Goal: Information Seeking & Learning: Compare options

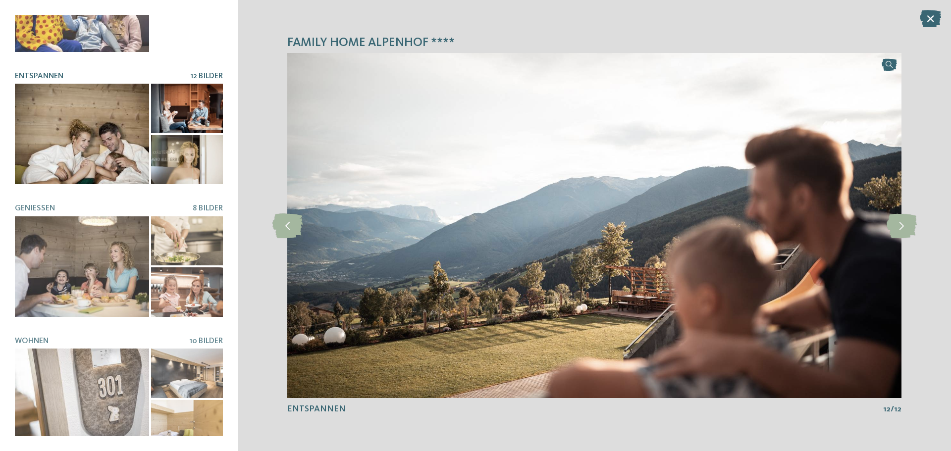
scroll to position [209, 0]
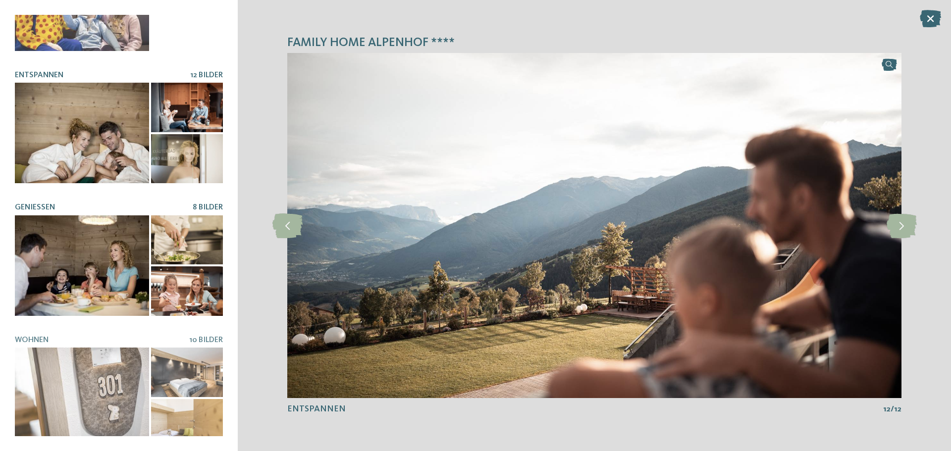
click at [130, 238] on div at bounding box center [82, 266] width 134 height 101
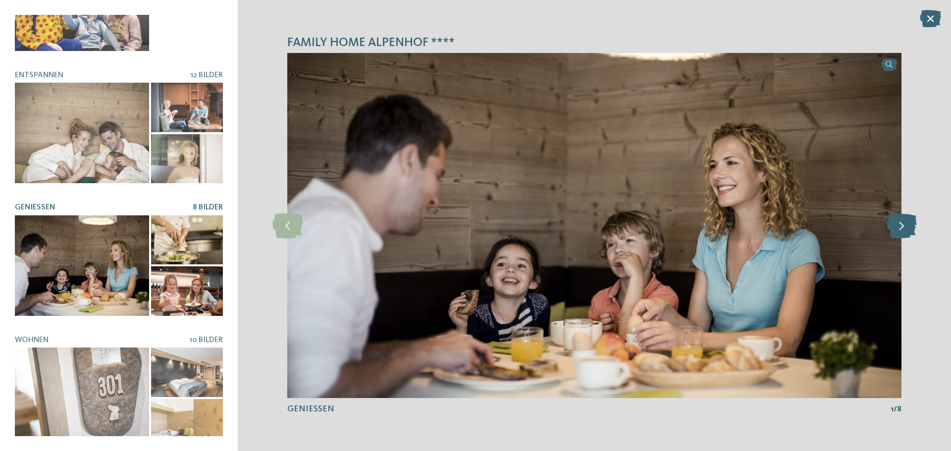
click at [898, 223] on icon at bounding box center [902, 226] width 30 height 25
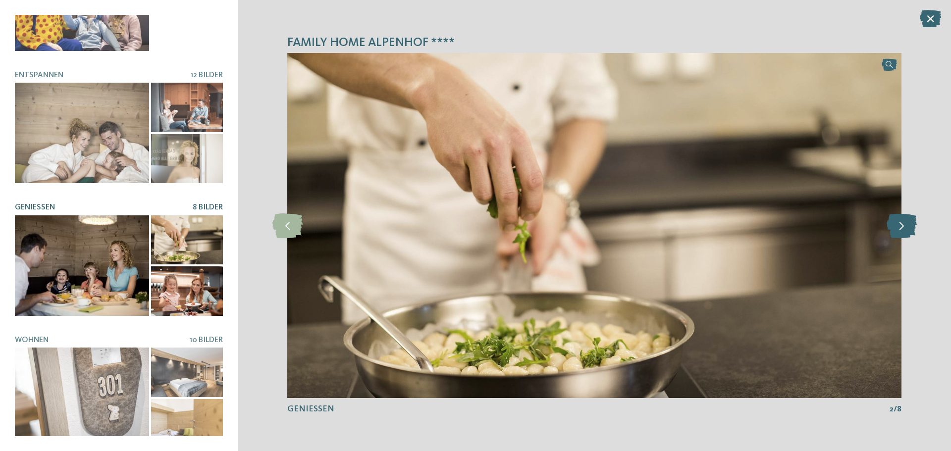
click at [900, 223] on icon at bounding box center [902, 226] width 30 height 25
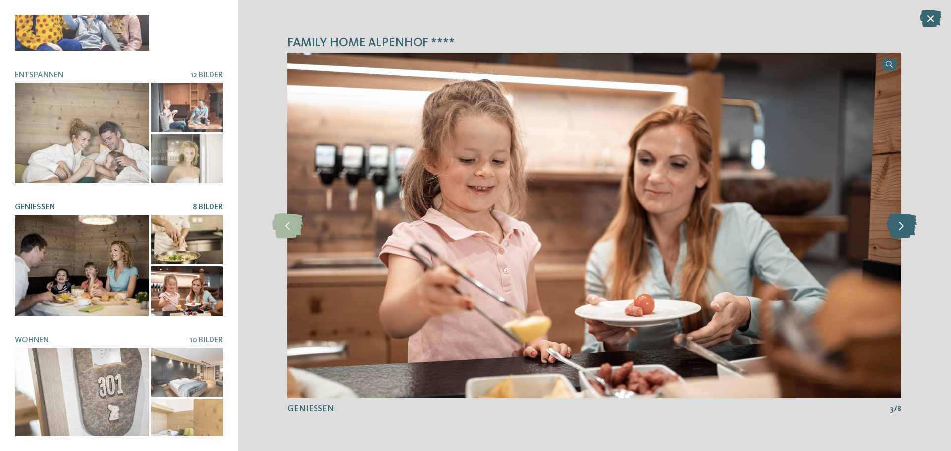
click at [900, 223] on icon at bounding box center [902, 226] width 30 height 25
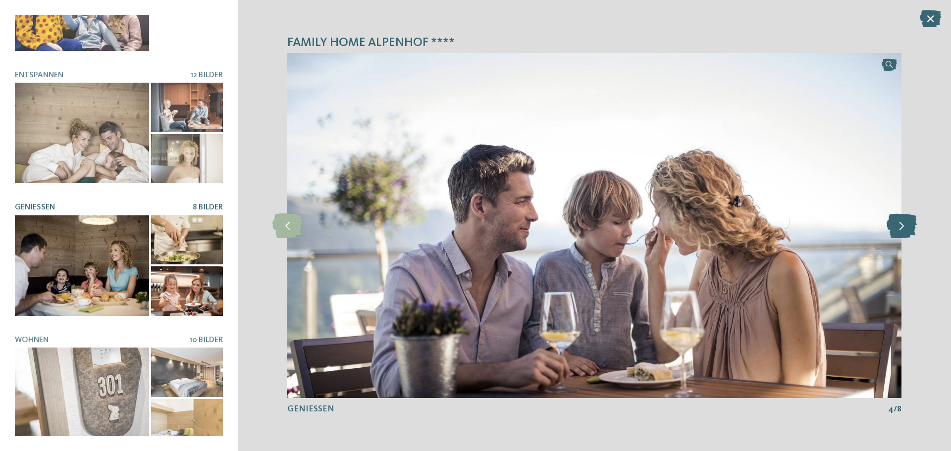
click at [900, 223] on icon at bounding box center [902, 226] width 30 height 25
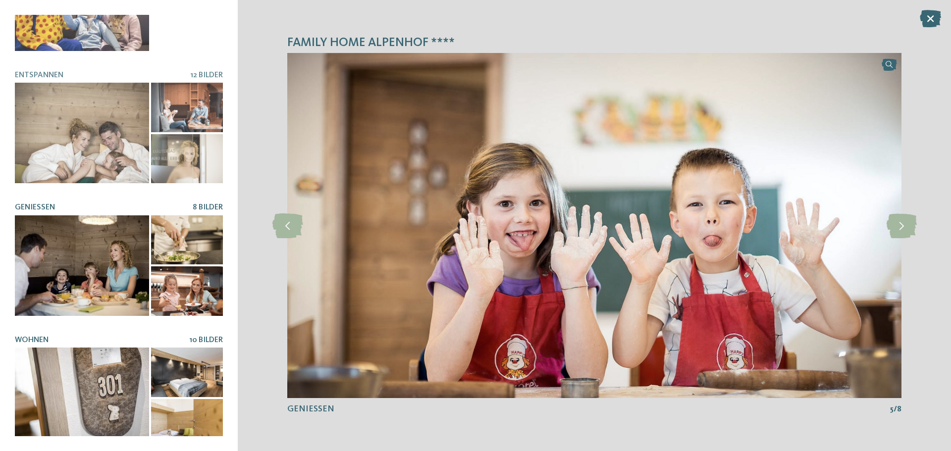
click at [132, 373] on div at bounding box center [82, 398] width 134 height 101
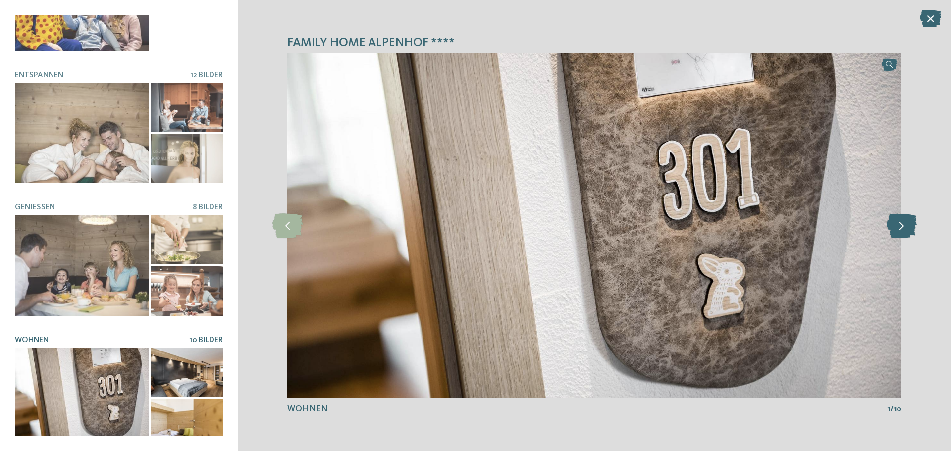
click at [905, 225] on icon at bounding box center [902, 226] width 30 height 25
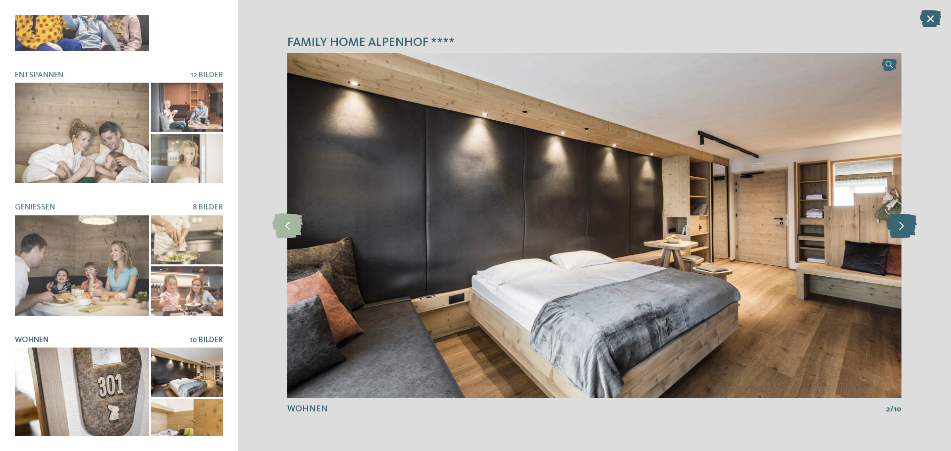
click at [905, 225] on icon at bounding box center [902, 226] width 30 height 25
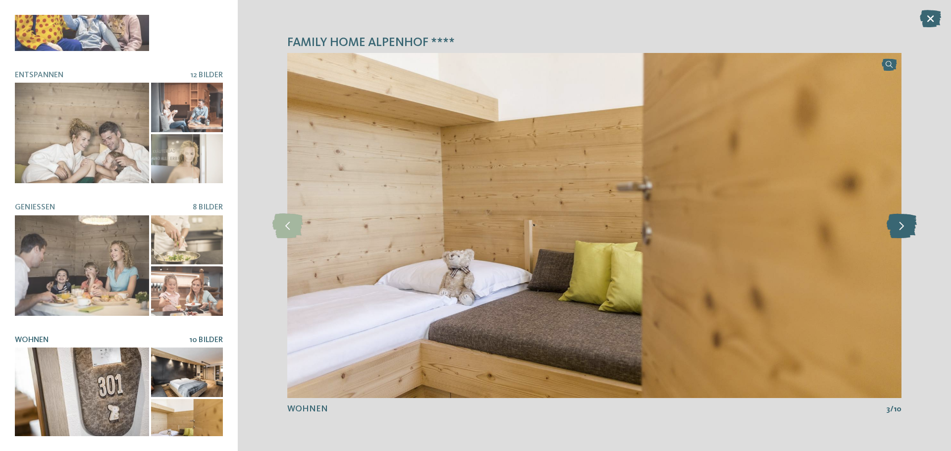
click at [905, 225] on icon at bounding box center [902, 226] width 30 height 25
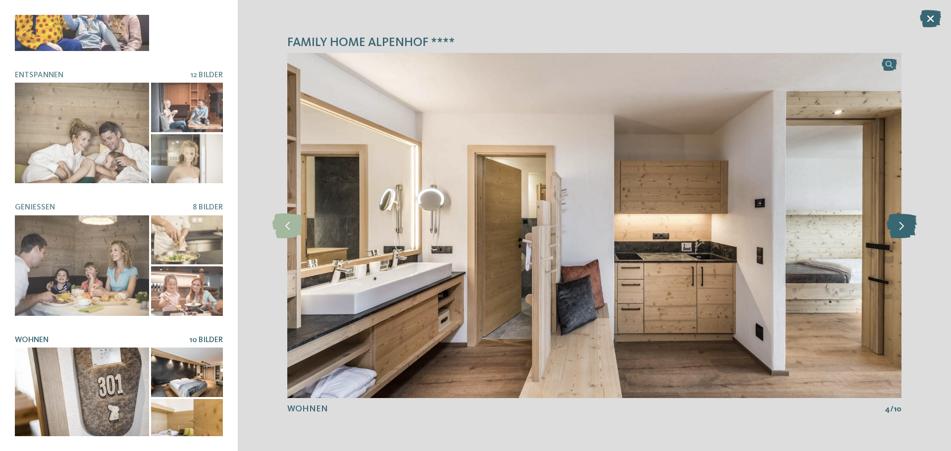
click at [905, 225] on icon at bounding box center [902, 226] width 30 height 25
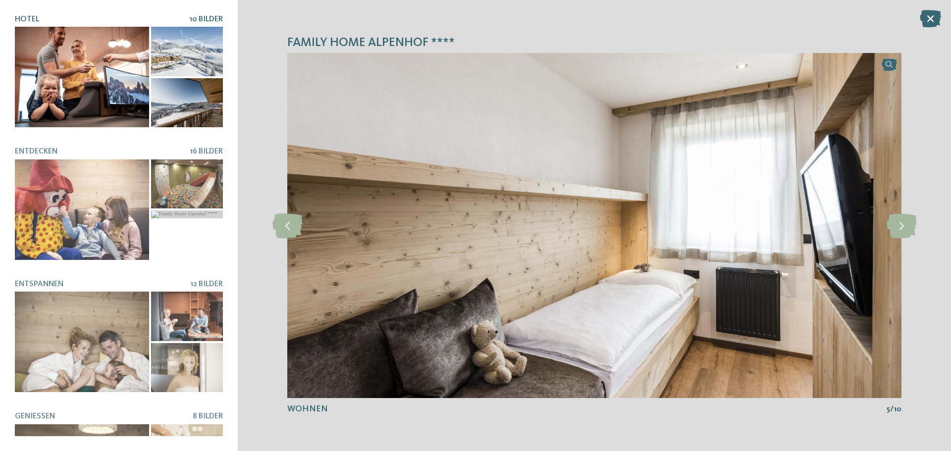
scroll to position [0, 0]
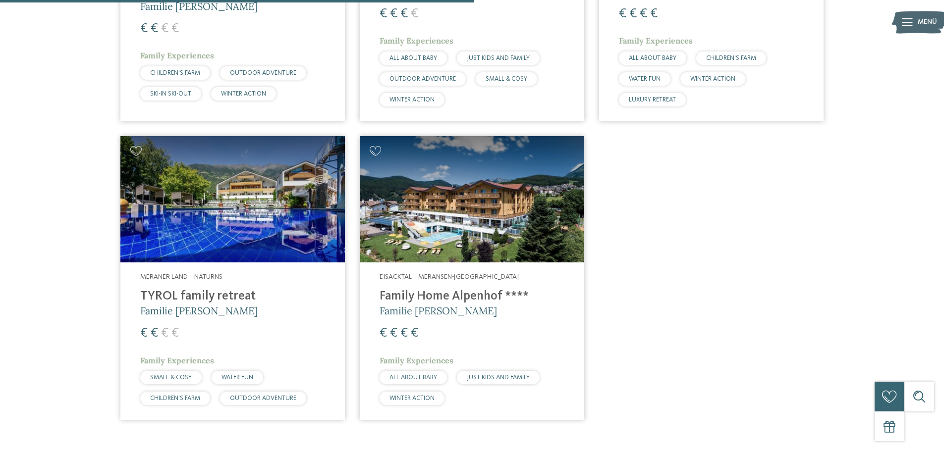
scroll to position [597, 0]
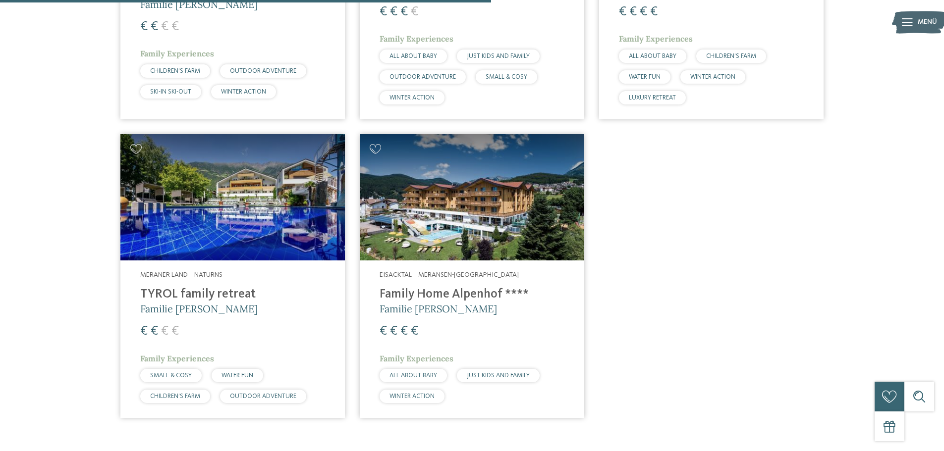
click at [484, 291] on h4 "Family Home Alpenhof ****" at bounding box center [472, 294] width 185 height 15
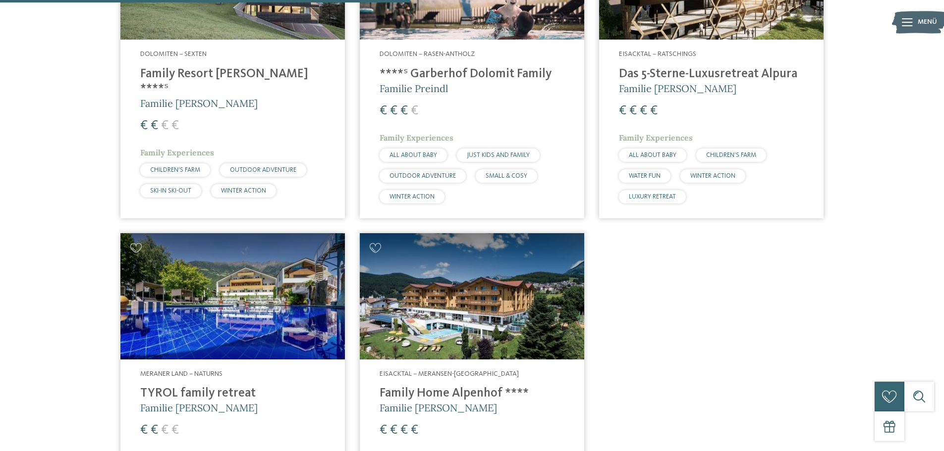
click at [263, 312] on img at bounding box center [232, 296] width 224 height 126
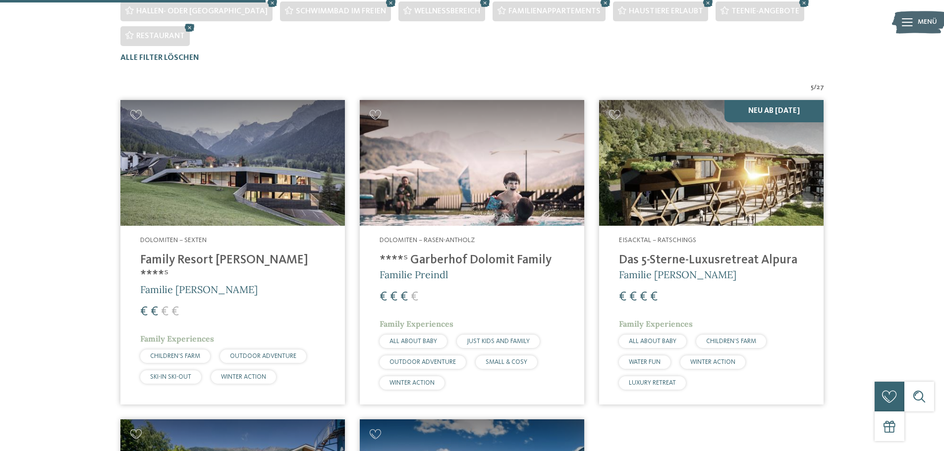
scroll to position [300, 0]
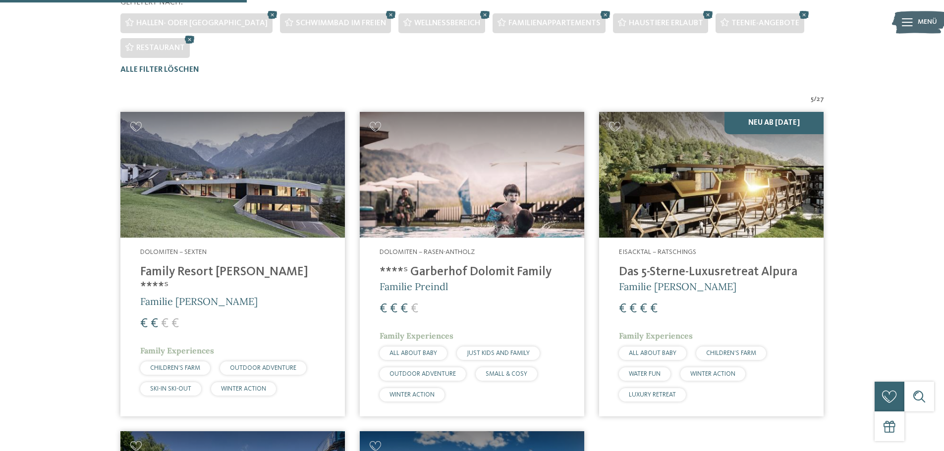
click at [483, 188] on img at bounding box center [472, 175] width 224 height 126
click at [269, 206] on img at bounding box center [232, 175] width 224 height 126
click at [698, 192] on img at bounding box center [711, 175] width 224 height 126
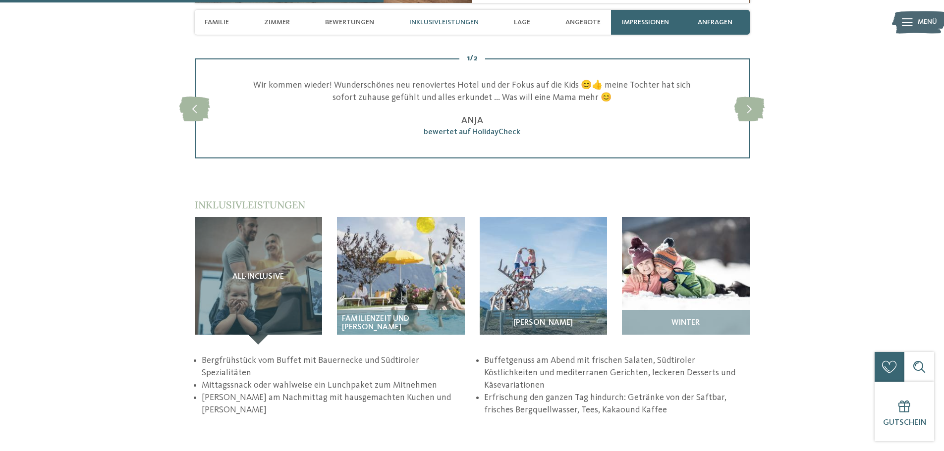
scroll to position [1437, 0]
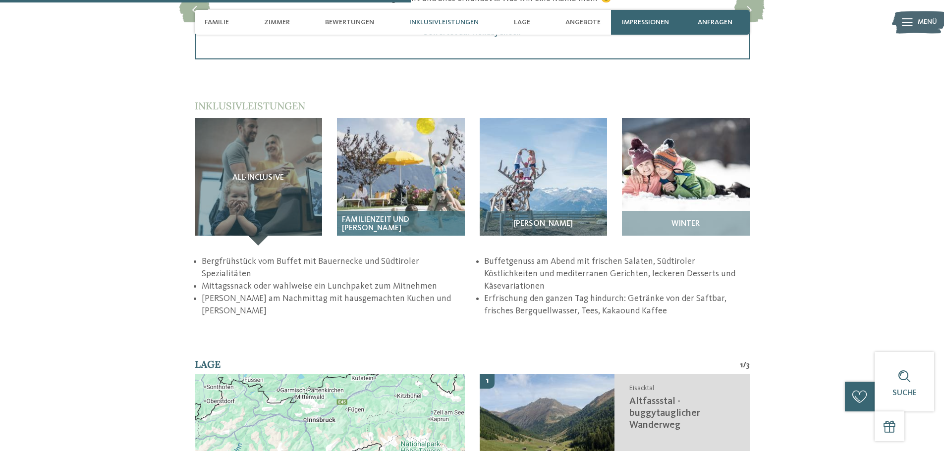
click at [399, 196] on img at bounding box center [401, 182] width 128 height 128
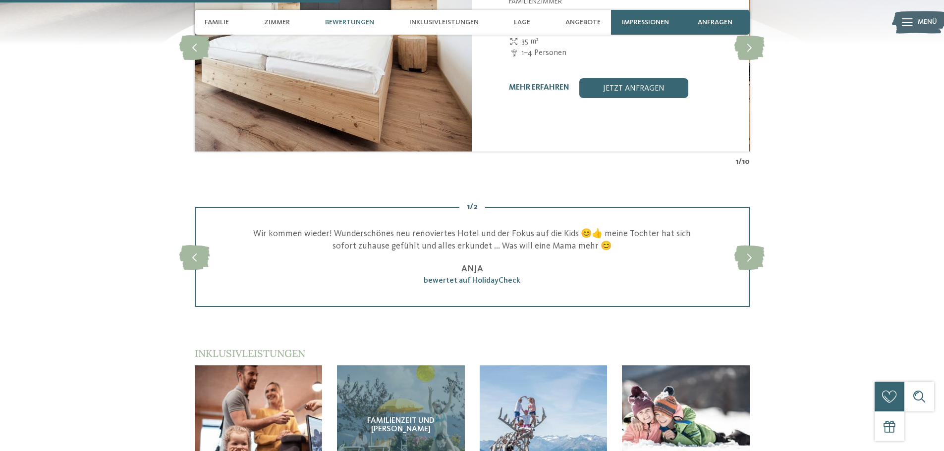
scroll to position [1388, 0]
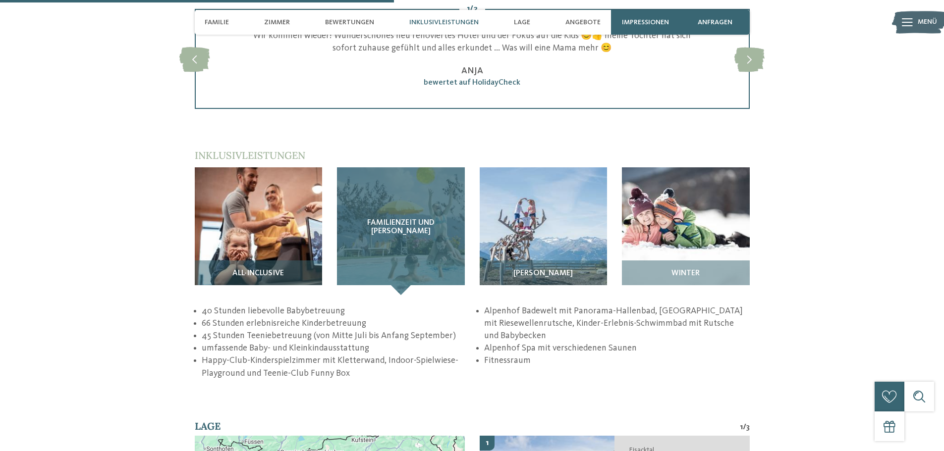
click at [351, 250] on div "Familienzeit und Badewelt" at bounding box center [401, 232] width 128 height 128
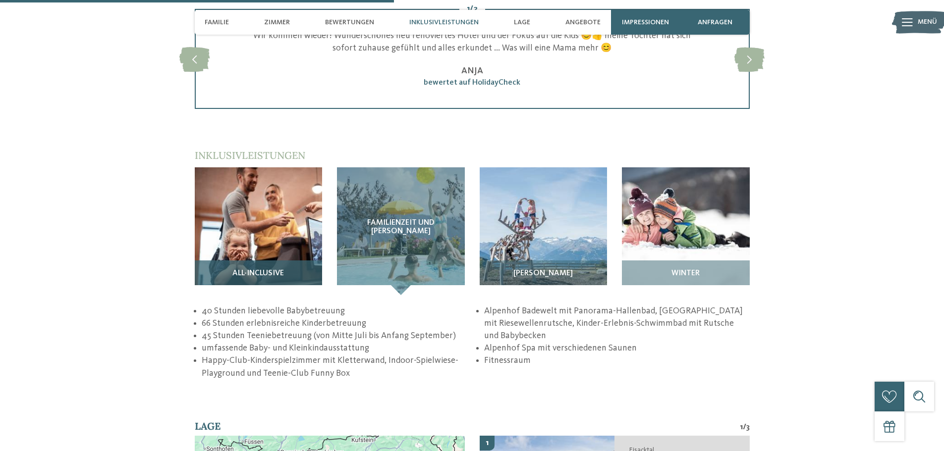
click at [293, 261] on div "All-inclusive" at bounding box center [259, 278] width 128 height 35
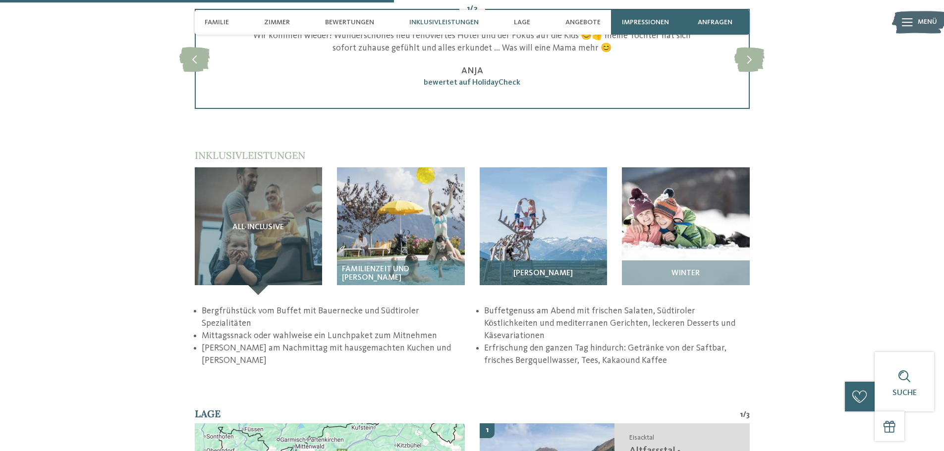
click at [520, 240] on img at bounding box center [544, 232] width 128 height 128
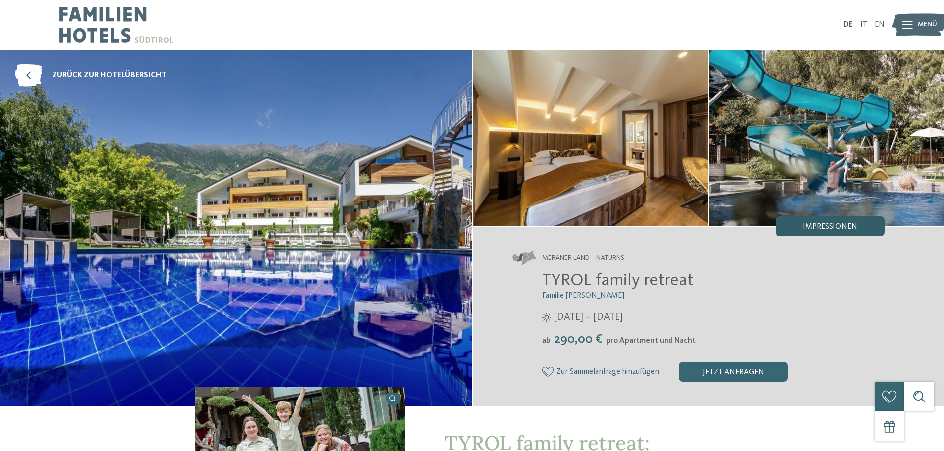
click at [847, 225] on span "Impressionen" at bounding box center [830, 227] width 55 height 8
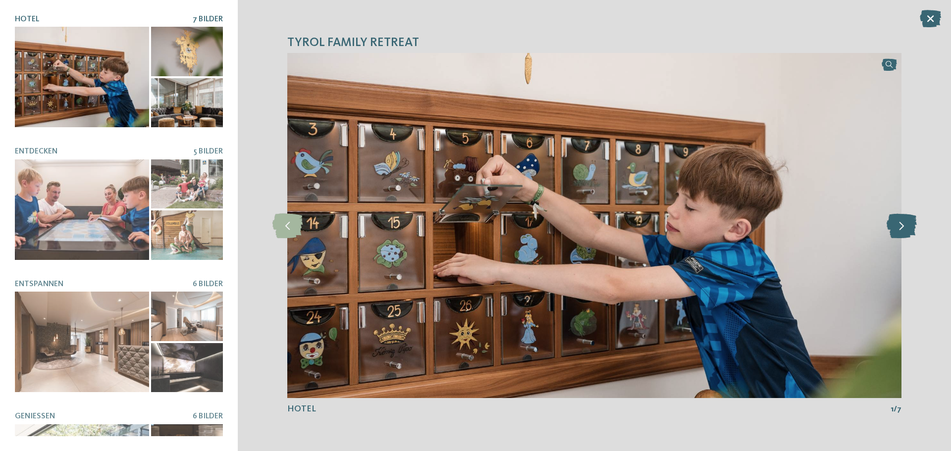
click at [900, 228] on icon at bounding box center [902, 226] width 30 height 25
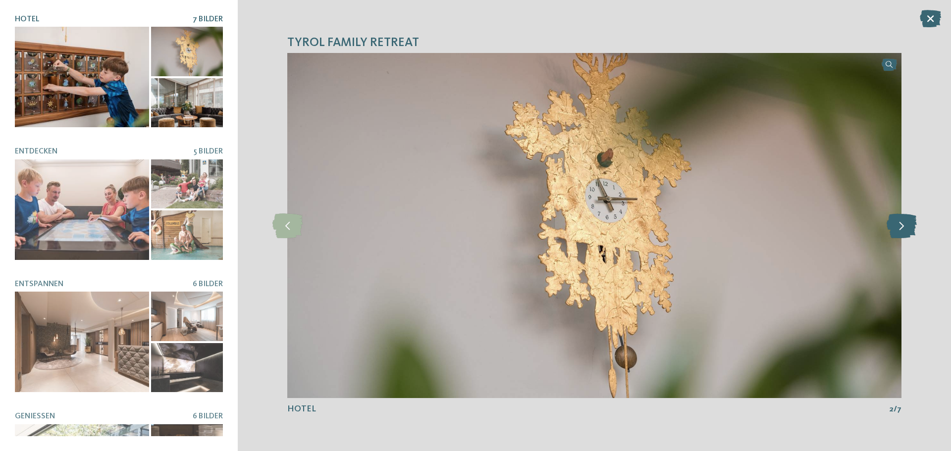
click at [900, 228] on icon at bounding box center [902, 226] width 30 height 25
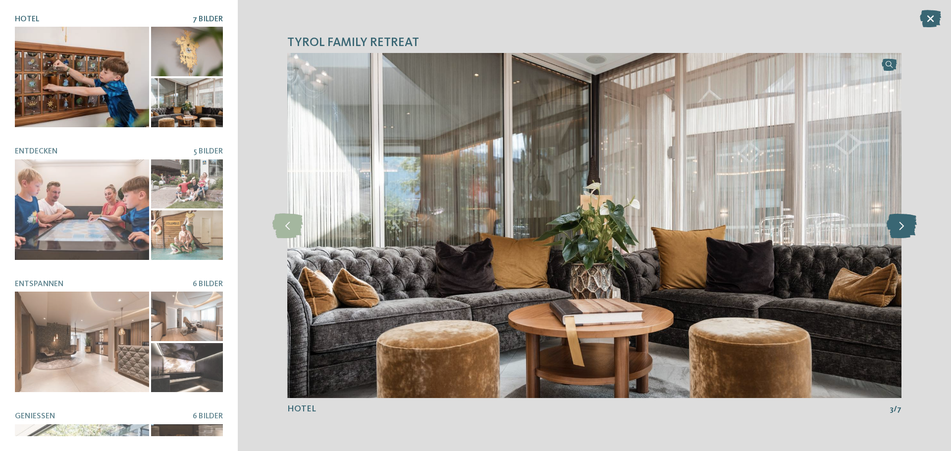
click at [900, 228] on icon at bounding box center [902, 226] width 30 height 25
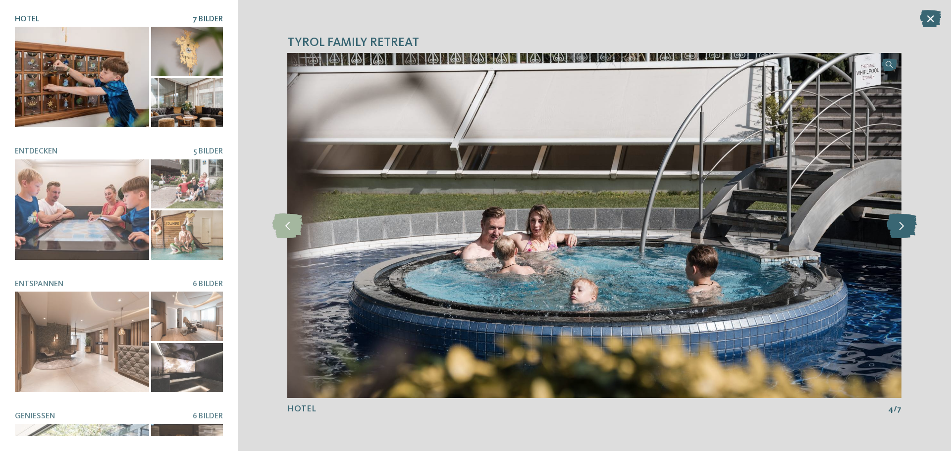
click at [900, 228] on icon at bounding box center [902, 226] width 30 height 25
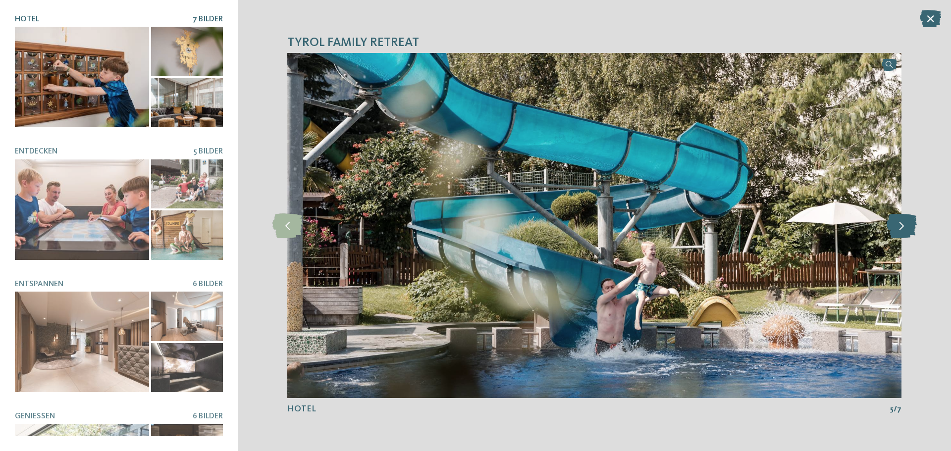
click at [900, 228] on icon at bounding box center [902, 226] width 30 height 25
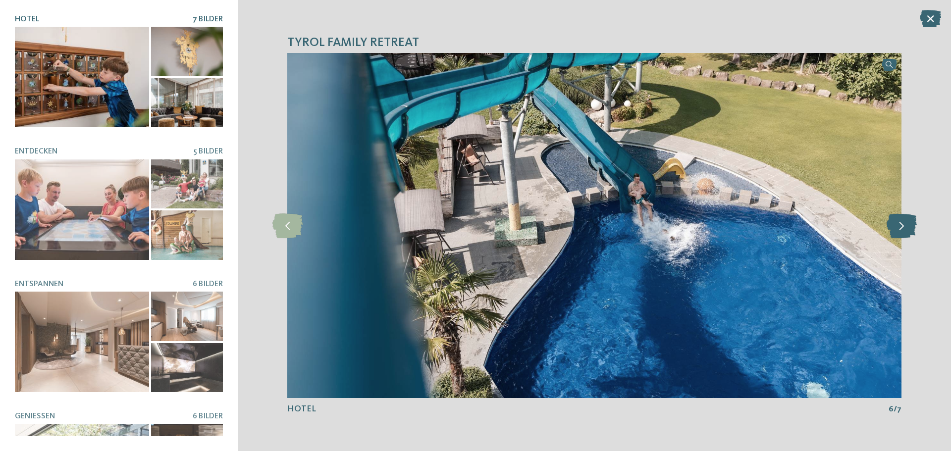
click at [900, 228] on icon at bounding box center [902, 226] width 30 height 25
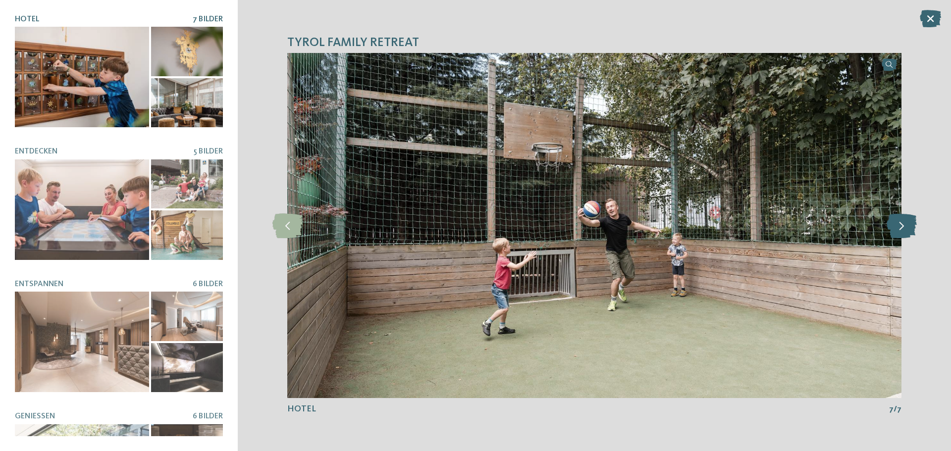
click at [900, 228] on icon at bounding box center [902, 226] width 30 height 25
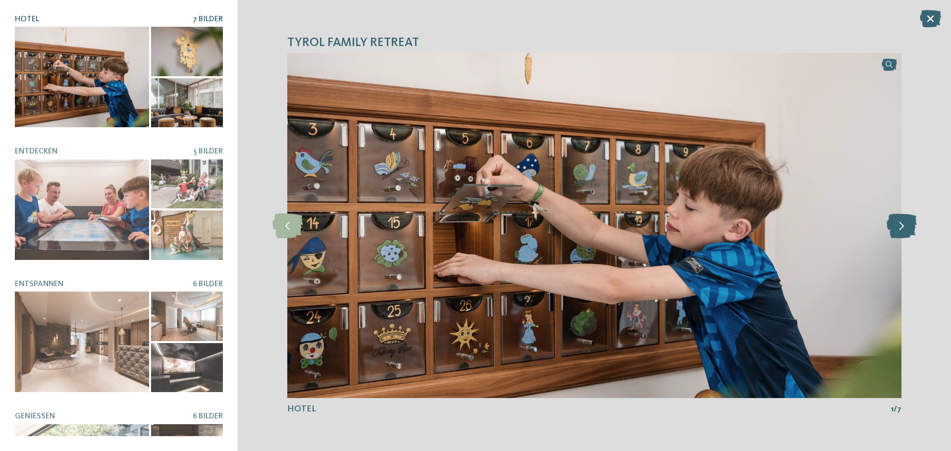
click at [900, 228] on icon at bounding box center [902, 226] width 30 height 25
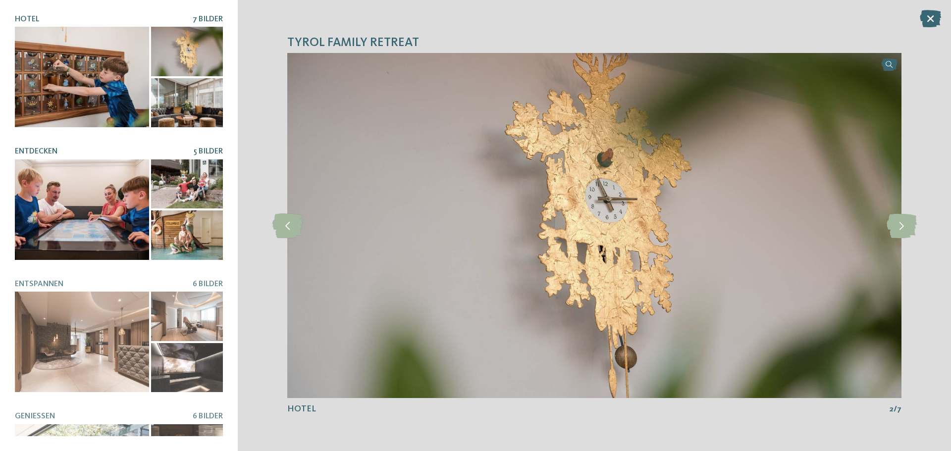
click at [146, 183] on div at bounding box center [119, 210] width 208 height 101
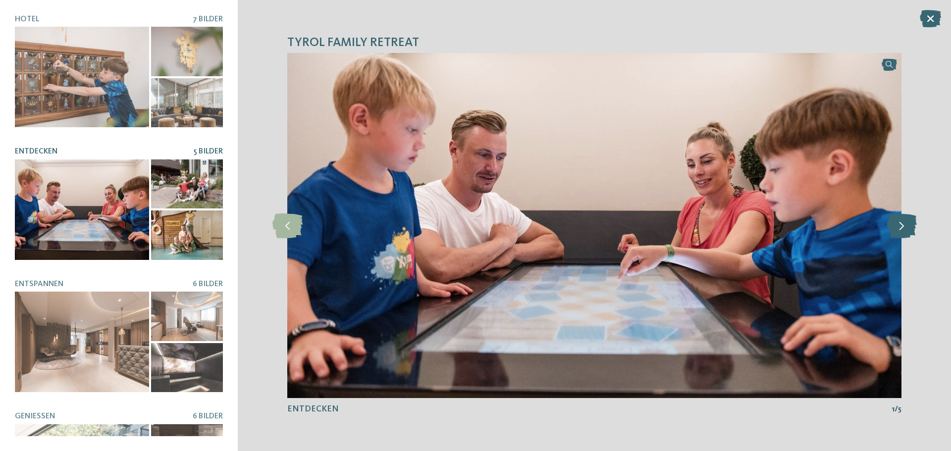
click at [897, 230] on icon at bounding box center [902, 226] width 30 height 25
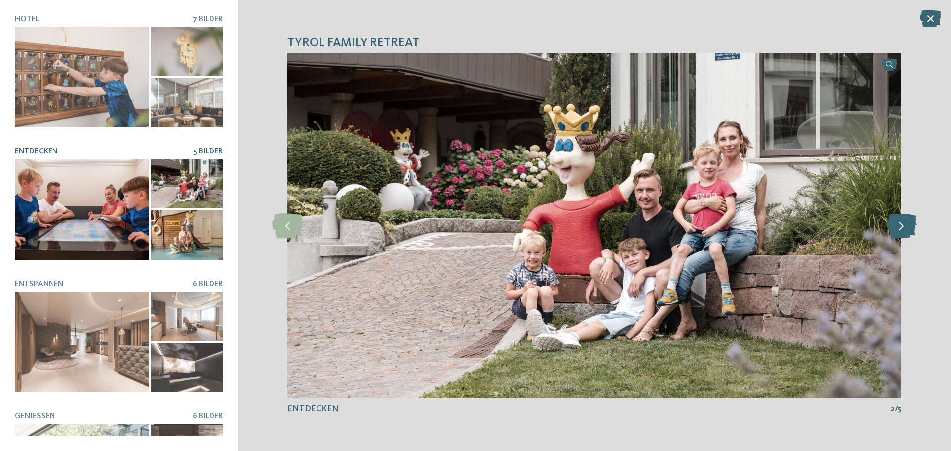
click at [897, 230] on icon at bounding box center [902, 226] width 30 height 25
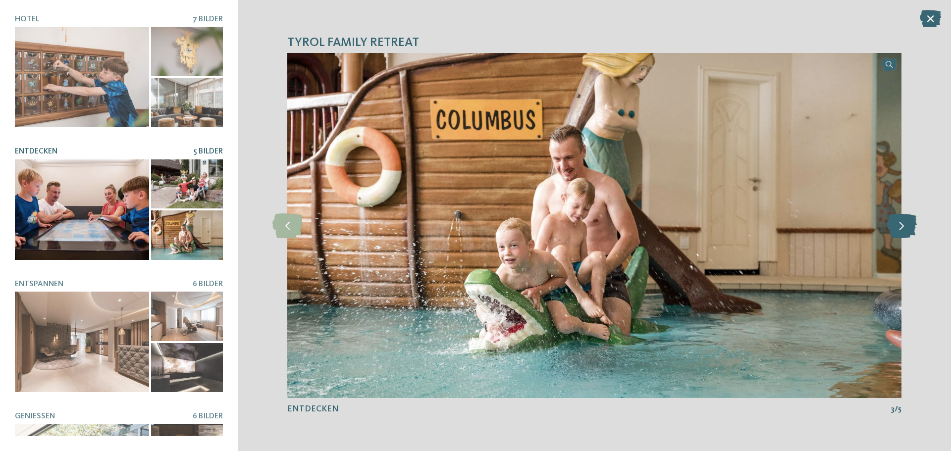
click at [897, 230] on icon at bounding box center [902, 226] width 30 height 25
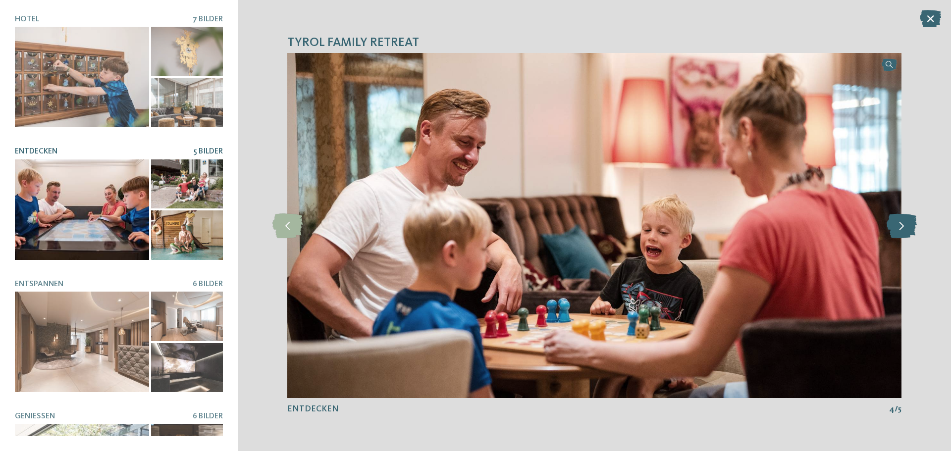
click at [897, 230] on icon at bounding box center [902, 226] width 30 height 25
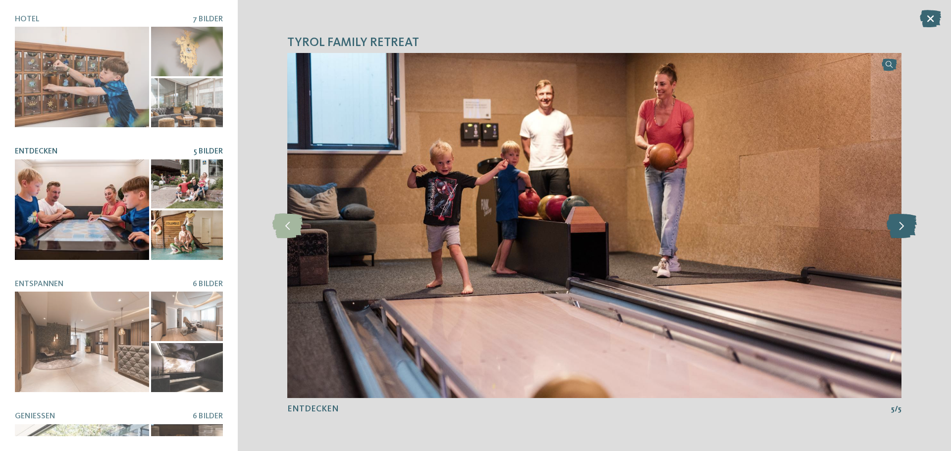
click at [897, 230] on icon at bounding box center [902, 226] width 30 height 25
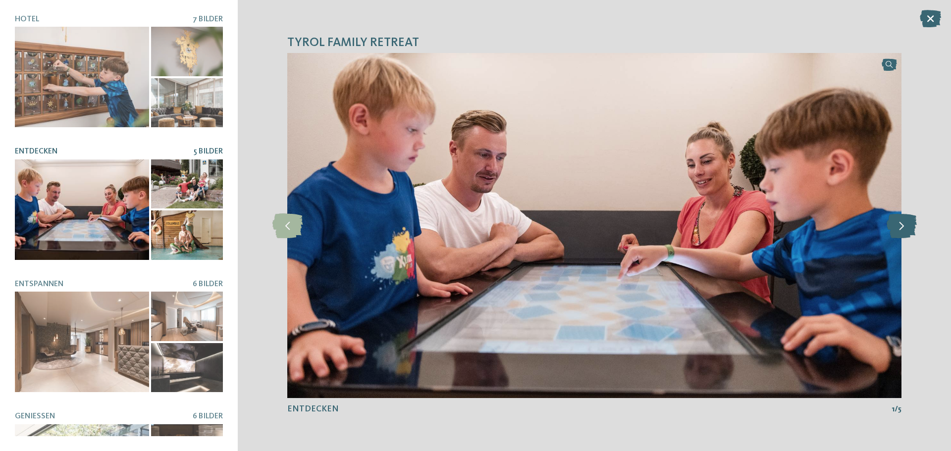
click at [897, 230] on icon at bounding box center [902, 226] width 30 height 25
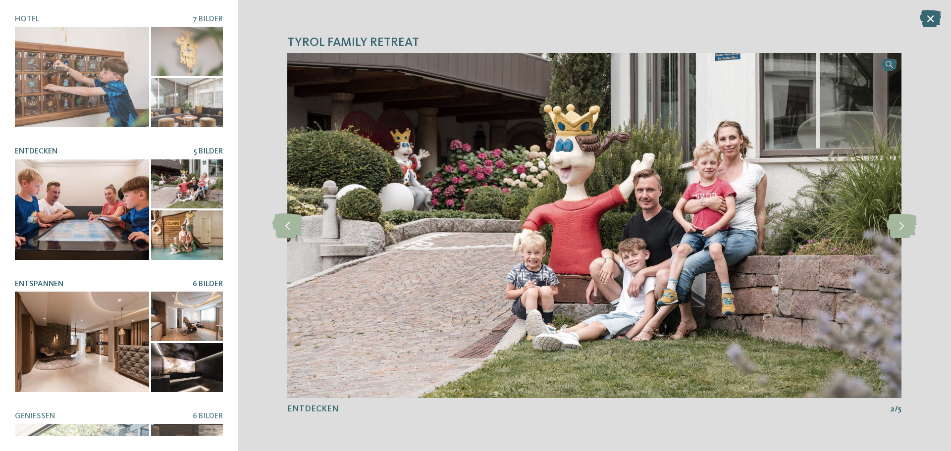
click at [147, 334] on div at bounding box center [119, 342] width 208 height 101
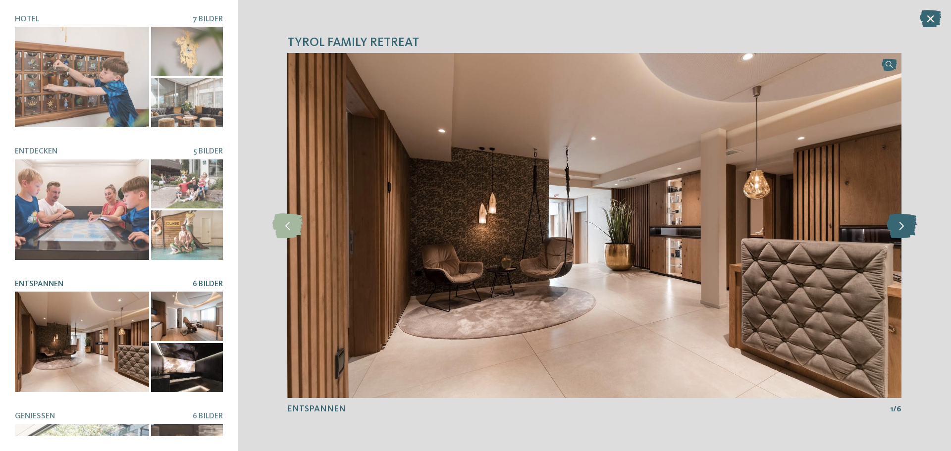
click at [906, 229] on icon at bounding box center [902, 226] width 30 height 25
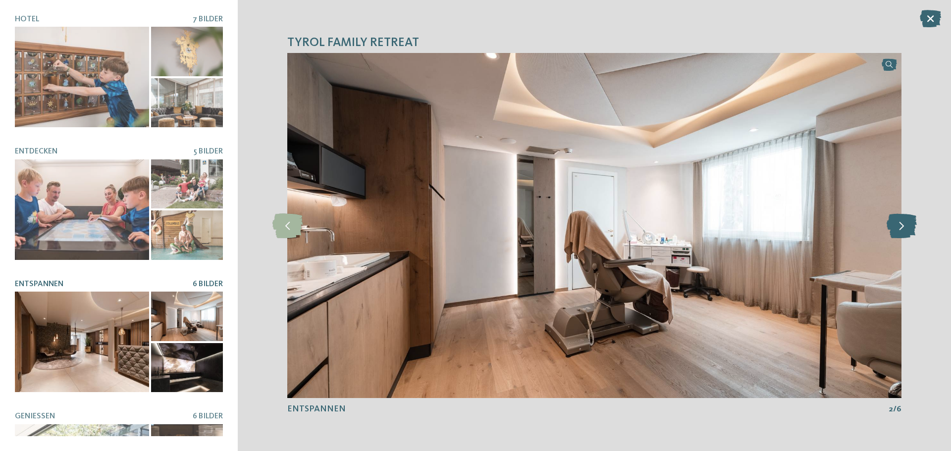
click at [906, 229] on icon at bounding box center [902, 226] width 30 height 25
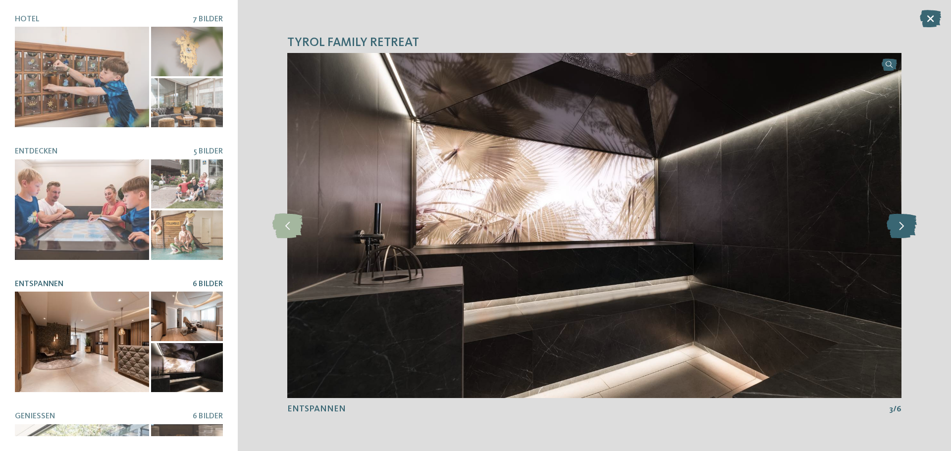
click at [906, 229] on icon at bounding box center [902, 226] width 30 height 25
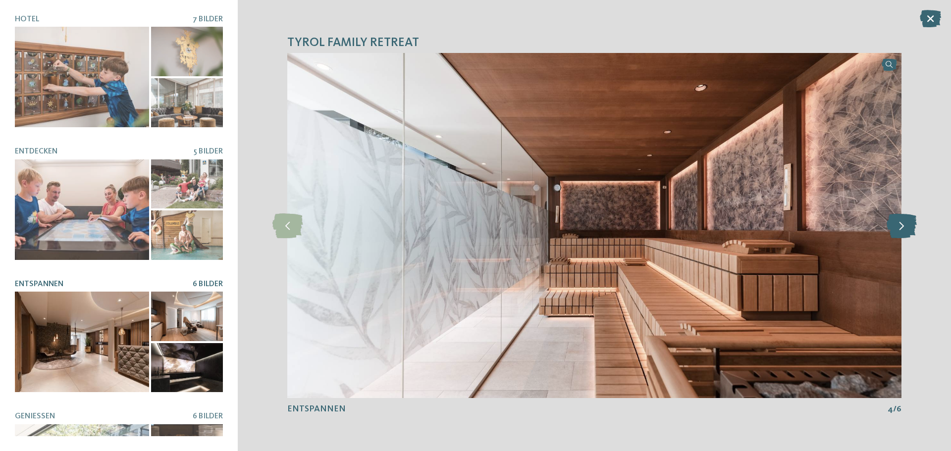
click at [906, 229] on icon at bounding box center [902, 226] width 30 height 25
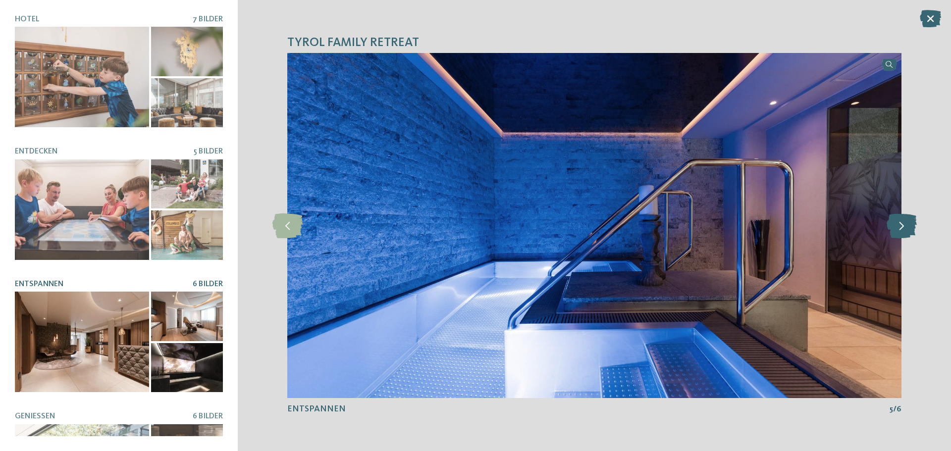
click at [906, 229] on icon at bounding box center [902, 226] width 30 height 25
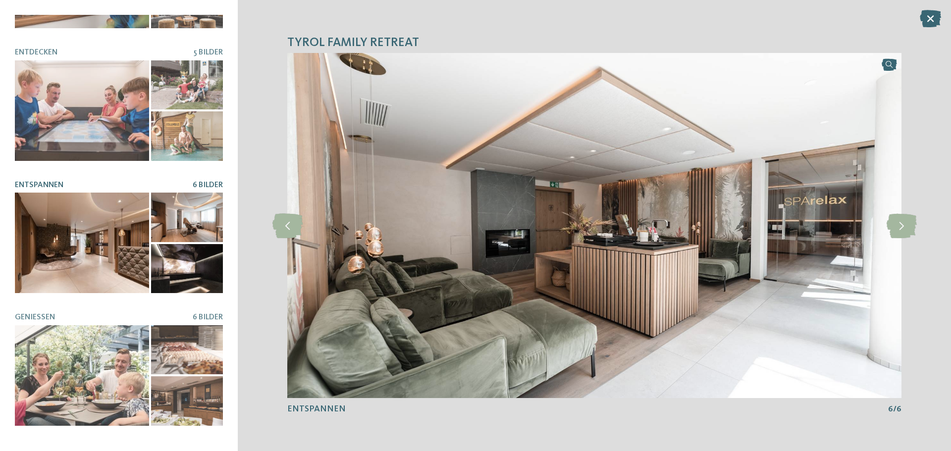
scroll to position [198, 0]
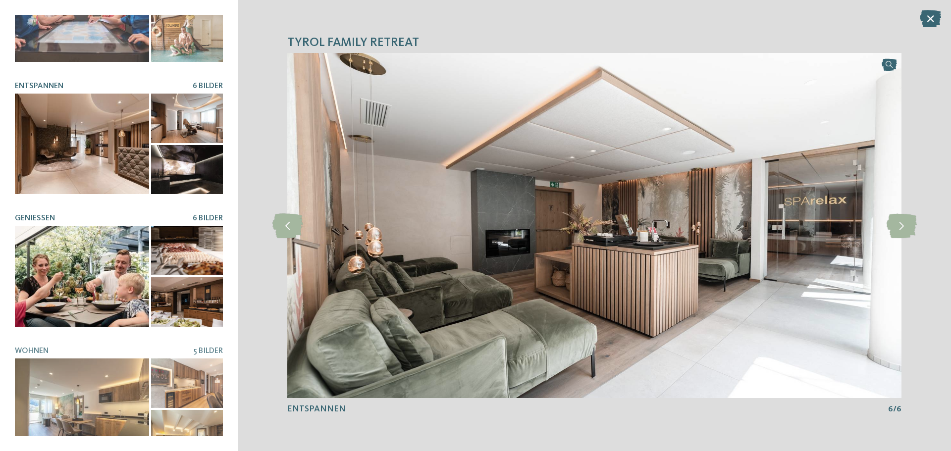
click at [80, 283] on div at bounding box center [82, 276] width 134 height 101
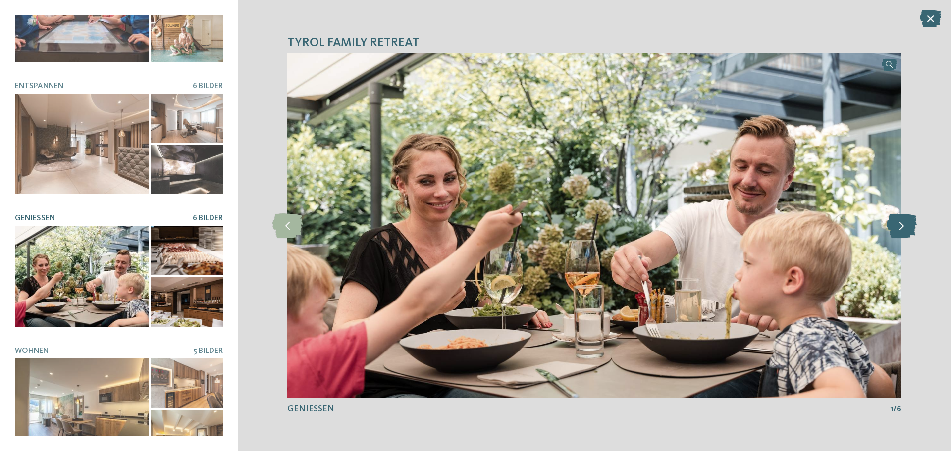
click at [902, 224] on icon at bounding box center [902, 226] width 30 height 25
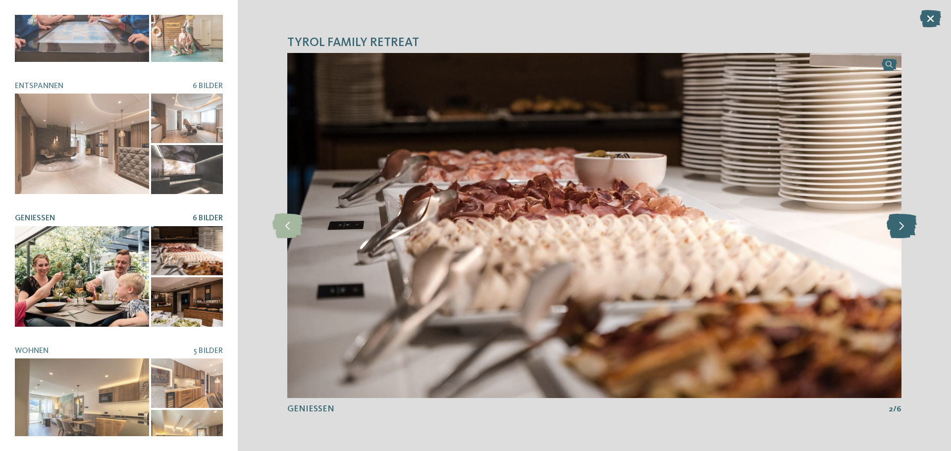
click at [902, 225] on icon at bounding box center [902, 226] width 30 height 25
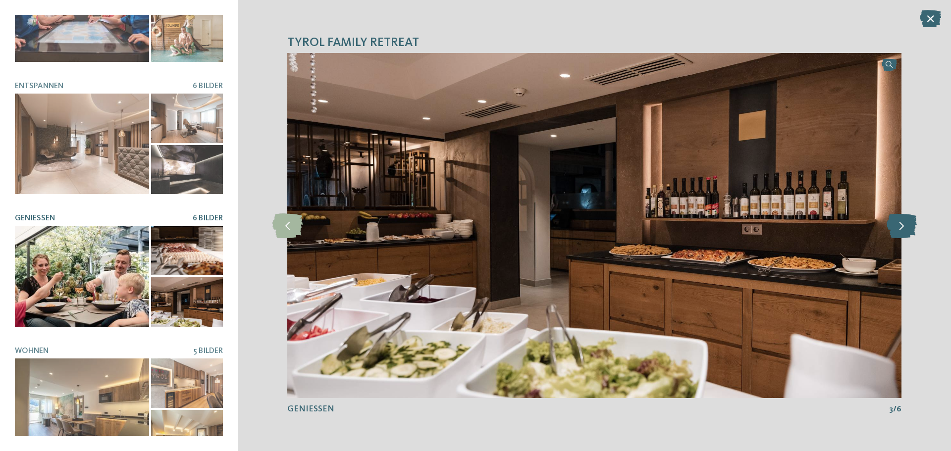
click at [902, 225] on icon at bounding box center [902, 226] width 30 height 25
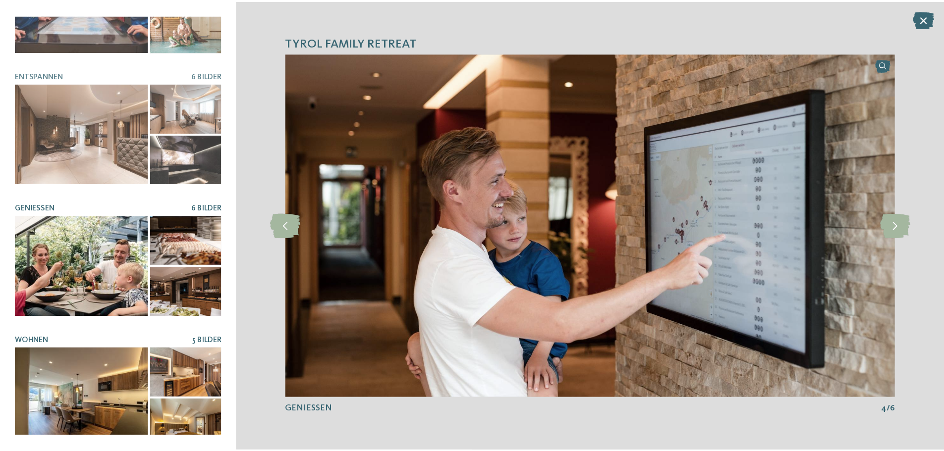
scroll to position [209, 0]
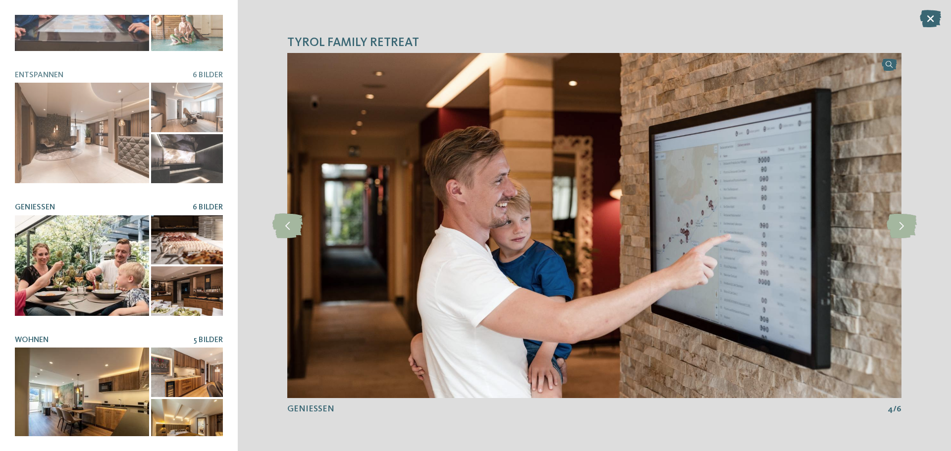
click at [61, 387] on div at bounding box center [82, 398] width 134 height 101
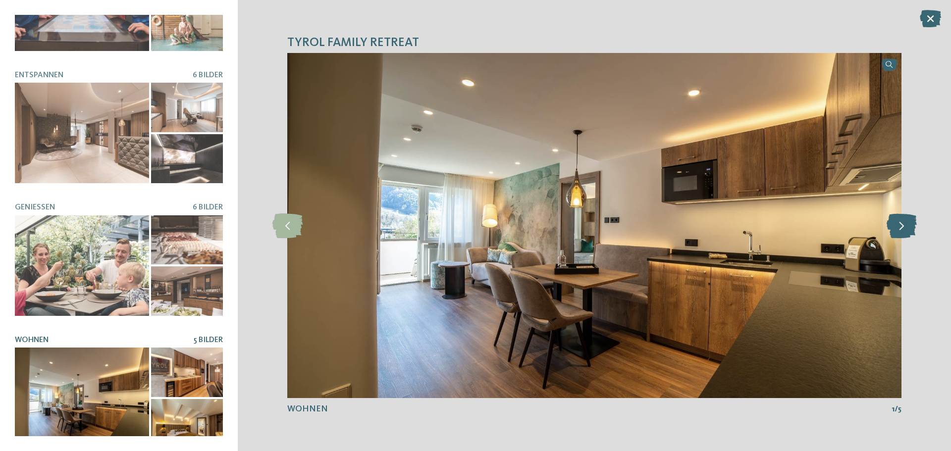
click at [903, 233] on icon at bounding box center [902, 226] width 30 height 25
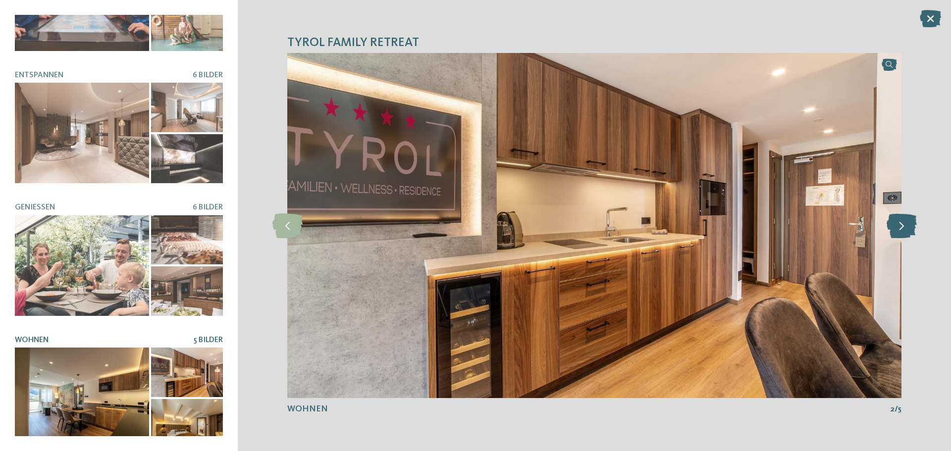
click at [903, 233] on icon at bounding box center [902, 226] width 30 height 25
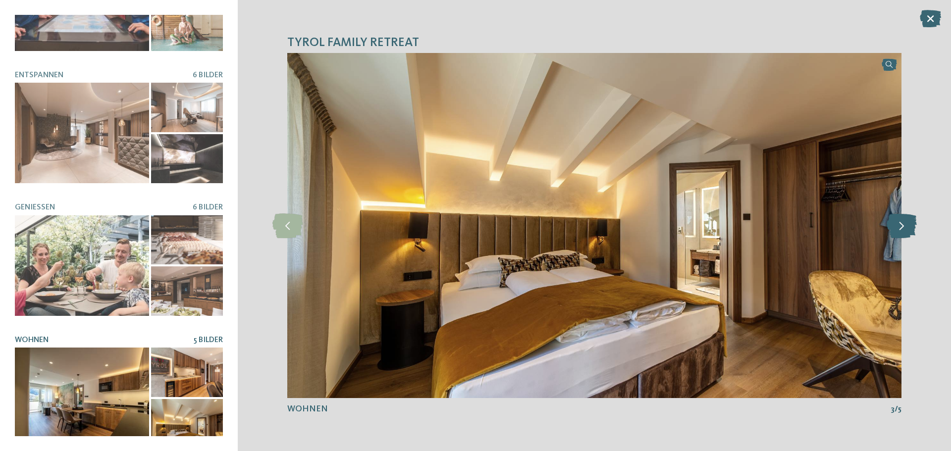
click at [903, 233] on icon at bounding box center [902, 226] width 30 height 25
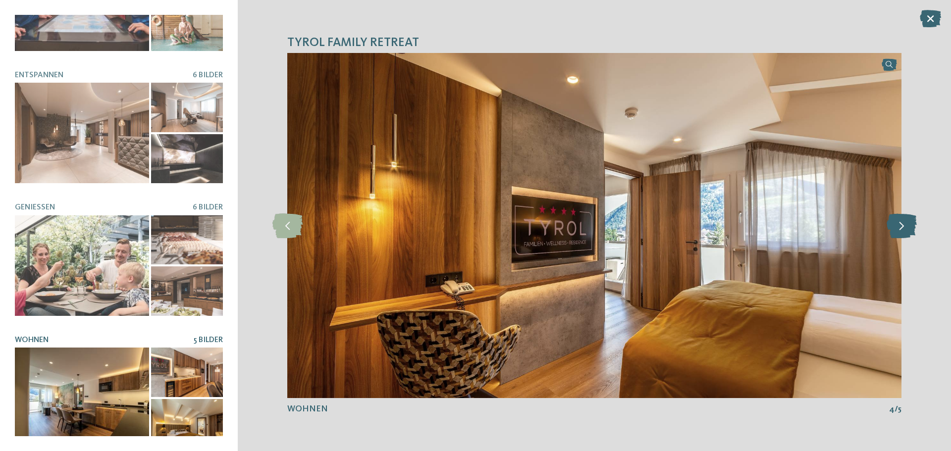
click at [903, 233] on icon at bounding box center [902, 226] width 30 height 25
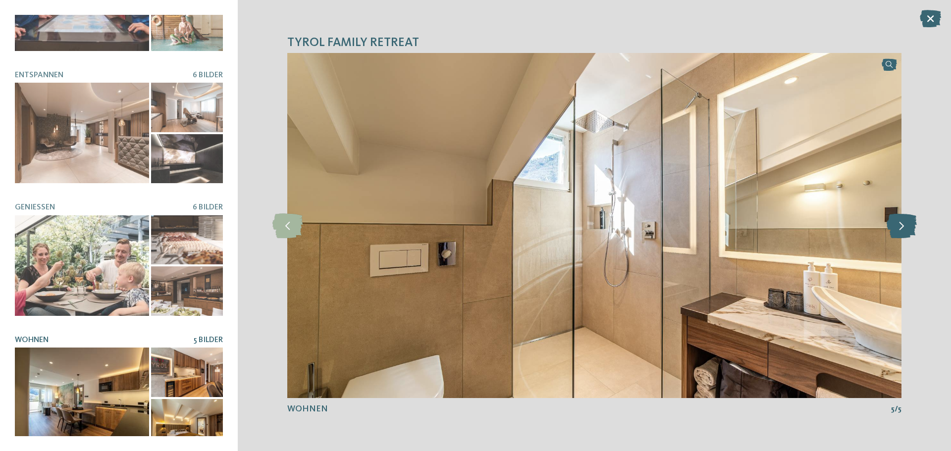
click at [903, 233] on icon at bounding box center [902, 226] width 30 height 25
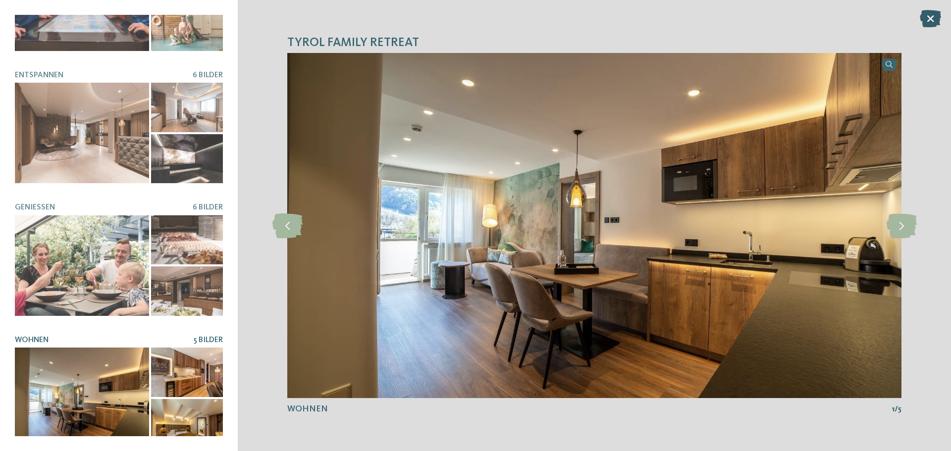
click at [930, 22] on icon at bounding box center [930, 18] width 21 height 17
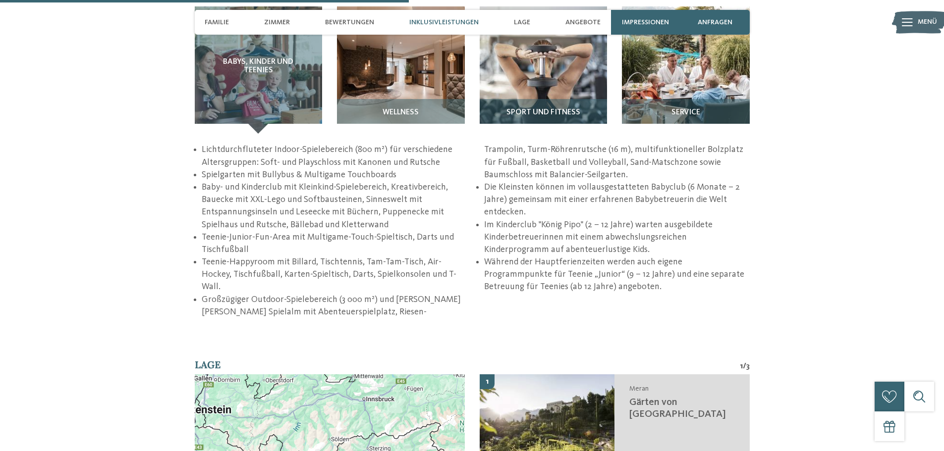
scroll to position [1437, 0]
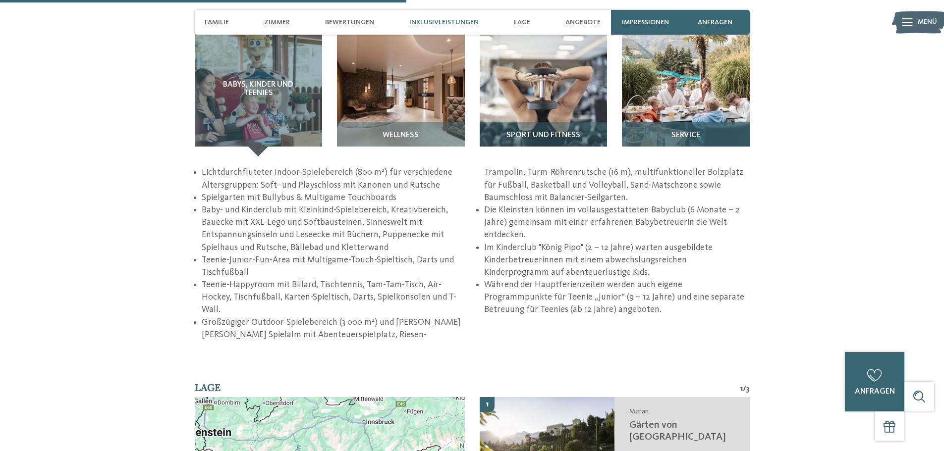
click at [699, 117] on img at bounding box center [686, 93] width 128 height 128
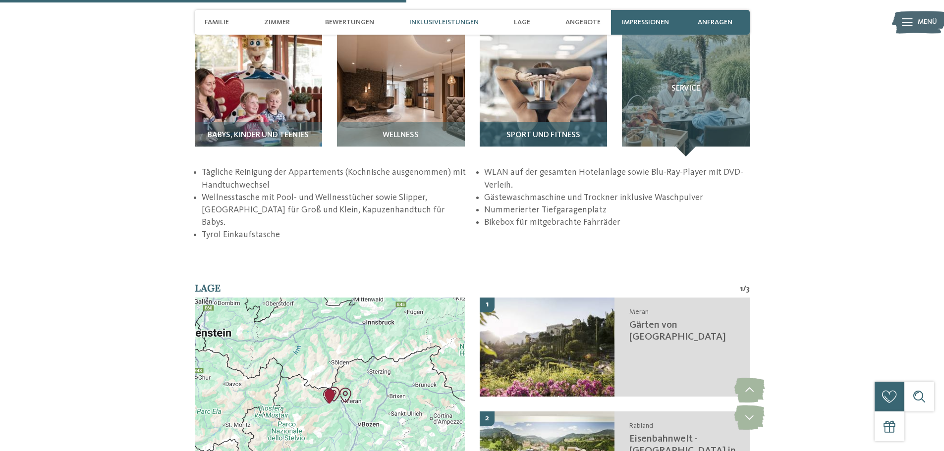
click at [592, 114] on img at bounding box center [544, 93] width 128 height 128
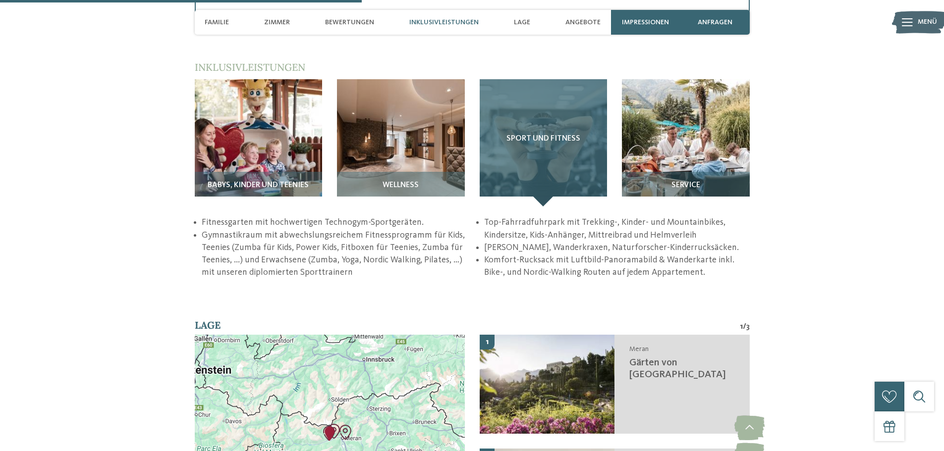
scroll to position [1388, 0]
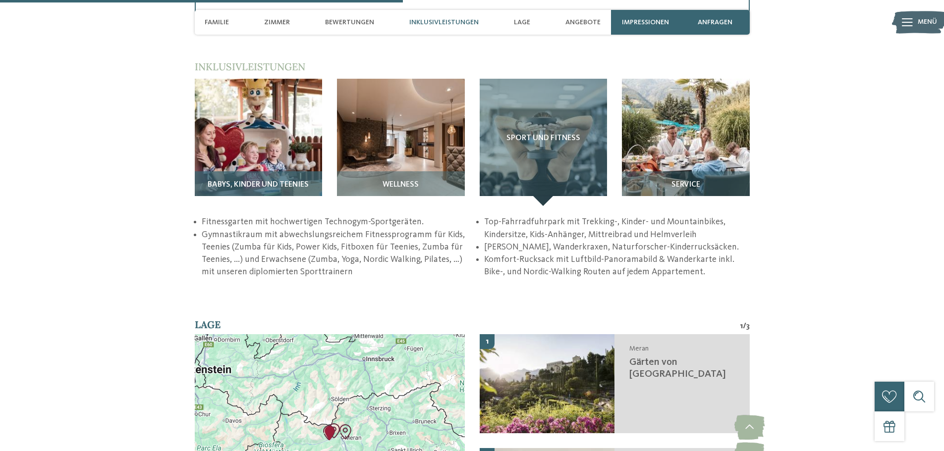
click at [229, 153] on img at bounding box center [259, 143] width 128 height 128
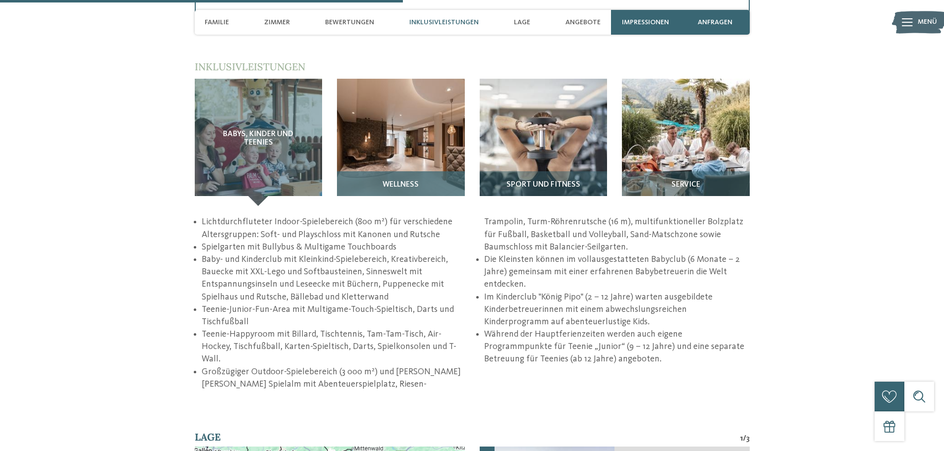
click at [401, 152] on img at bounding box center [401, 143] width 128 height 128
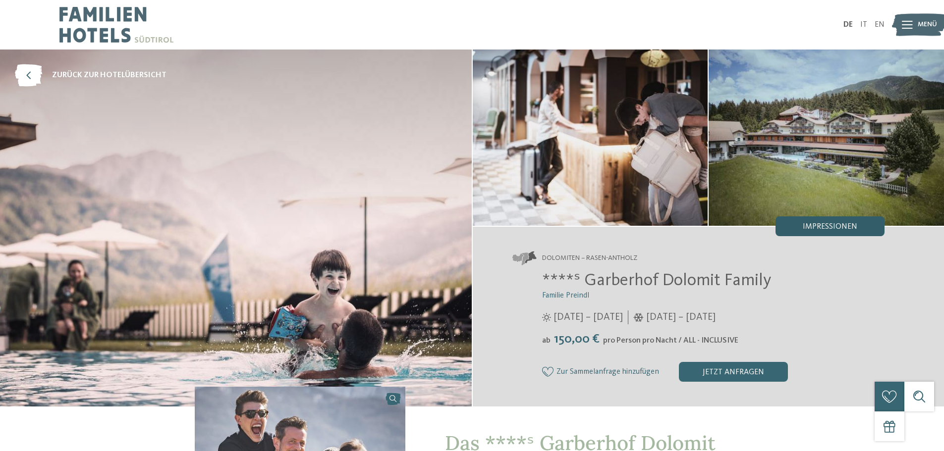
click at [838, 226] on span "Impressionen" at bounding box center [830, 227] width 55 height 8
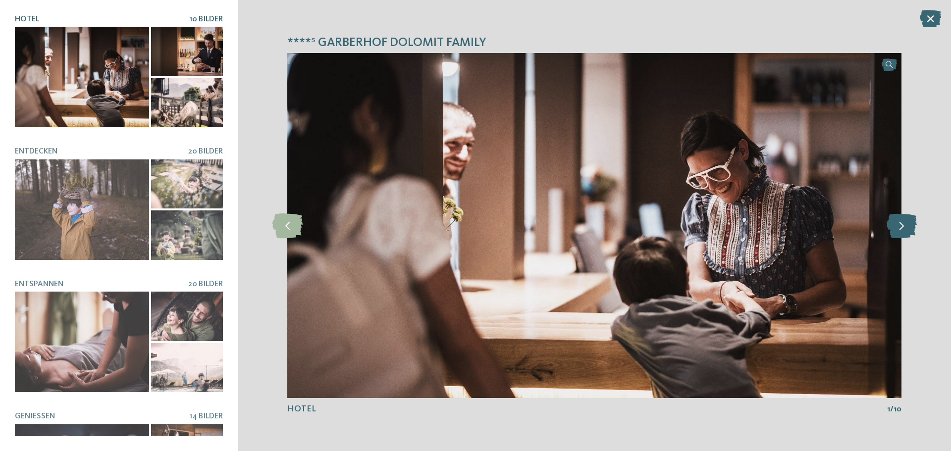
click at [895, 228] on icon at bounding box center [902, 226] width 30 height 25
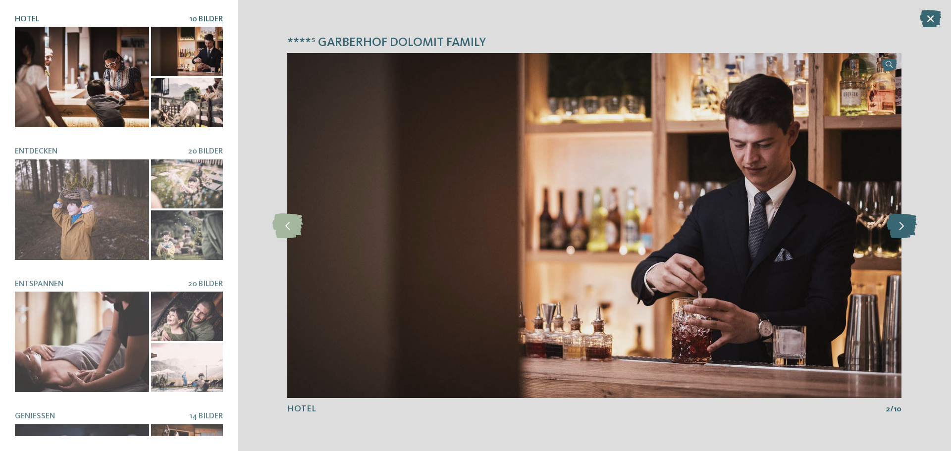
click at [895, 228] on icon at bounding box center [902, 226] width 30 height 25
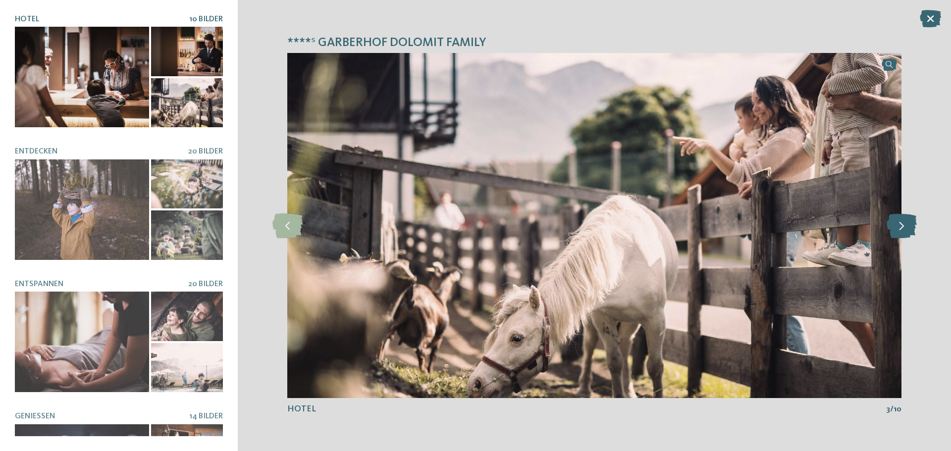
click at [895, 228] on icon at bounding box center [902, 226] width 30 height 25
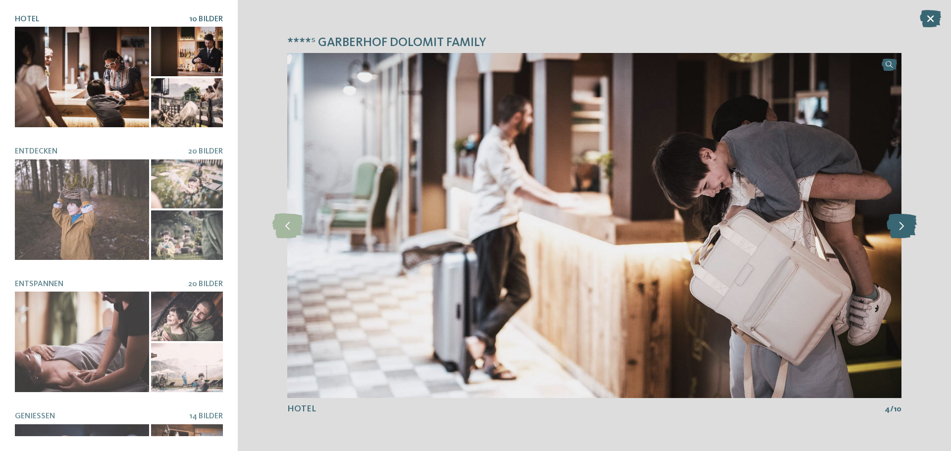
click at [895, 228] on icon at bounding box center [902, 226] width 30 height 25
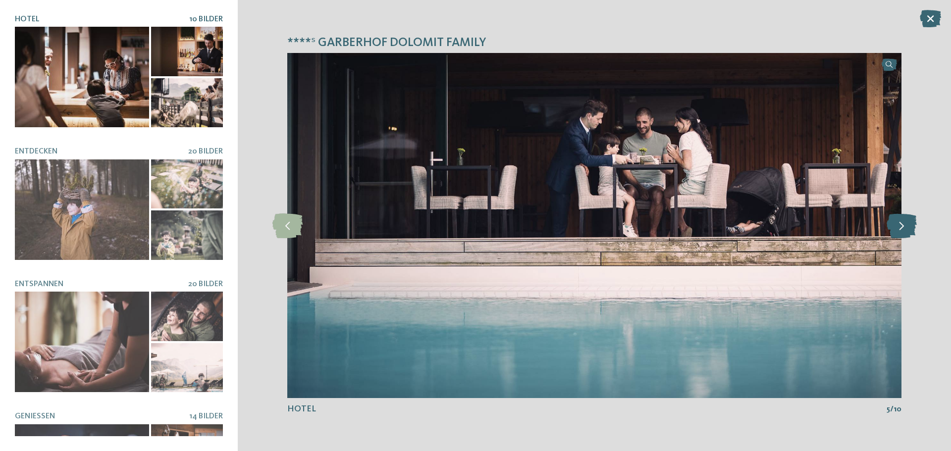
click at [895, 228] on icon at bounding box center [902, 226] width 30 height 25
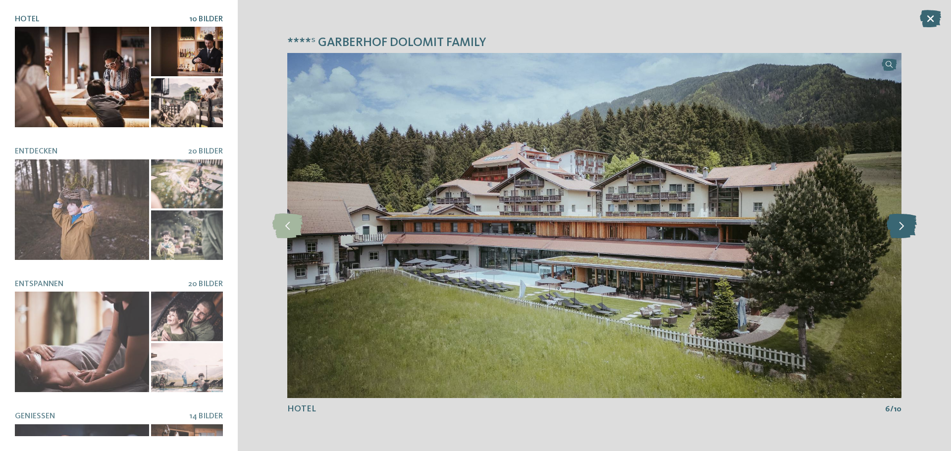
click at [895, 228] on icon at bounding box center [902, 226] width 30 height 25
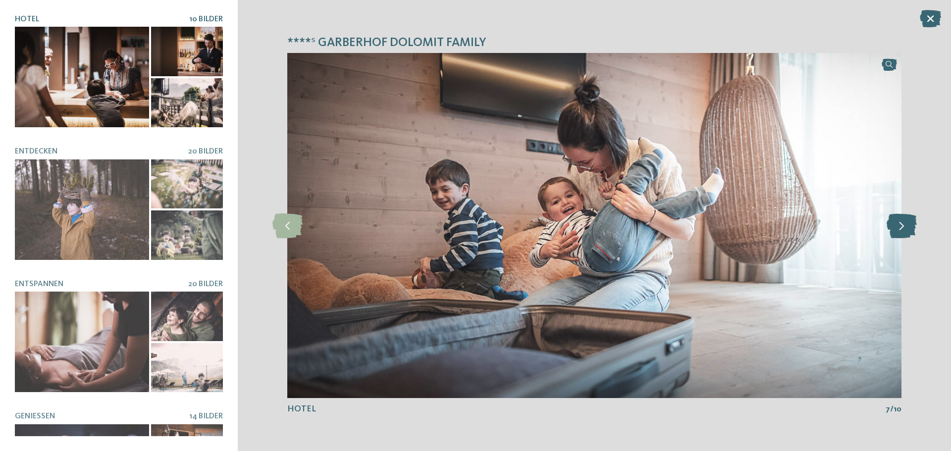
click at [895, 228] on icon at bounding box center [902, 226] width 30 height 25
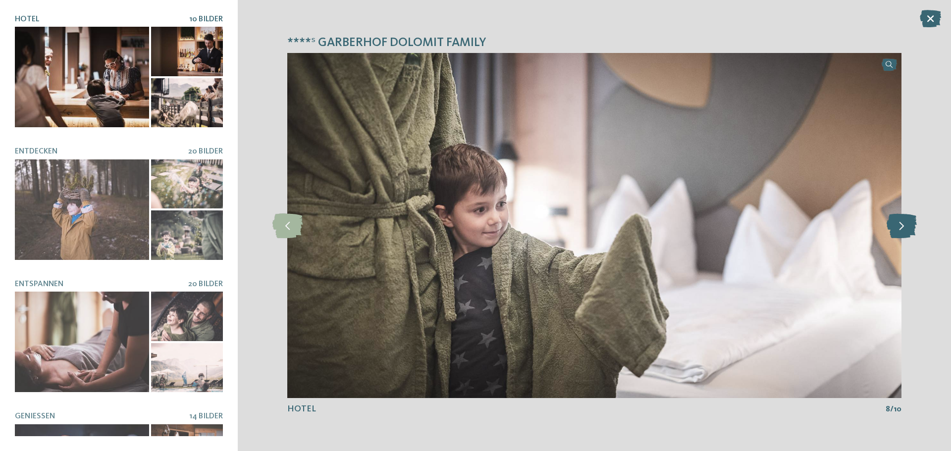
click at [895, 228] on icon at bounding box center [902, 226] width 30 height 25
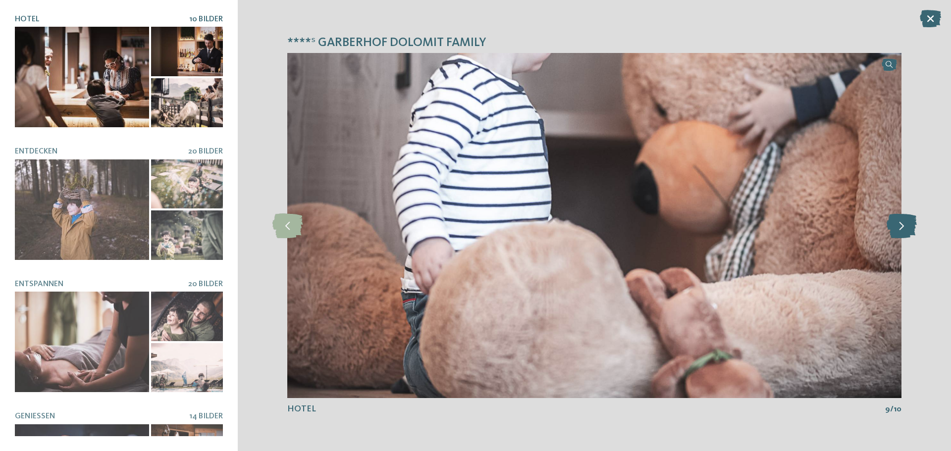
click at [895, 228] on icon at bounding box center [902, 226] width 30 height 25
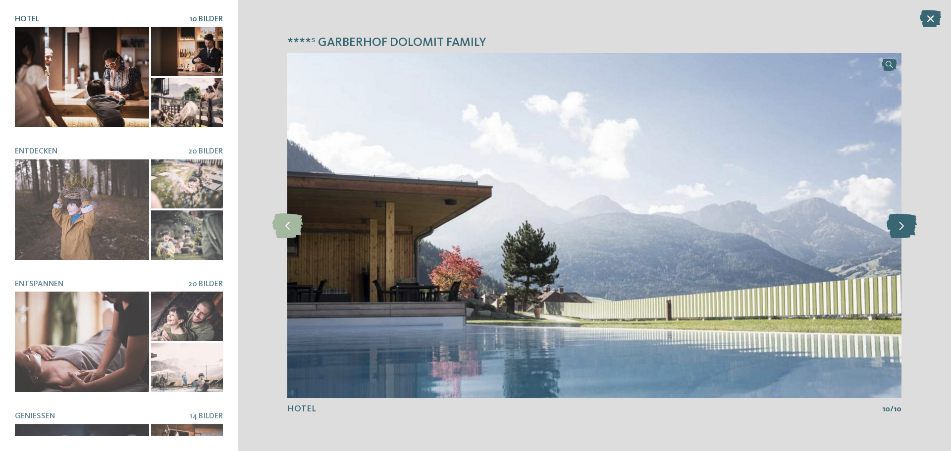
click at [895, 228] on icon at bounding box center [902, 226] width 30 height 25
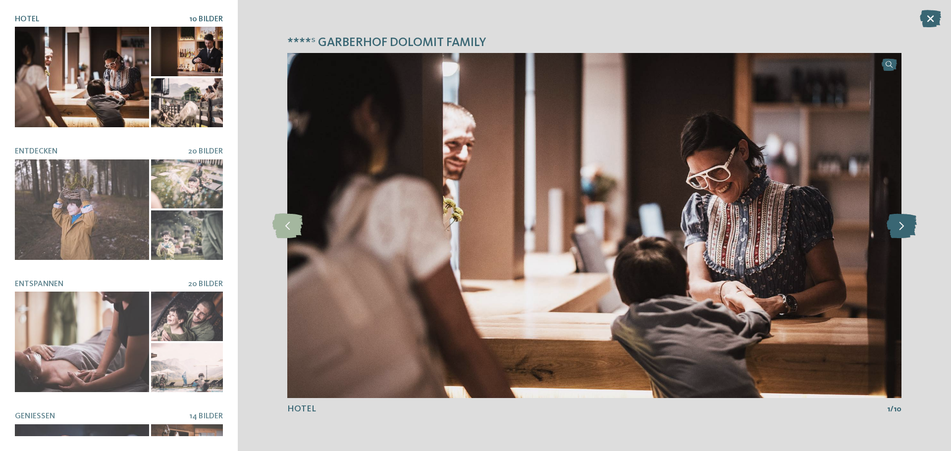
click at [895, 228] on icon at bounding box center [902, 226] width 30 height 25
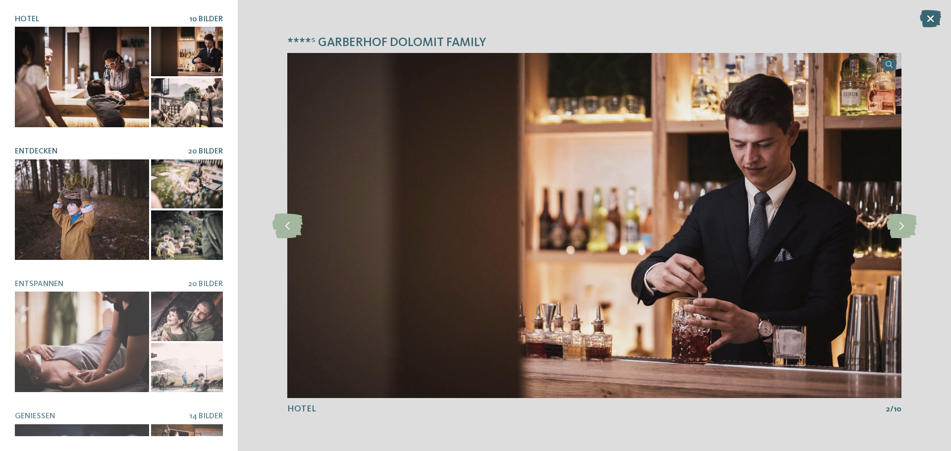
click at [163, 192] on div at bounding box center [187, 185] width 72 height 50
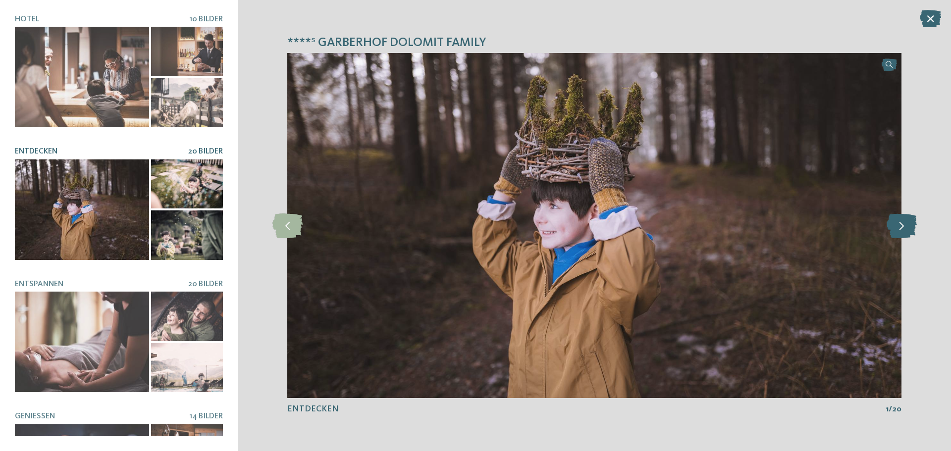
click at [904, 220] on icon at bounding box center [902, 226] width 30 height 25
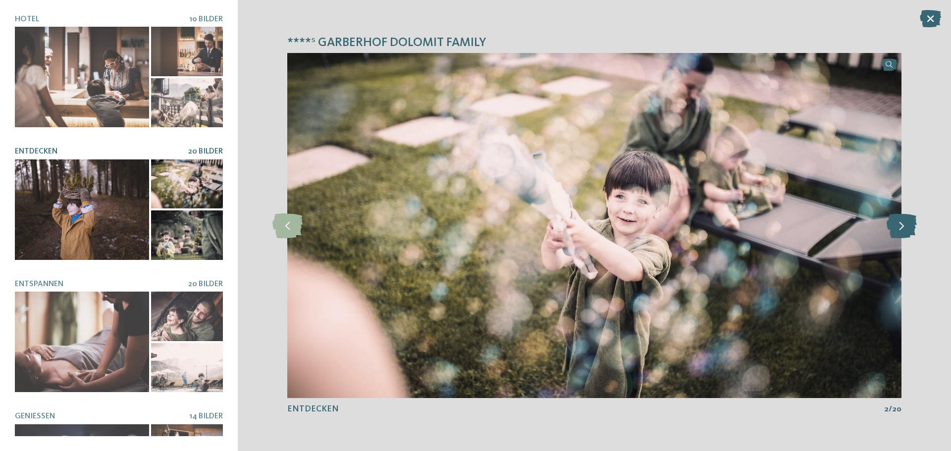
click at [904, 220] on icon at bounding box center [902, 226] width 30 height 25
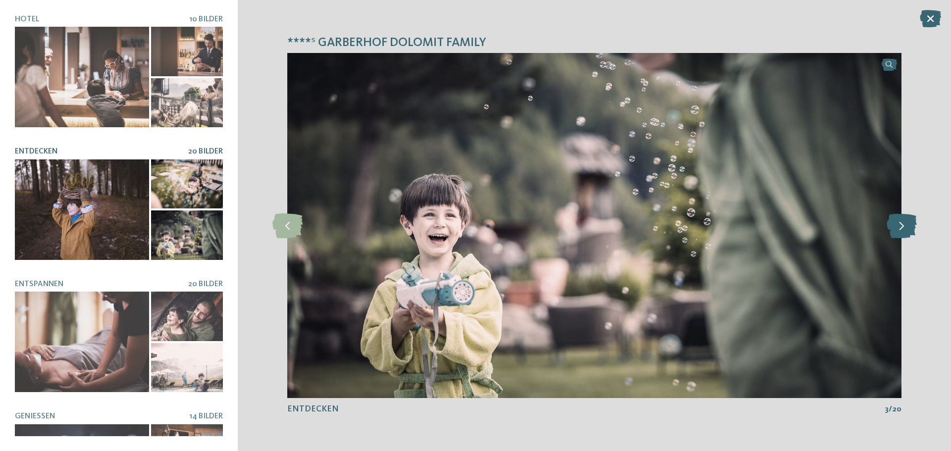
click at [904, 220] on icon at bounding box center [902, 226] width 30 height 25
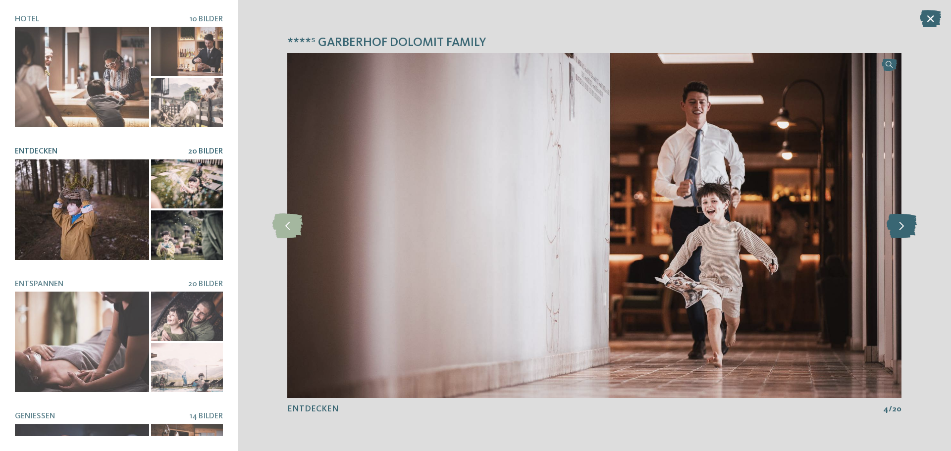
click at [904, 220] on icon at bounding box center [902, 226] width 30 height 25
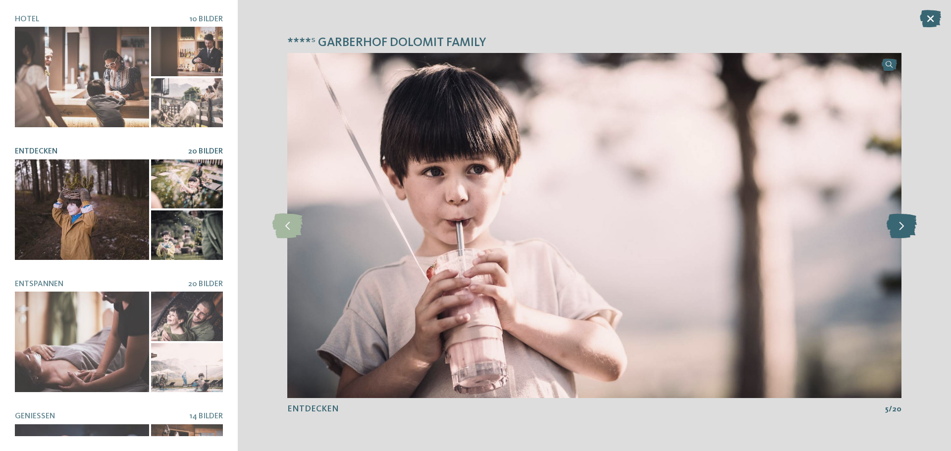
click at [904, 220] on icon at bounding box center [902, 226] width 30 height 25
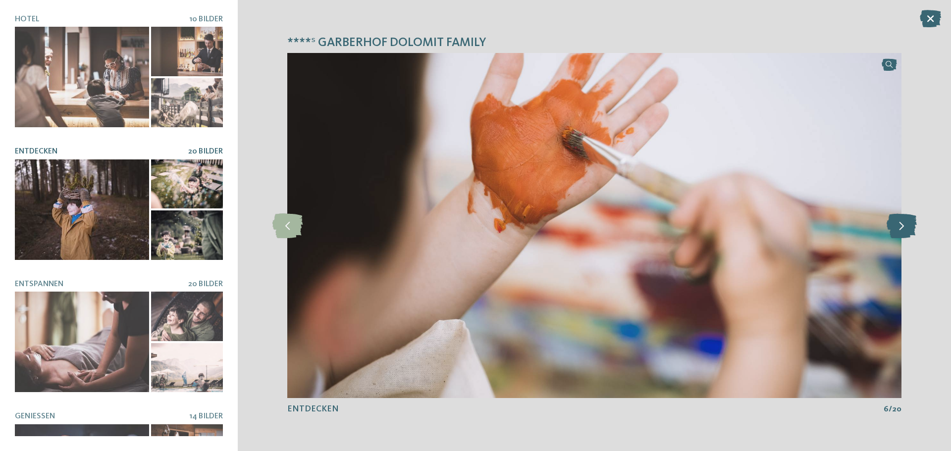
click at [904, 220] on icon at bounding box center [902, 226] width 30 height 25
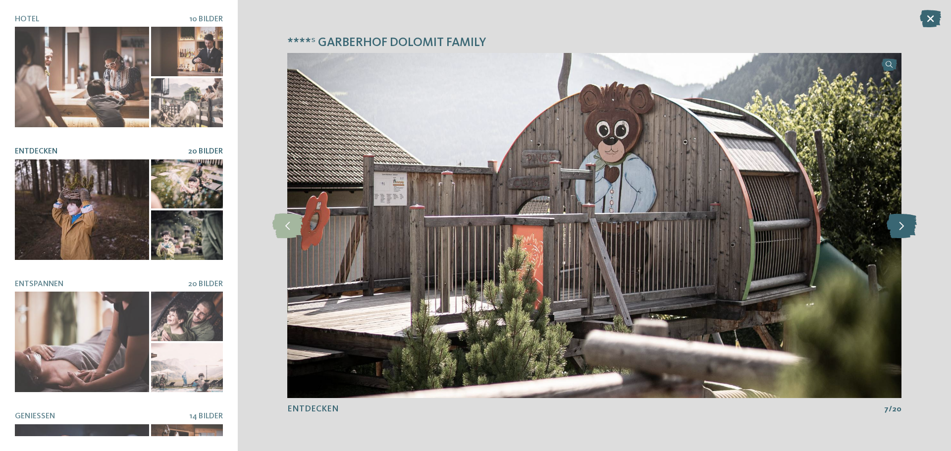
click at [904, 220] on icon at bounding box center [902, 226] width 30 height 25
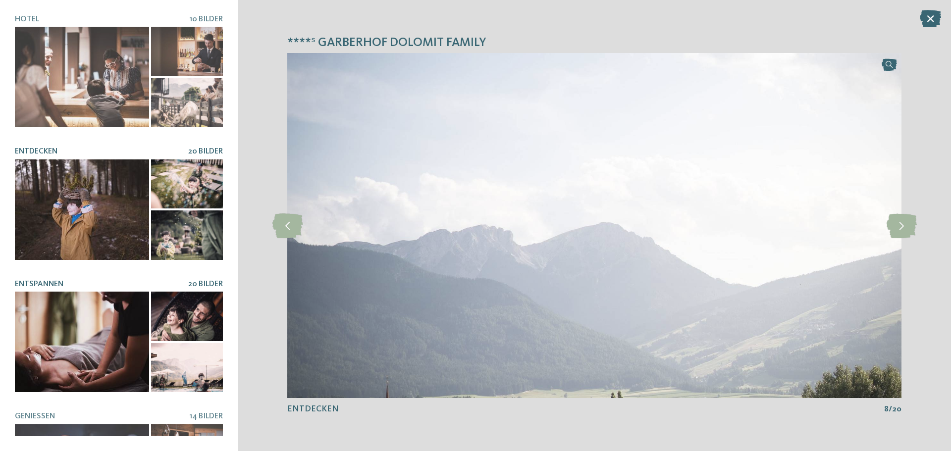
click at [84, 336] on div at bounding box center [82, 342] width 134 height 101
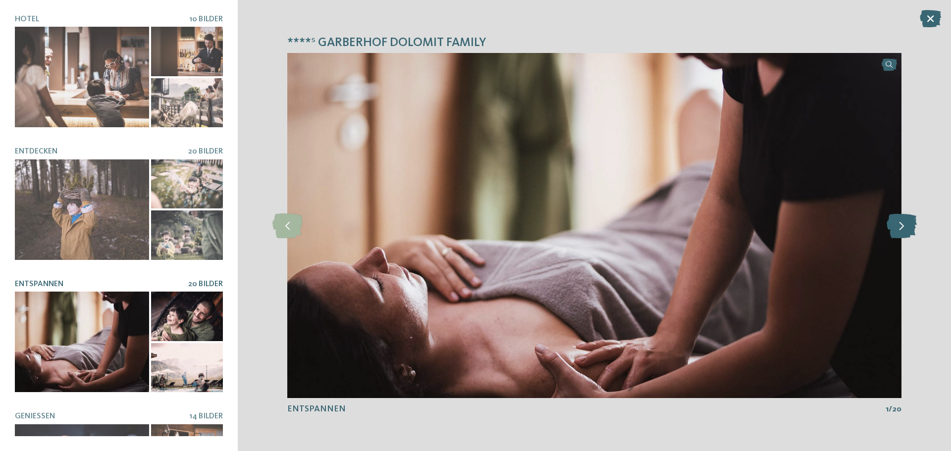
click at [899, 230] on icon at bounding box center [902, 226] width 30 height 25
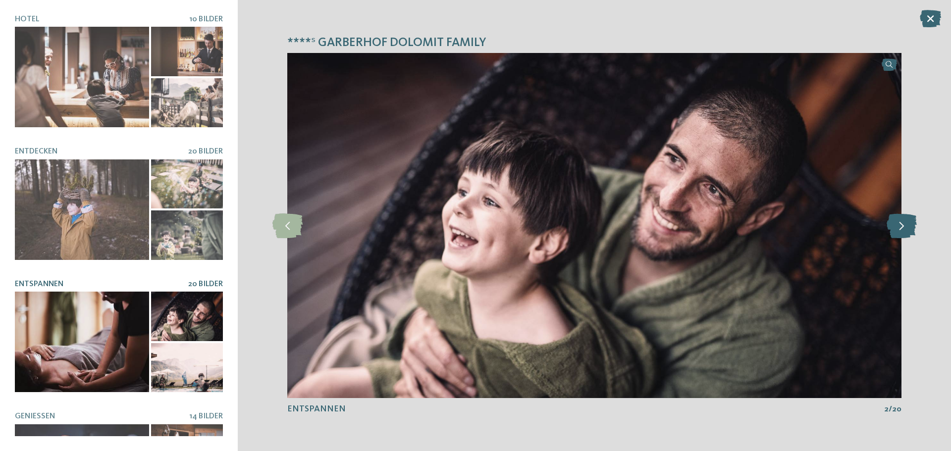
click at [899, 230] on icon at bounding box center [902, 226] width 30 height 25
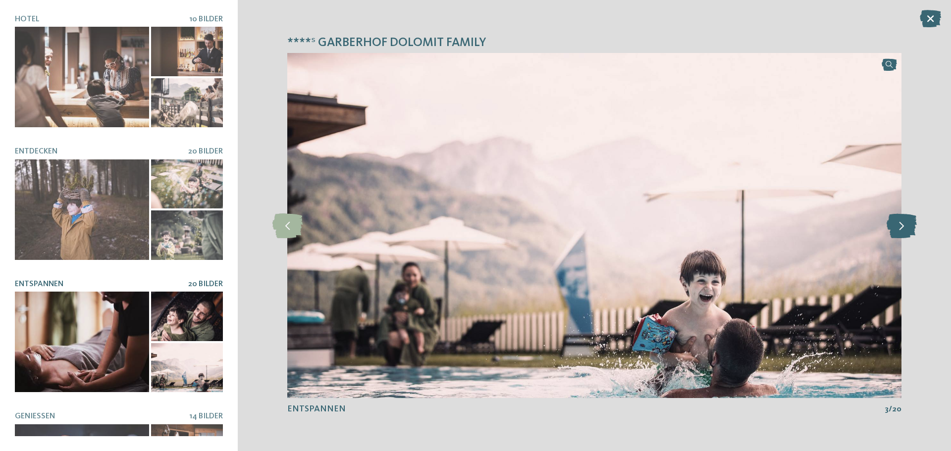
click at [899, 230] on icon at bounding box center [902, 226] width 30 height 25
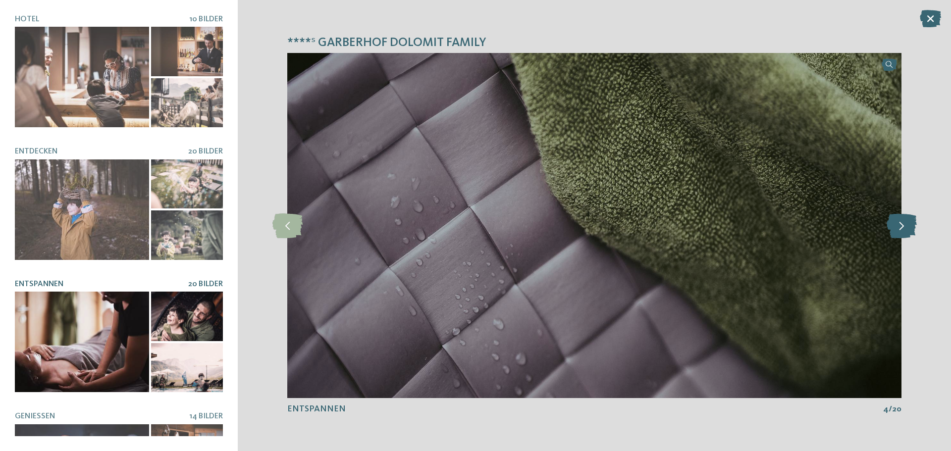
click at [899, 230] on icon at bounding box center [902, 226] width 30 height 25
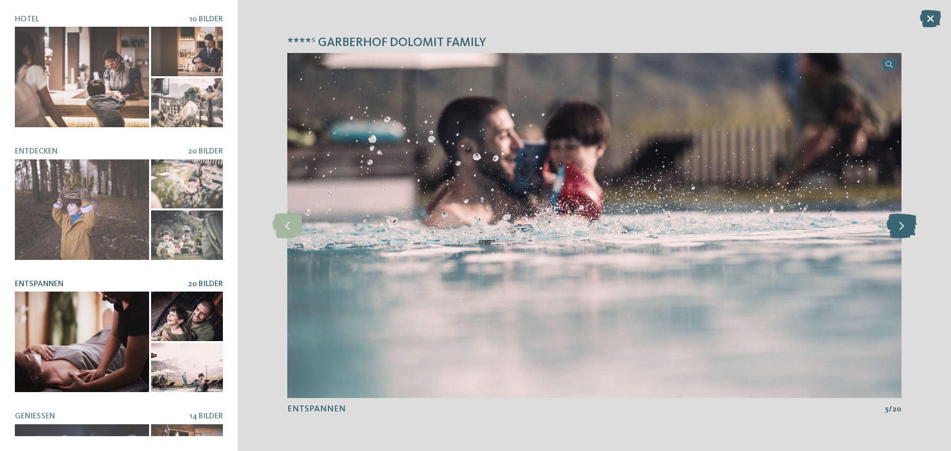
click at [899, 230] on icon at bounding box center [902, 226] width 30 height 25
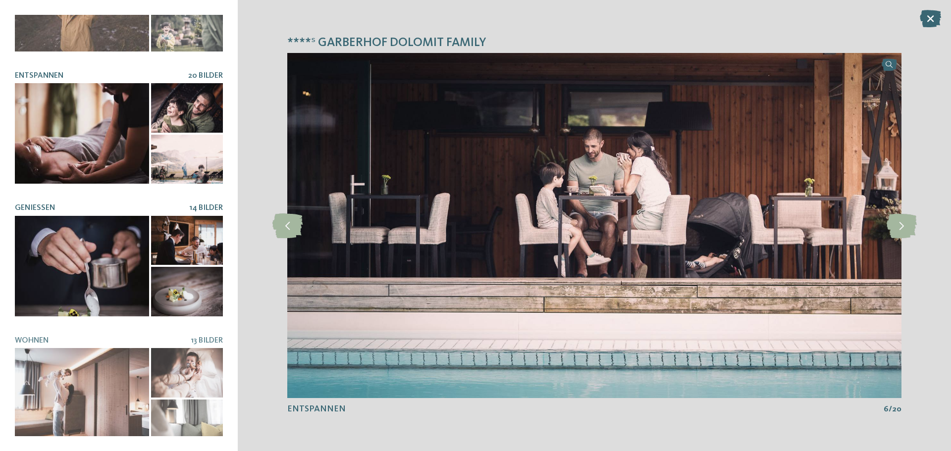
scroll to position [209, 0]
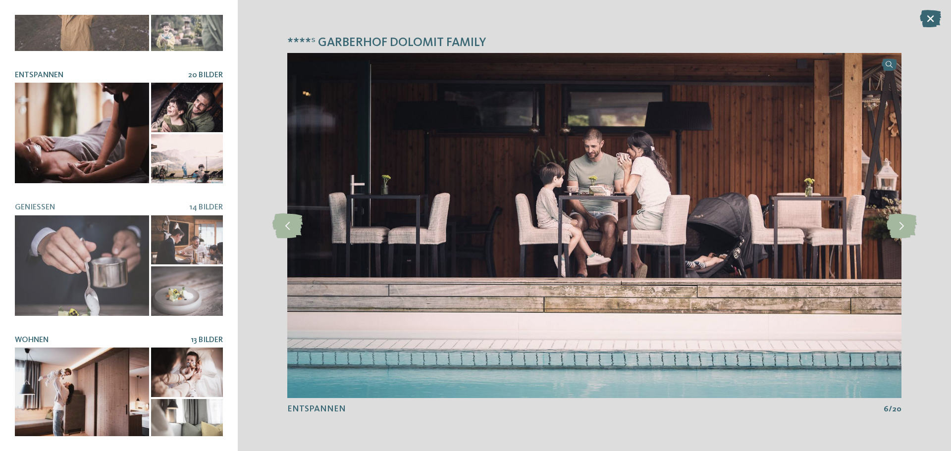
click at [140, 377] on div at bounding box center [82, 398] width 134 height 101
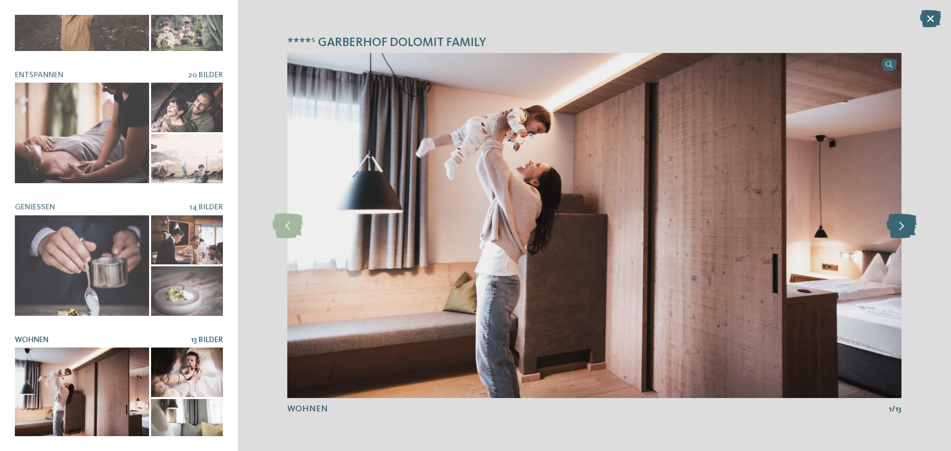
click at [902, 228] on icon at bounding box center [902, 226] width 30 height 25
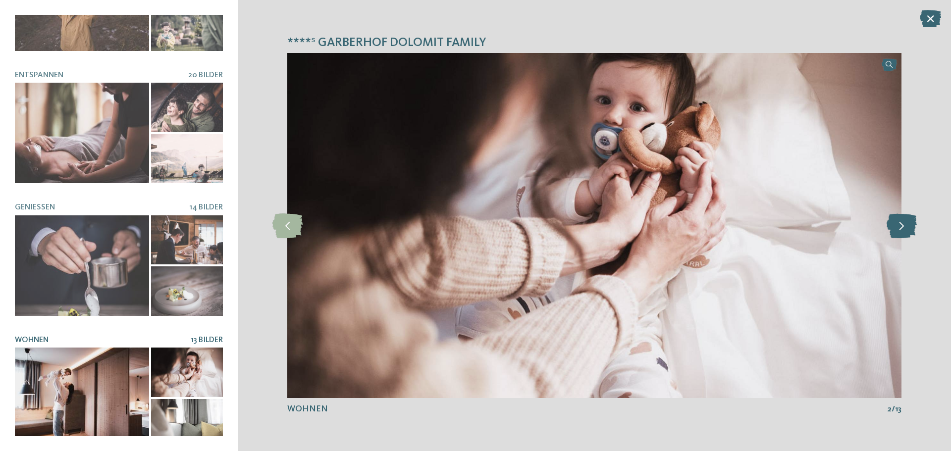
click at [902, 228] on icon at bounding box center [902, 226] width 30 height 25
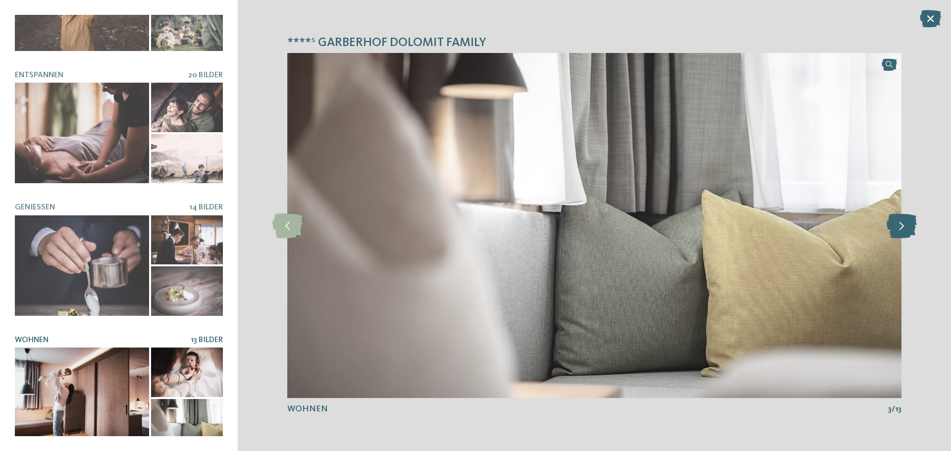
click at [902, 228] on icon at bounding box center [902, 226] width 30 height 25
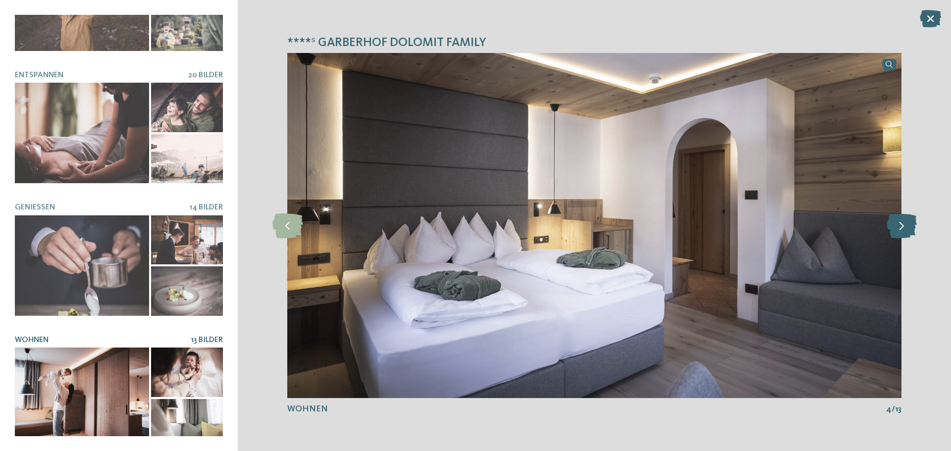
click at [902, 228] on icon at bounding box center [902, 226] width 30 height 25
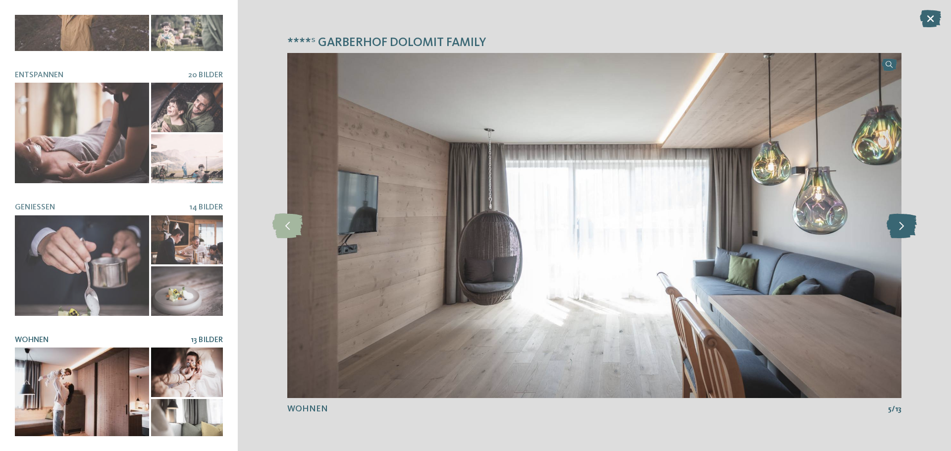
click at [902, 228] on icon at bounding box center [902, 226] width 30 height 25
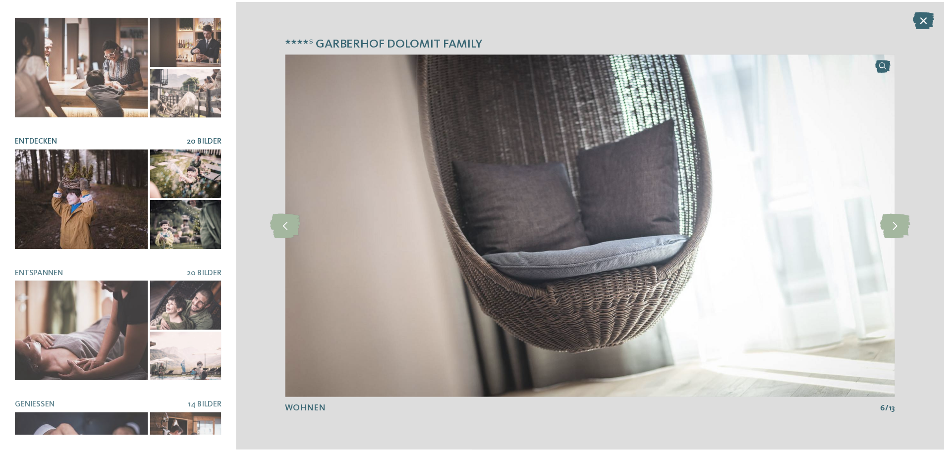
scroll to position [0, 0]
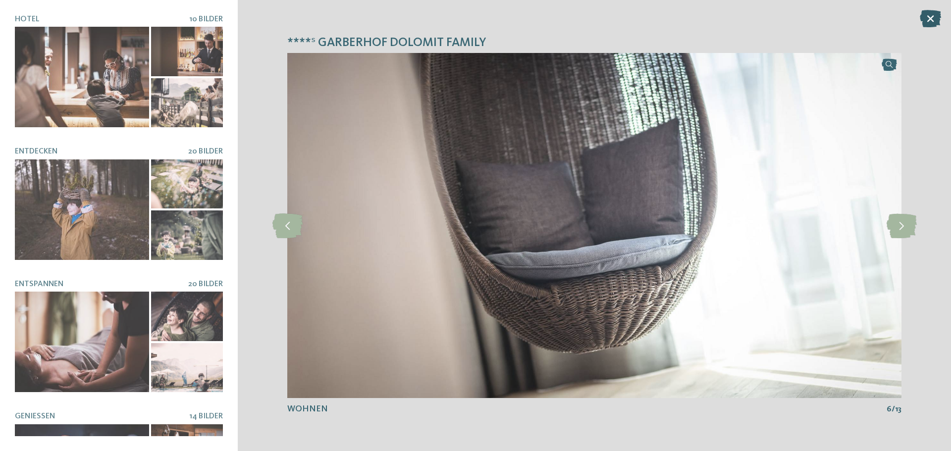
click at [925, 12] on icon at bounding box center [930, 18] width 21 height 17
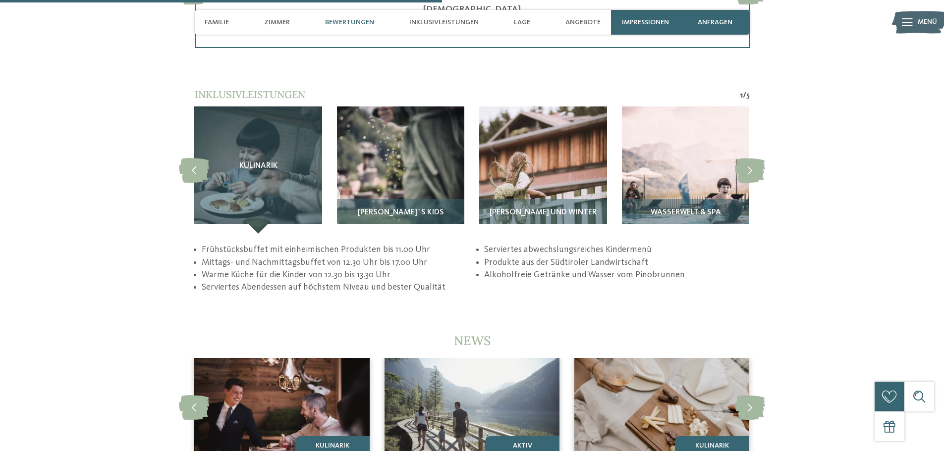
scroll to position [1883, 0]
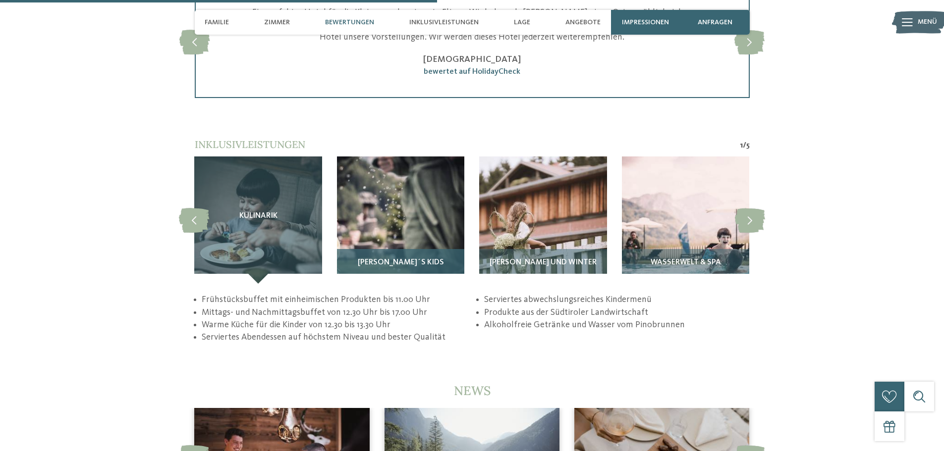
click at [423, 216] on img at bounding box center [400, 220] width 127 height 127
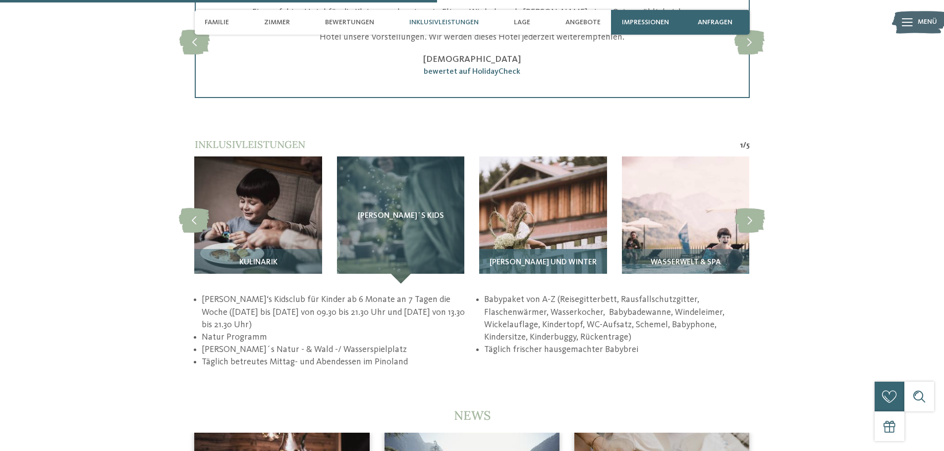
click at [538, 209] on img at bounding box center [542, 220] width 127 height 127
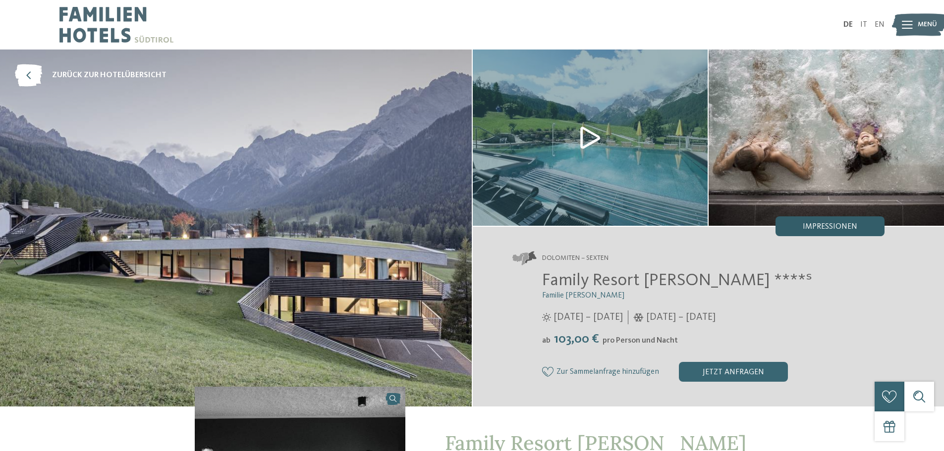
click at [861, 225] on div "Impressionen" at bounding box center [830, 227] width 109 height 20
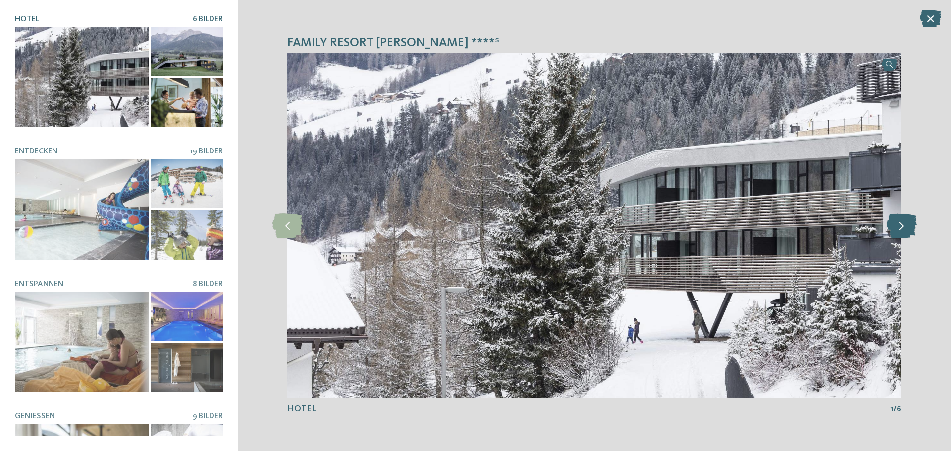
click at [906, 227] on icon at bounding box center [902, 226] width 30 height 25
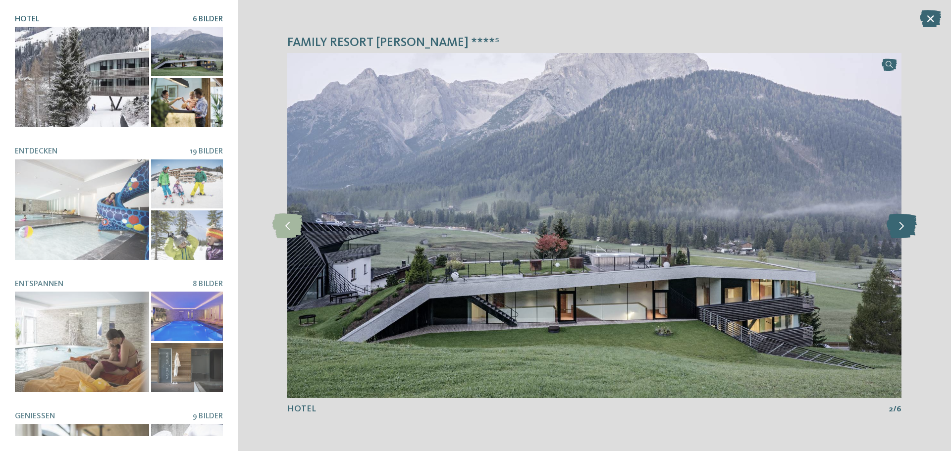
click at [906, 227] on icon at bounding box center [902, 226] width 30 height 25
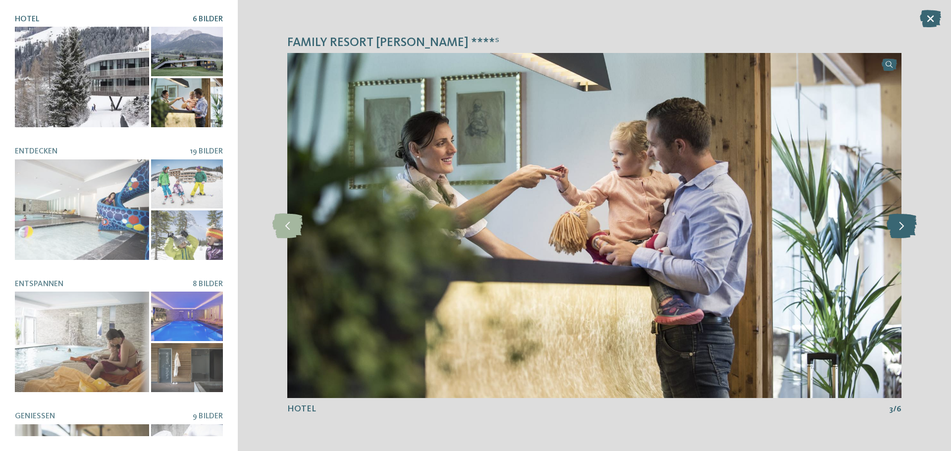
click at [906, 227] on icon at bounding box center [902, 226] width 30 height 25
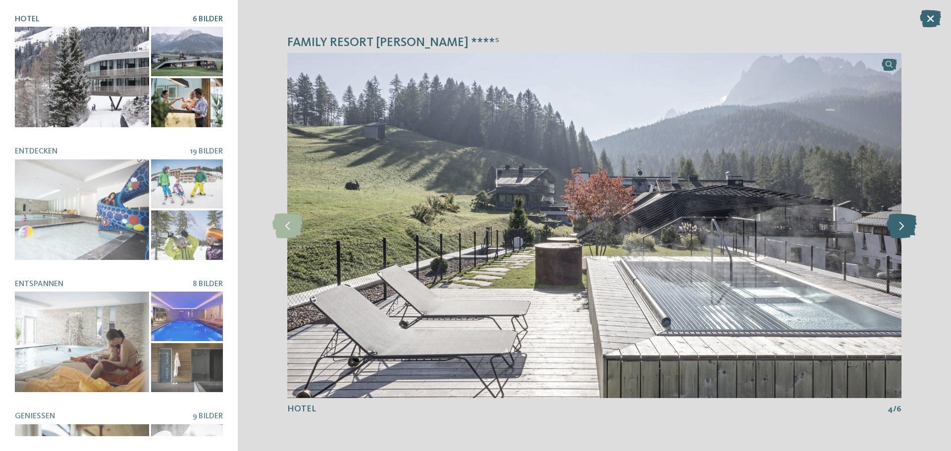
click at [906, 227] on icon at bounding box center [902, 226] width 30 height 25
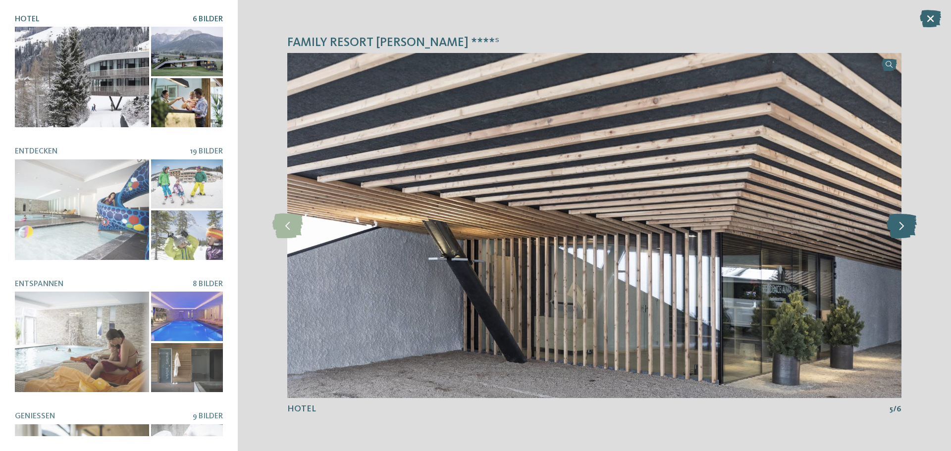
click at [906, 227] on icon at bounding box center [902, 226] width 30 height 25
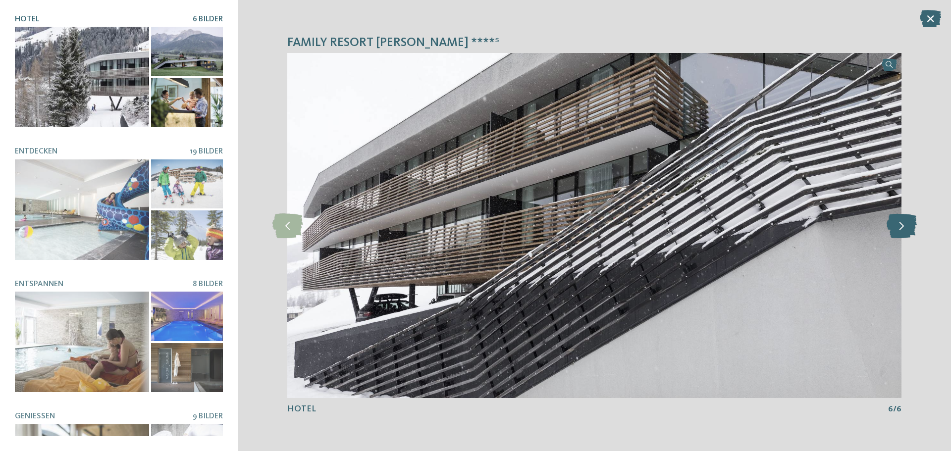
click at [906, 227] on icon at bounding box center [902, 226] width 30 height 25
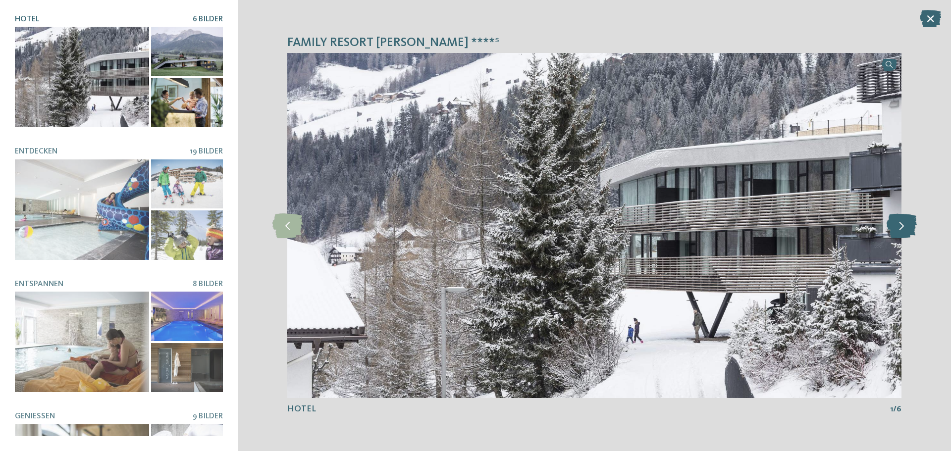
click at [906, 227] on icon at bounding box center [902, 226] width 30 height 25
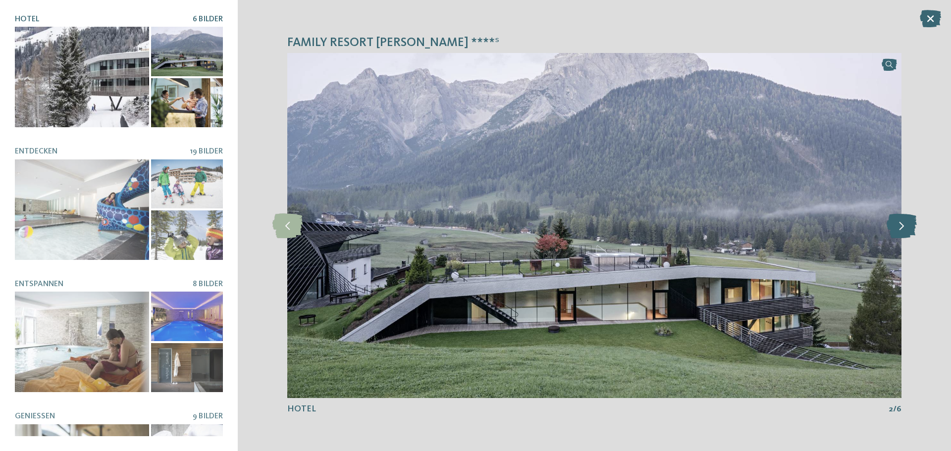
click at [906, 227] on icon at bounding box center [902, 226] width 30 height 25
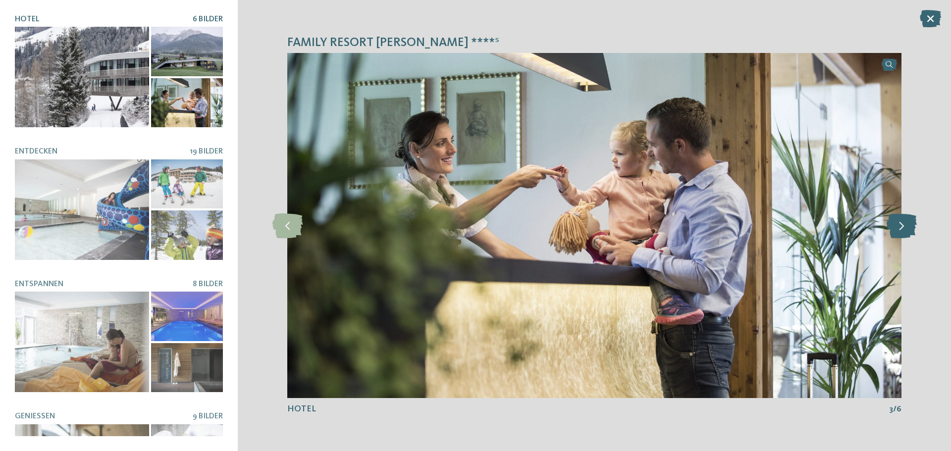
click at [906, 227] on icon at bounding box center [902, 226] width 30 height 25
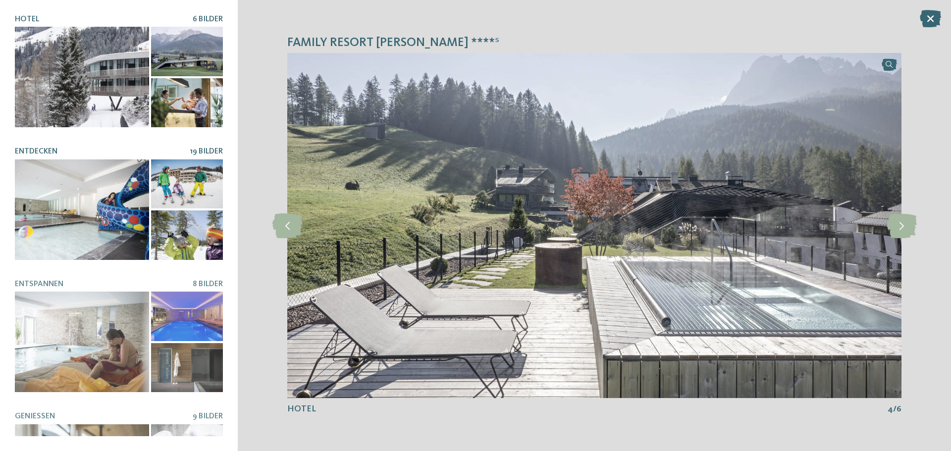
click at [82, 201] on div at bounding box center [82, 210] width 134 height 101
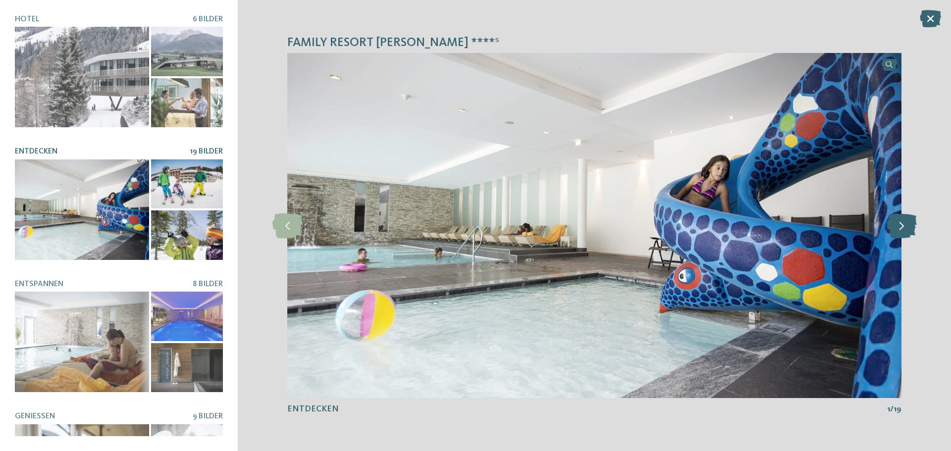
click at [908, 230] on icon at bounding box center [902, 226] width 30 height 25
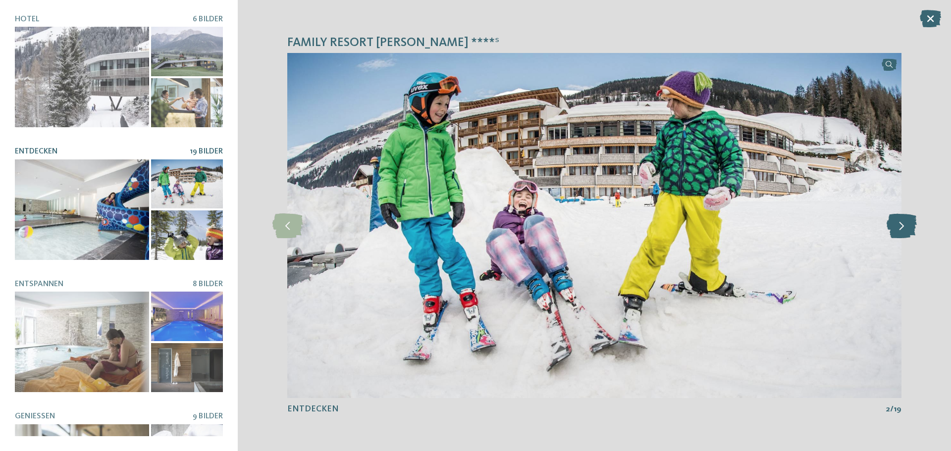
click at [908, 230] on icon at bounding box center [902, 226] width 30 height 25
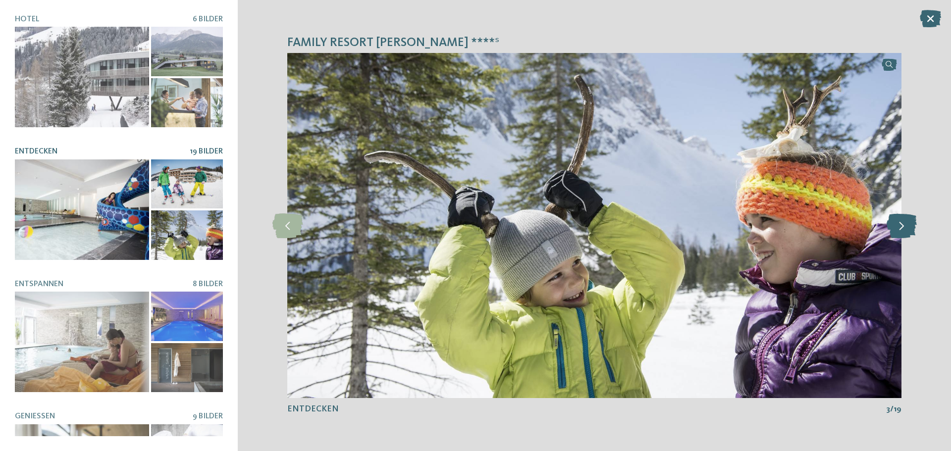
click at [908, 230] on icon at bounding box center [902, 226] width 30 height 25
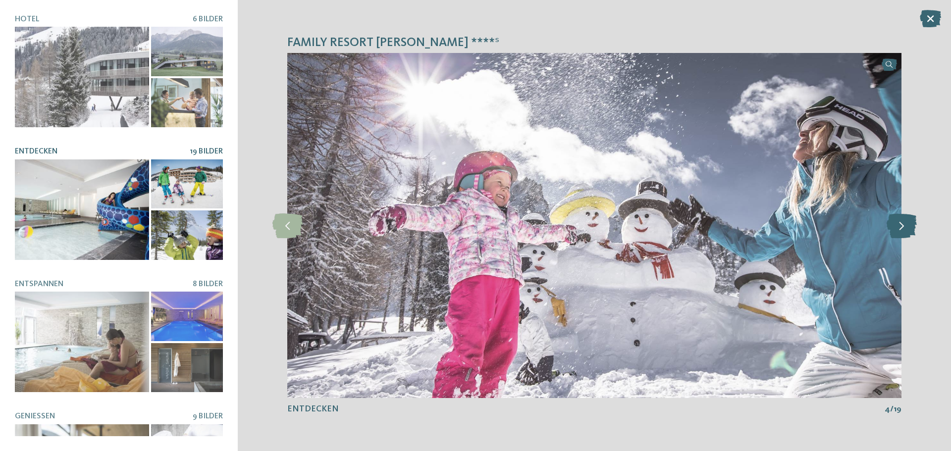
click at [908, 230] on icon at bounding box center [902, 226] width 30 height 25
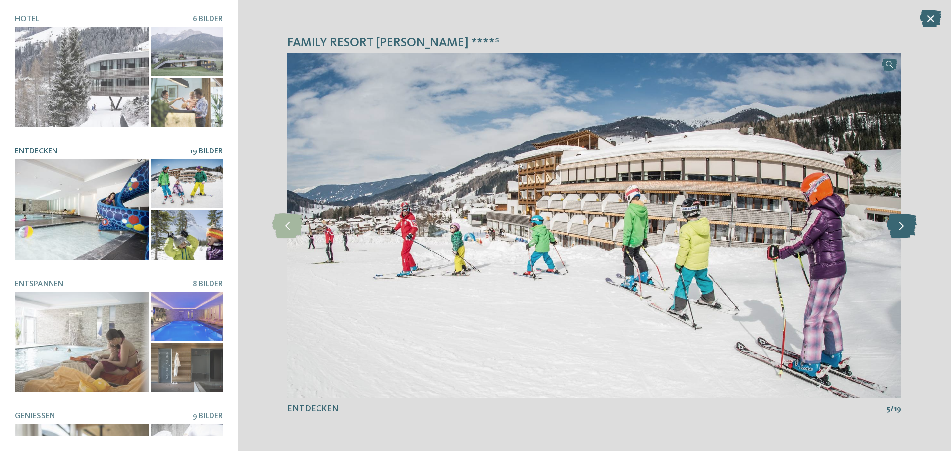
click at [908, 230] on icon at bounding box center [902, 226] width 30 height 25
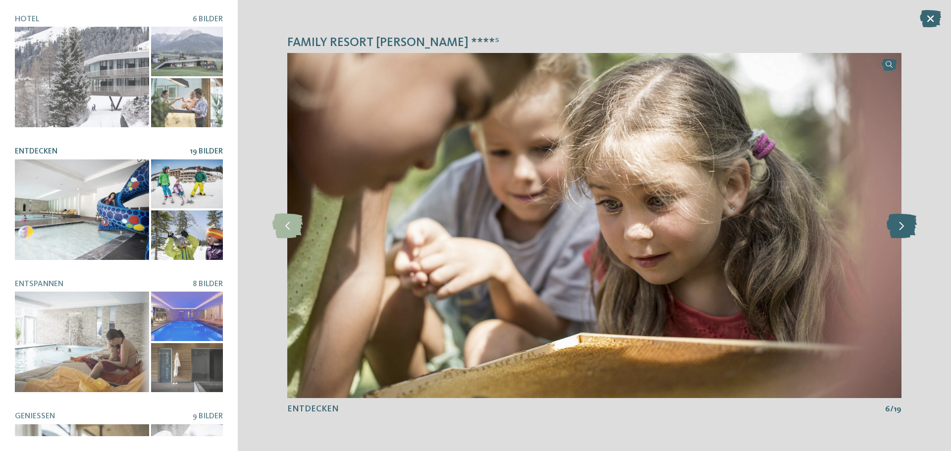
click at [908, 230] on icon at bounding box center [902, 226] width 30 height 25
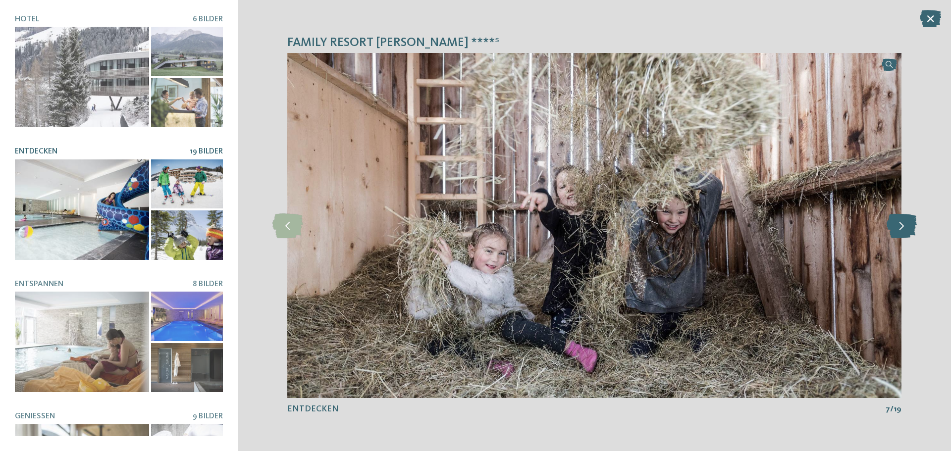
click at [908, 230] on icon at bounding box center [902, 226] width 30 height 25
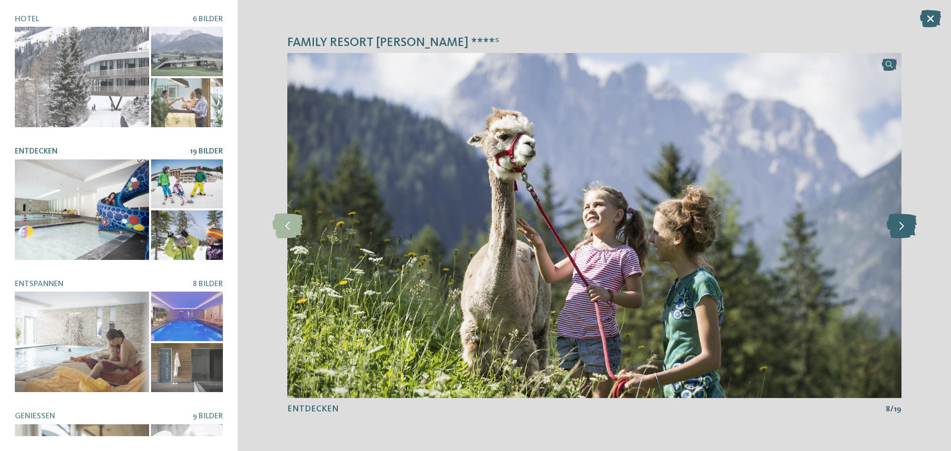
click at [908, 230] on icon at bounding box center [902, 226] width 30 height 25
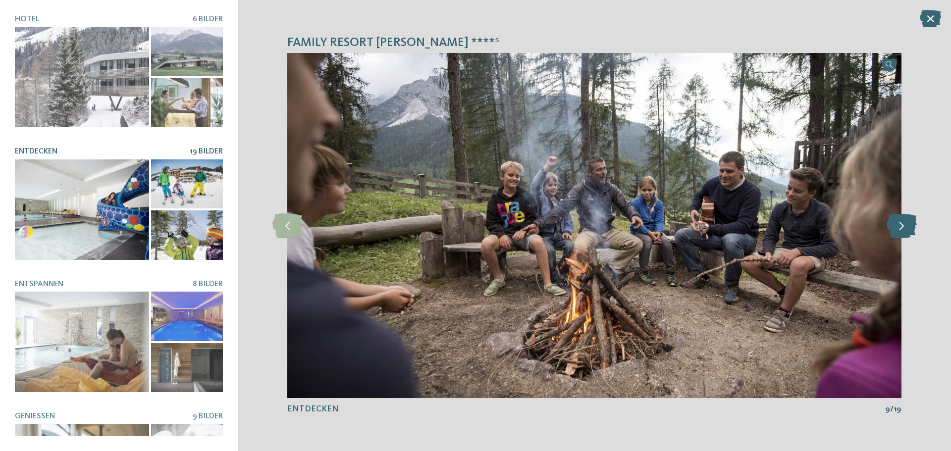
click at [908, 230] on icon at bounding box center [902, 226] width 30 height 25
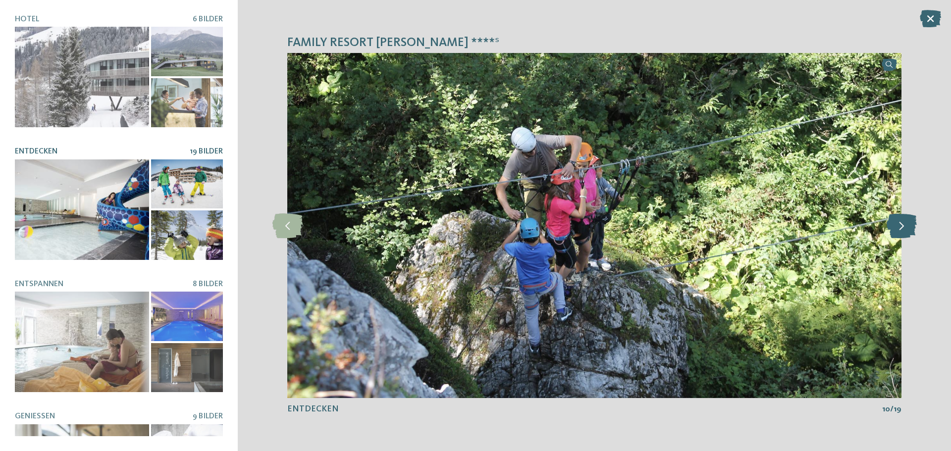
click at [908, 230] on icon at bounding box center [902, 226] width 30 height 25
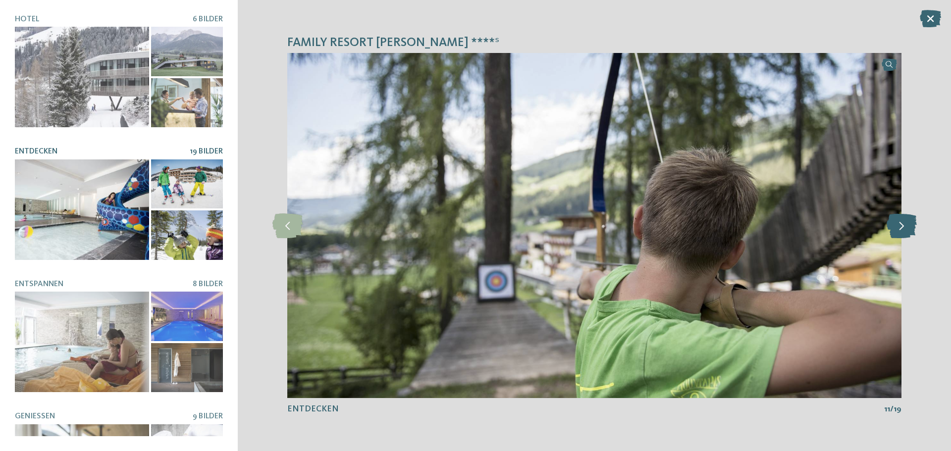
click at [908, 230] on icon at bounding box center [902, 226] width 30 height 25
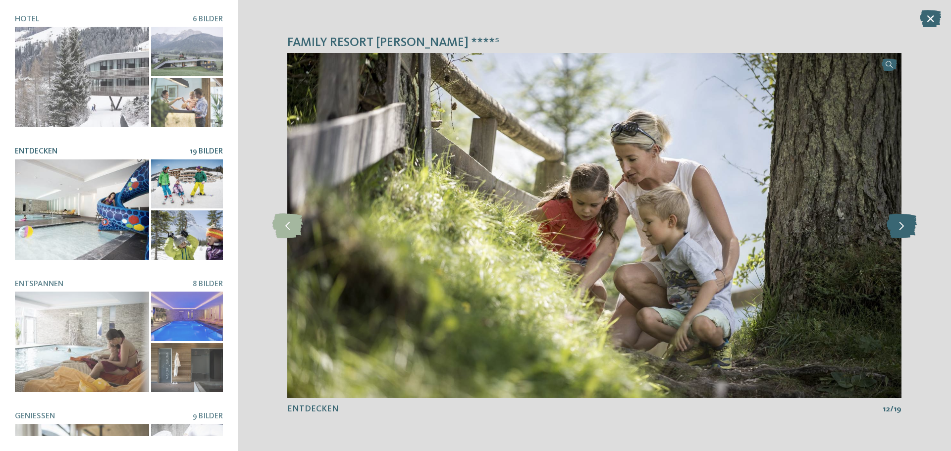
click at [908, 230] on icon at bounding box center [902, 226] width 30 height 25
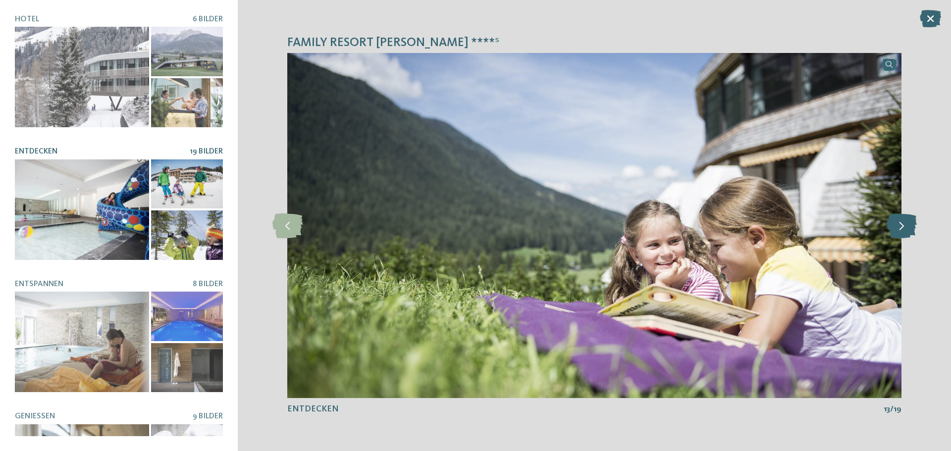
click at [908, 230] on icon at bounding box center [902, 226] width 30 height 25
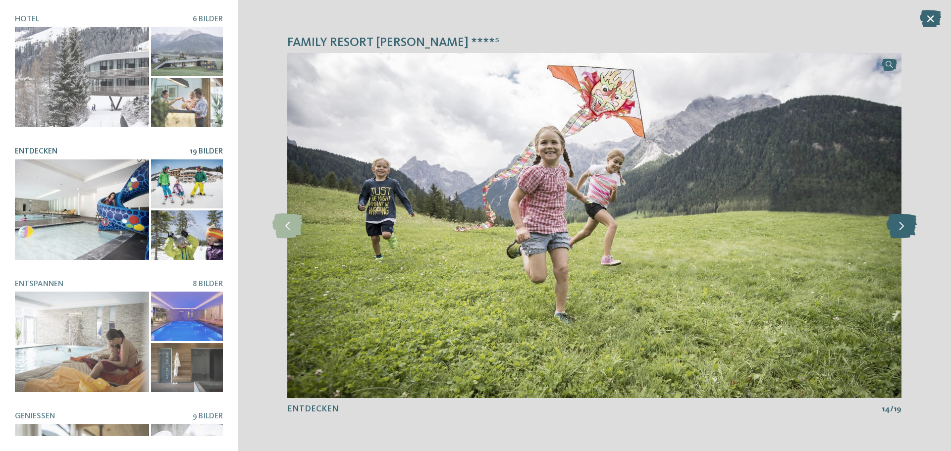
click at [908, 230] on icon at bounding box center [902, 226] width 30 height 25
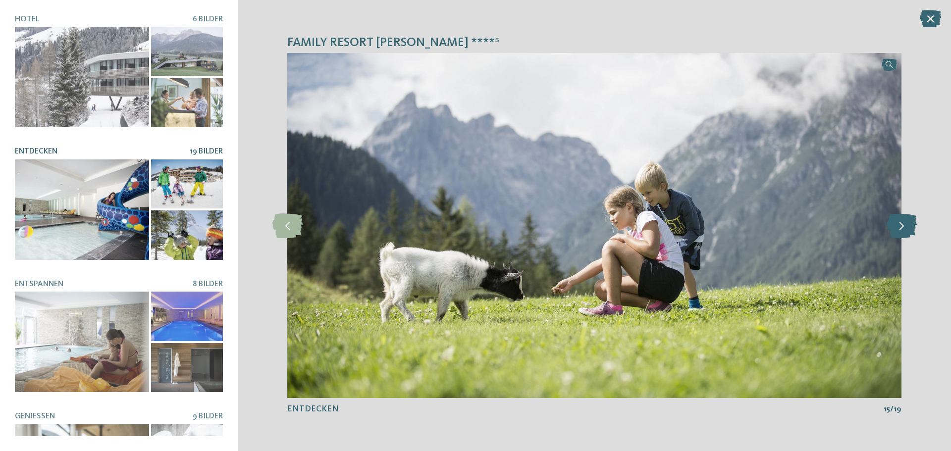
click at [908, 230] on icon at bounding box center [902, 226] width 30 height 25
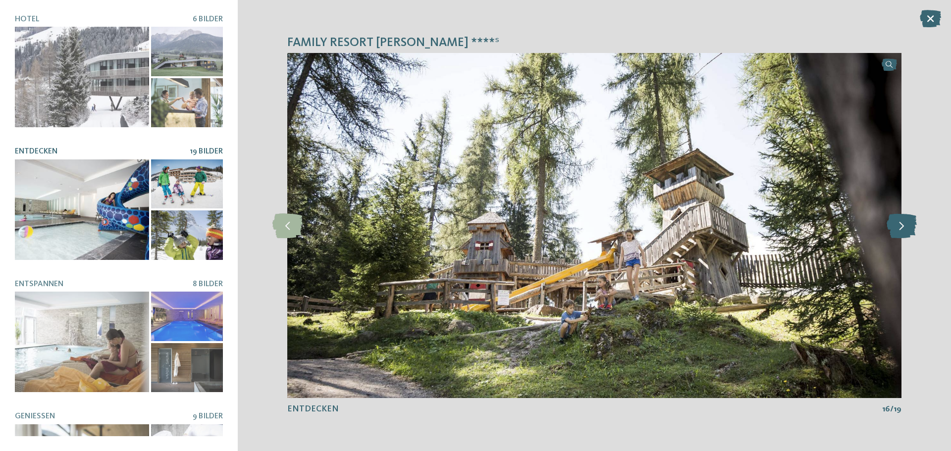
click at [908, 230] on icon at bounding box center [902, 226] width 30 height 25
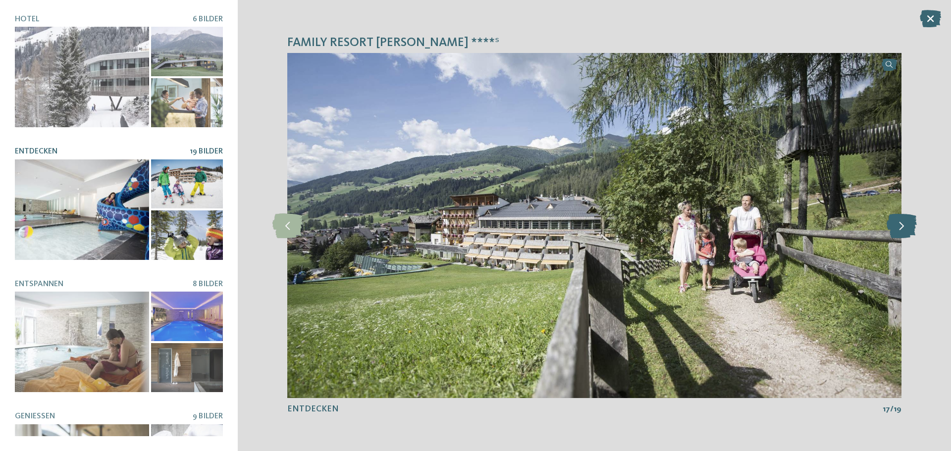
click at [908, 230] on icon at bounding box center [902, 226] width 30 height 25
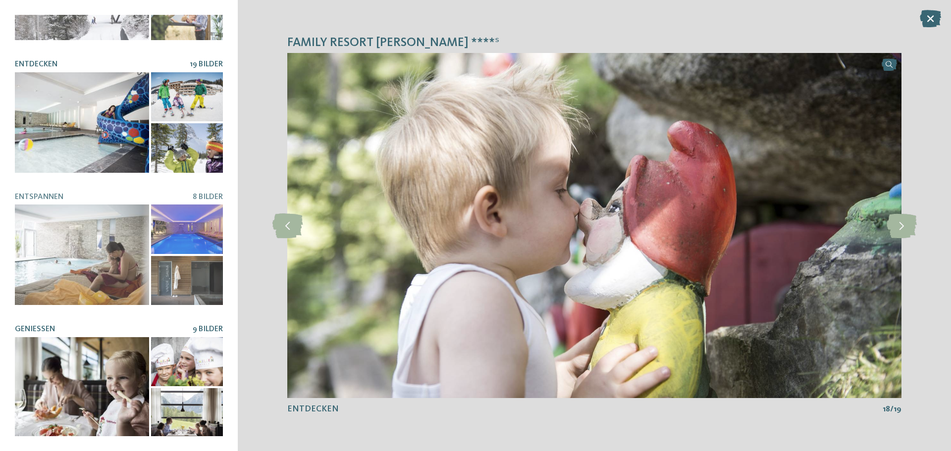
scroll to position [99, 0]
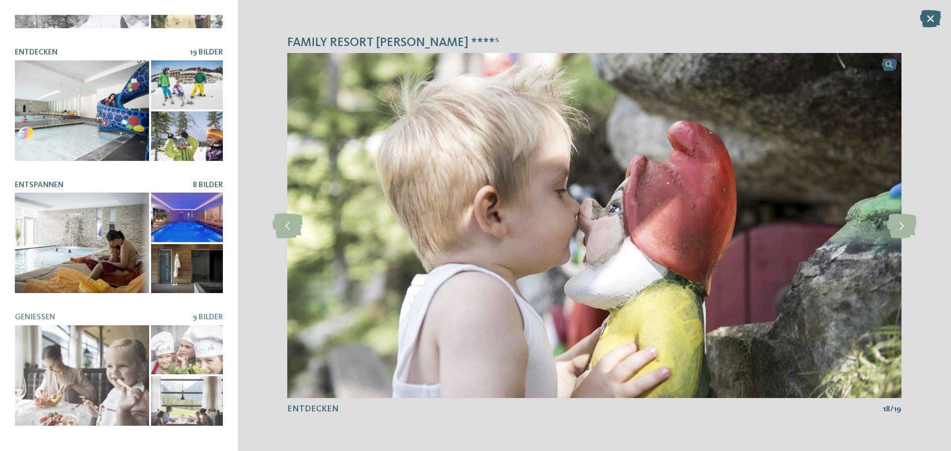
click at [94, 246] on div at bounding box center [82, 243] width 134 height 101
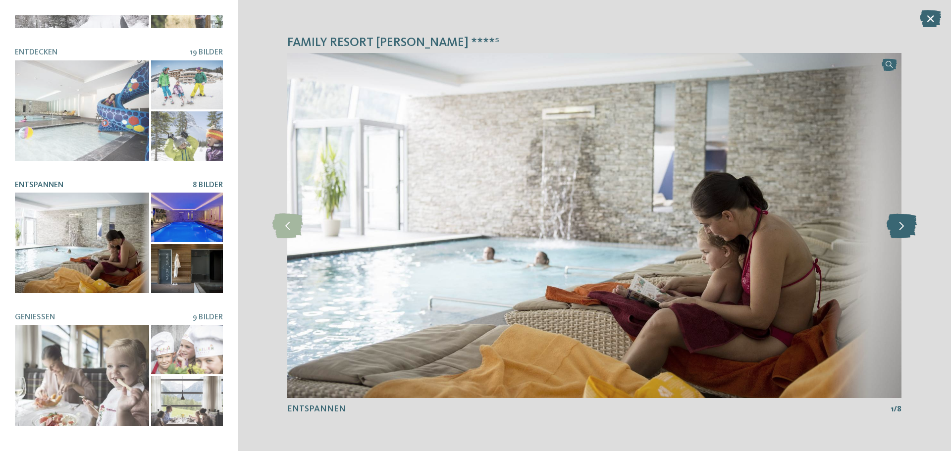
click at [908, 227] on icon at bounding box center [902, 226] width 30 height 25
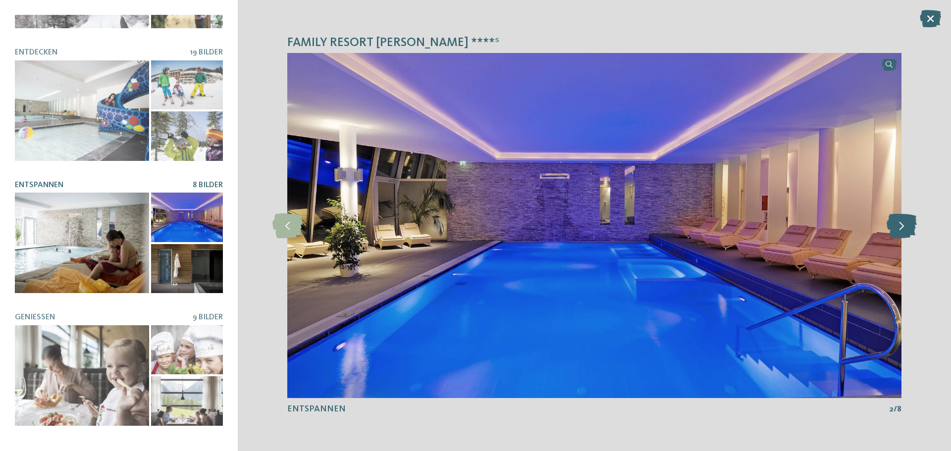
click at [908, 227] on icon at bounding box center [902, 226] width 30 height 25
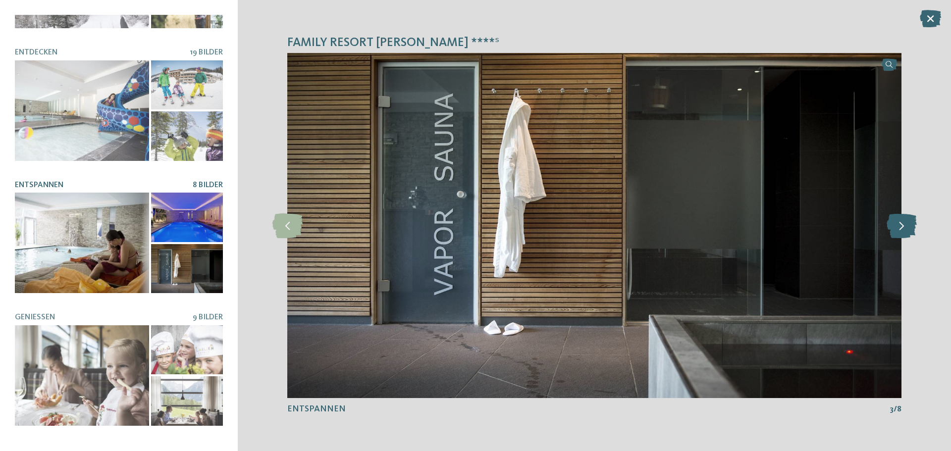
click at [908, 227] on icon at bounding box center [902, 226] width 30 height 25
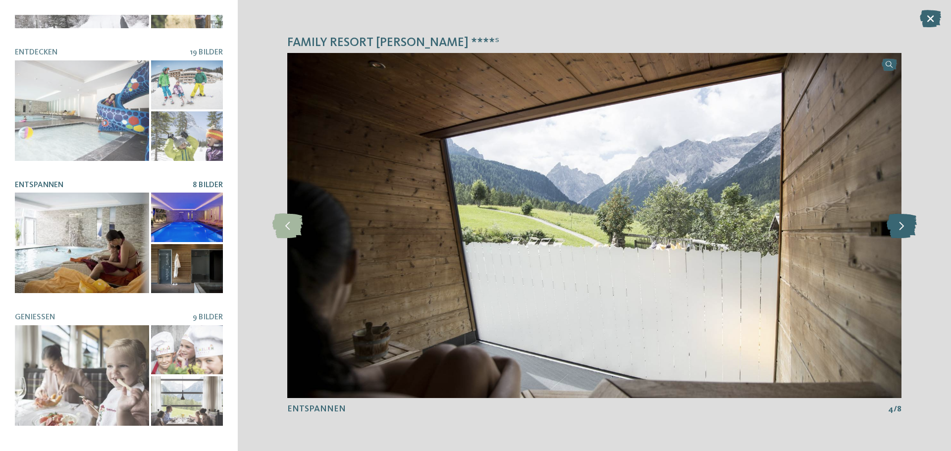
click at [908, 227] on icon at bounding box center [902, 226] width 30 height 25
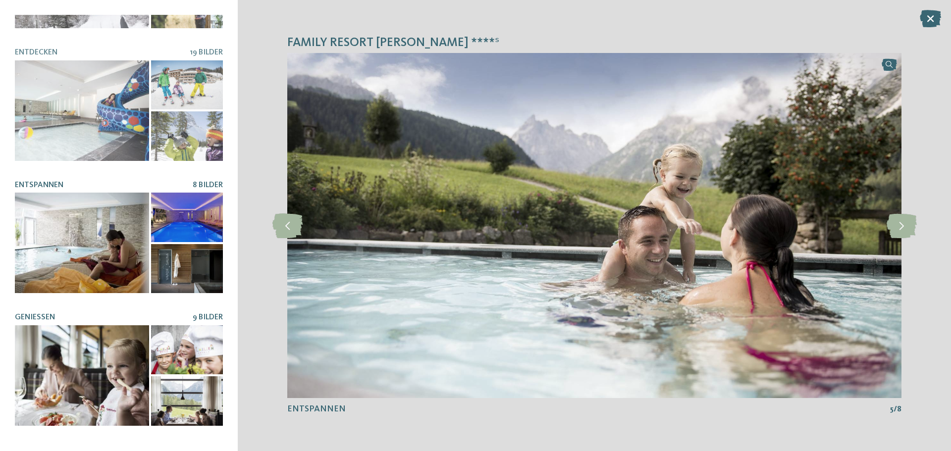
click at [107, 360] on div at bounding box center [82, 376] width 134 height 101
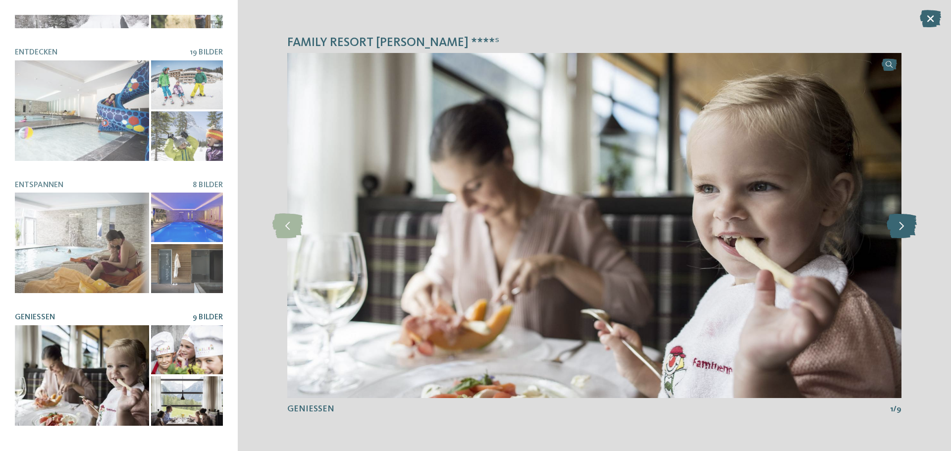
click at [910, 225] on icon at bounding box center [902, 226] width 30 height 25
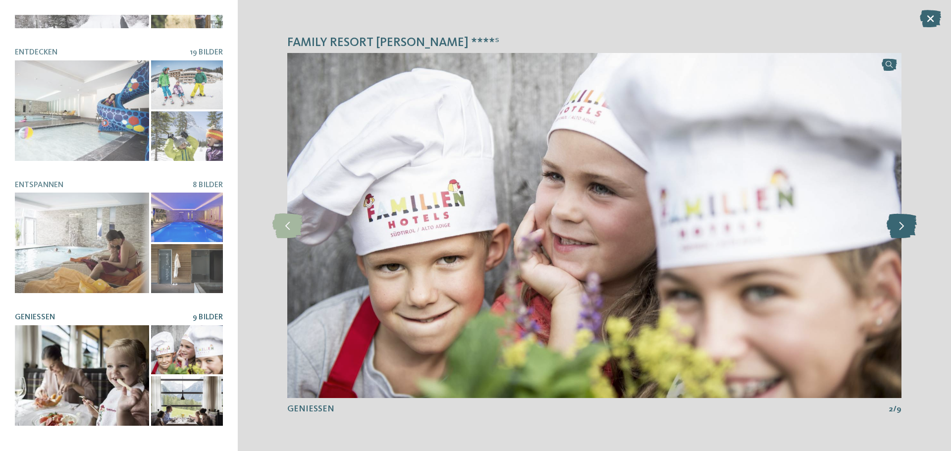
click at [910, 225] on icon at bounding box center [902, 226] width 30 height 25
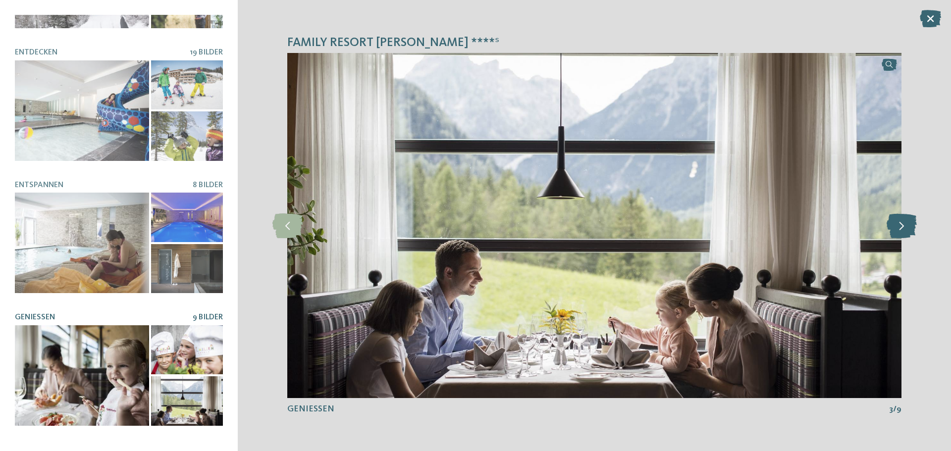
click at [910, 225] on icon at bounding box center [902, 226] width 30 height 25
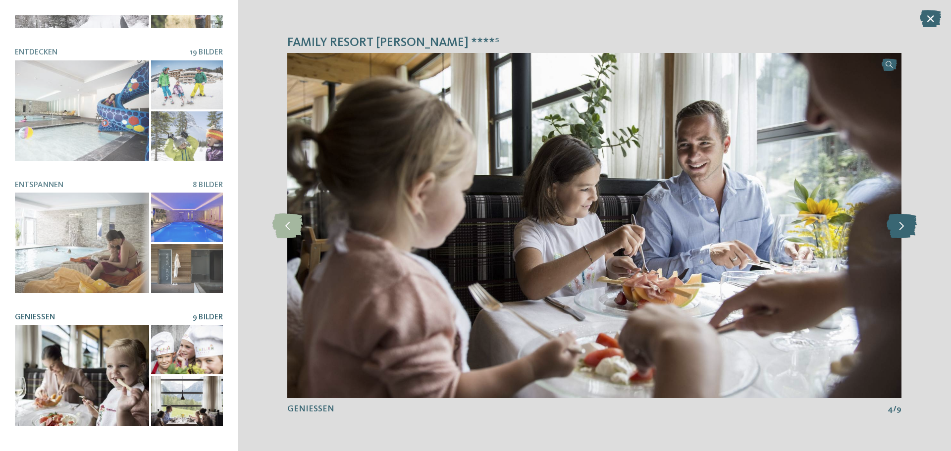
click at [910, 225] on icon at bounding box center [902, 226] width 30 height 25
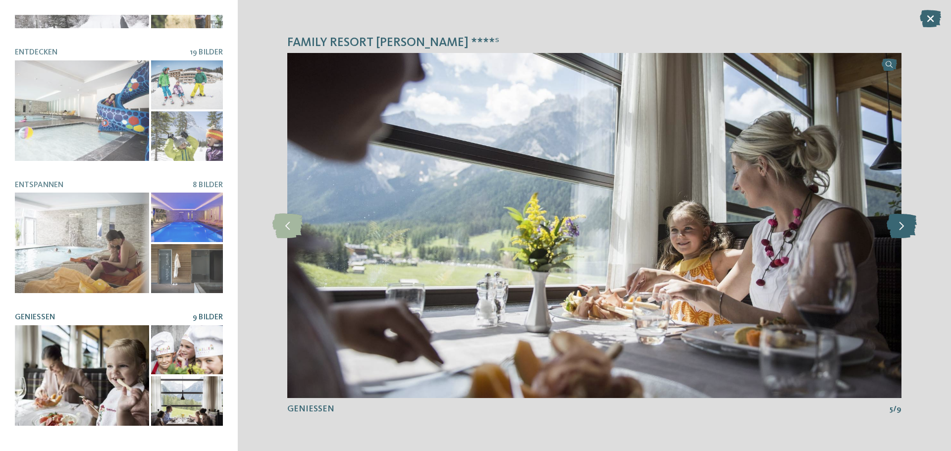
click at [910, 225] on icon at bounding box center [902, 226] width 30 height 25
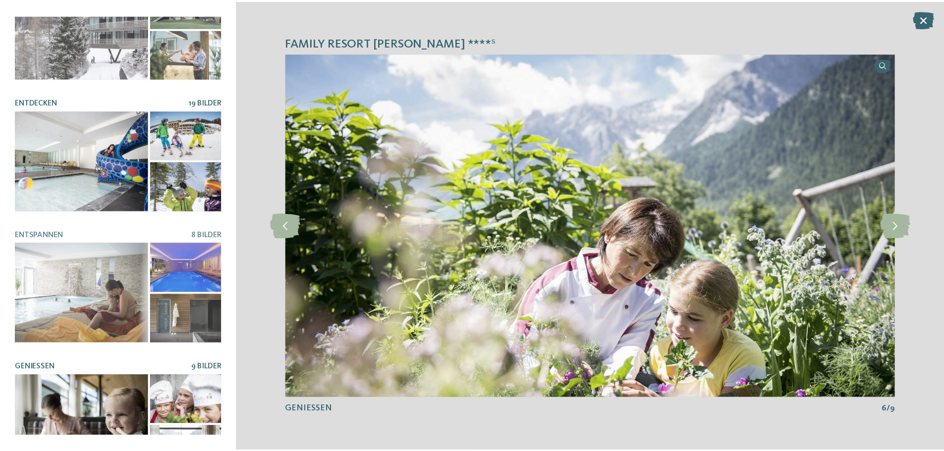
scroll to position [0, 0]
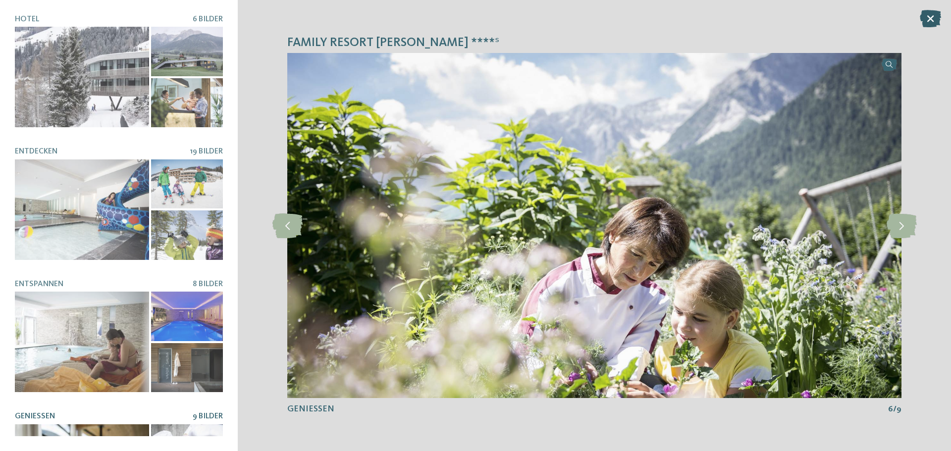
click at [933, 15] on icon at bounding box center [930, 18] width 21 height 17
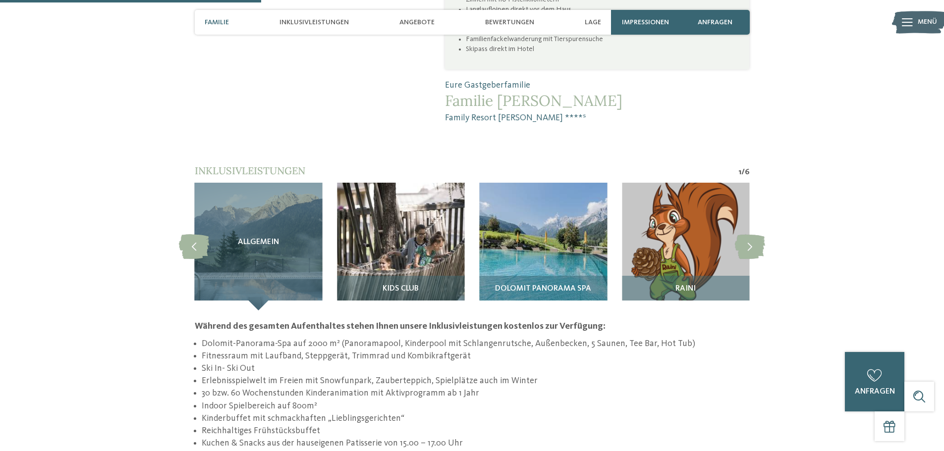
scroll to position [842, 0]
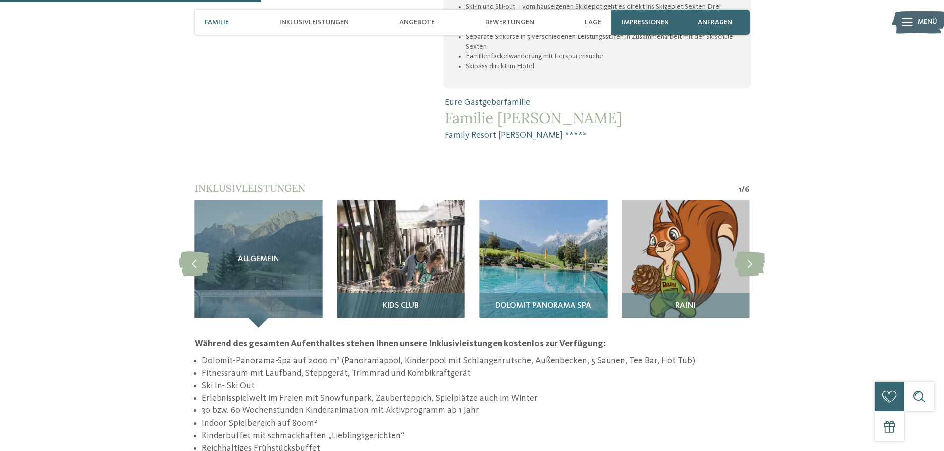
click at [378, 227] on img at bounding box center [401, 264] width 128 height 128
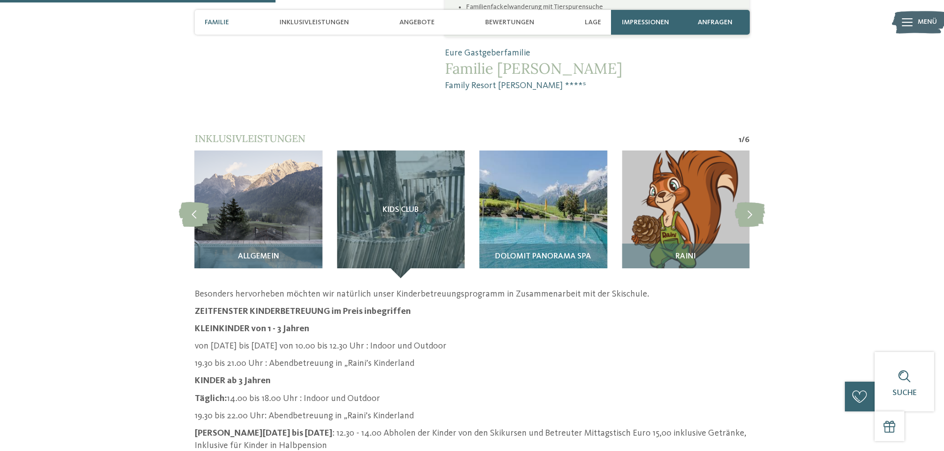
scroll to position [892, 0]
click at [530, 253] on span "Dolomit Panorama SPA" at bounding box center [543, 257] width 96 height 9
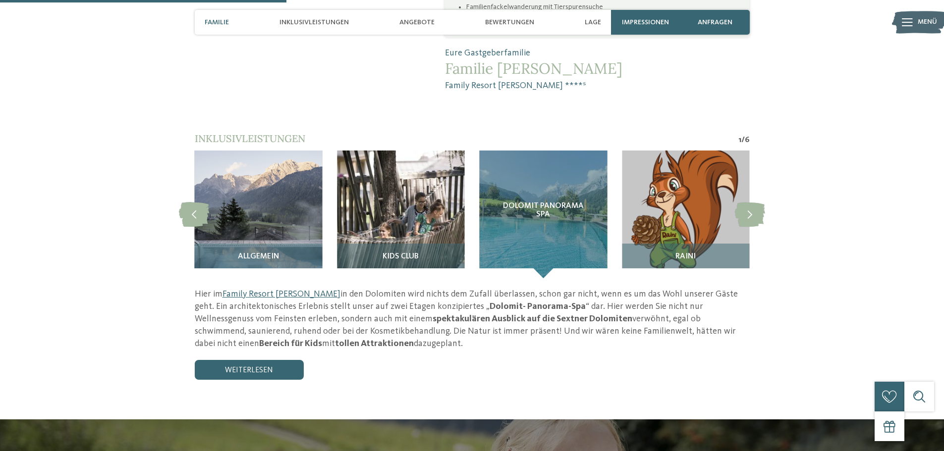
scroll to position [793, 0]
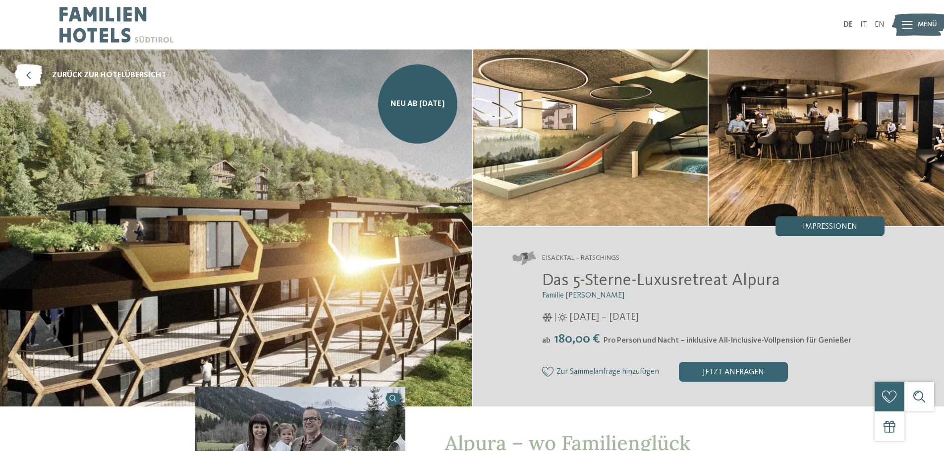
click at [849, 228] on span "Impressionen" at bounding box center [830, 227] width 55 height 8
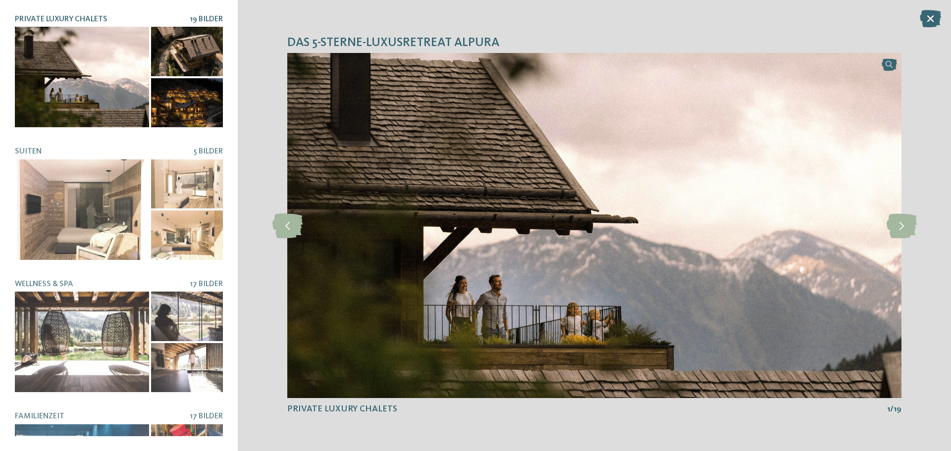
click at [185, 95] on div at bounding box center [187, 103] width 72 height 50
click at [907, 227] on icon at bounding box center [902, 226] width 30 height 25
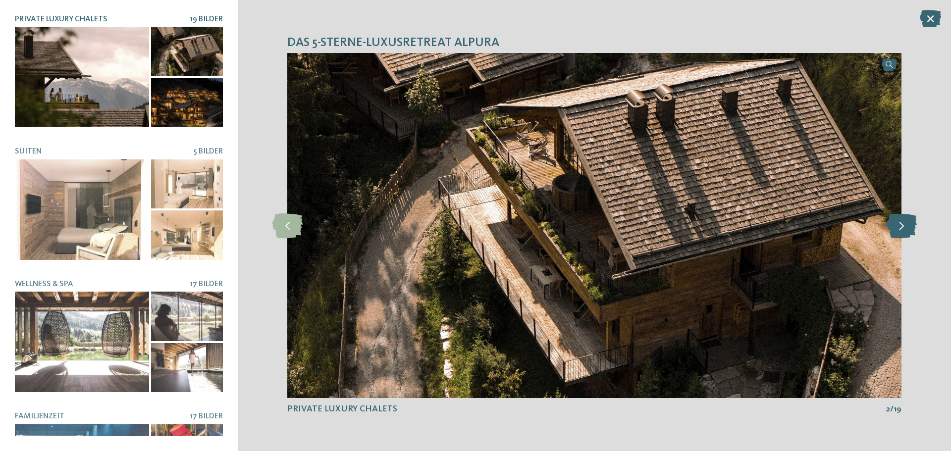
click at [907, 227] on icon at bounding box center [902, 226] width 30 height 25
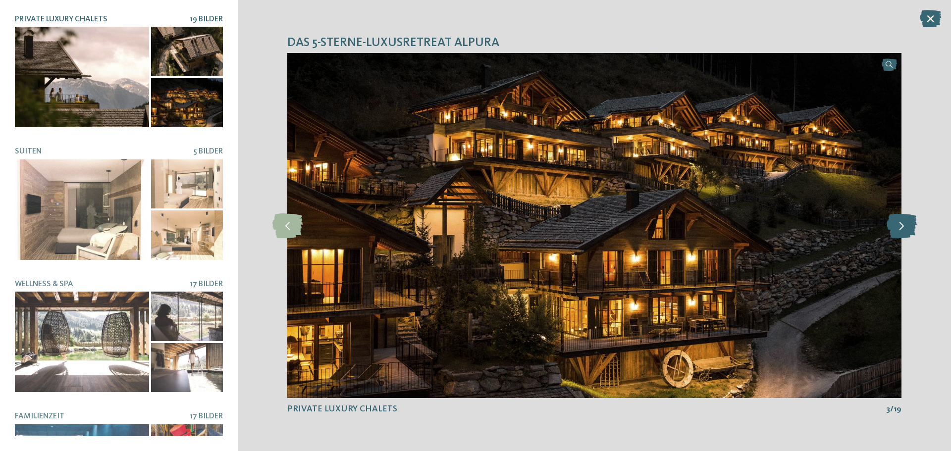
click at [907, 227] on icon at bounding box center [902, 226] width 30 height 25
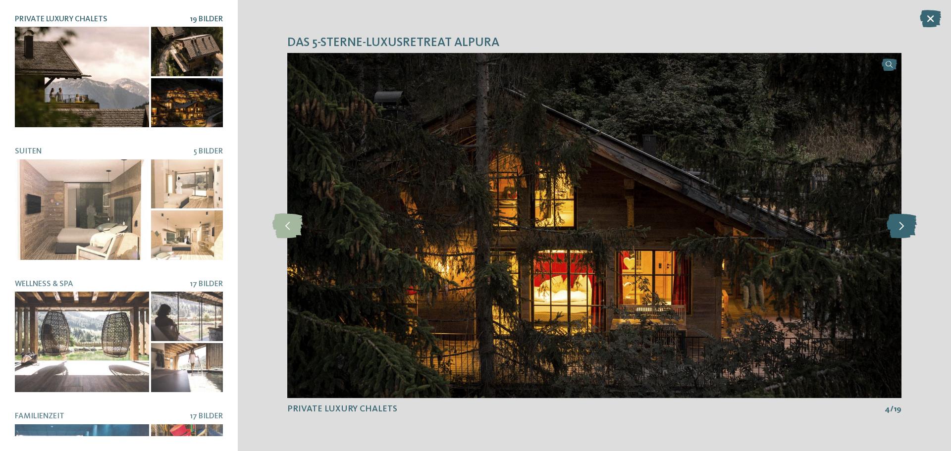
click at [907, 227] on icon at bounding box center [902, 226] width 30 height 25
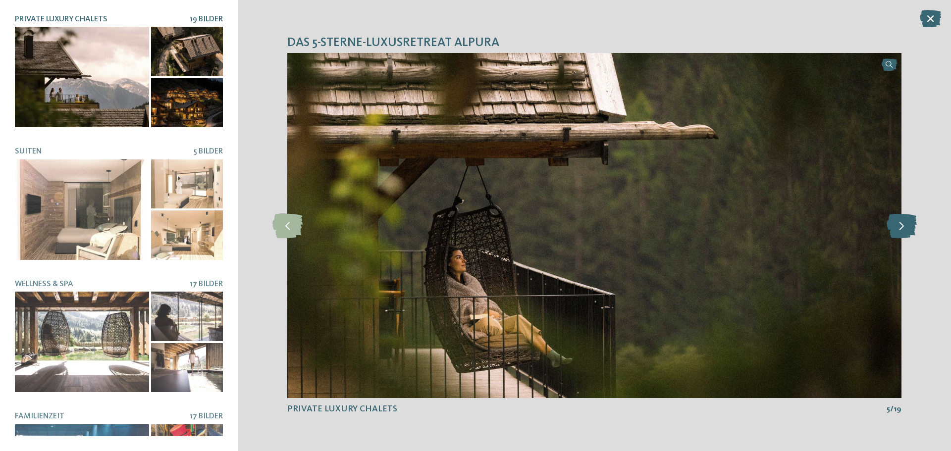
click at [907, 227] on icon at bounding box center [902, 226] width 30 height 25
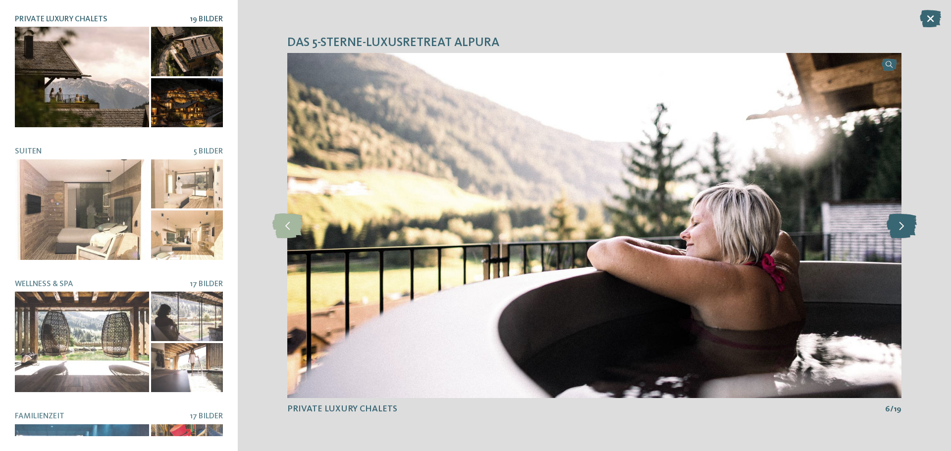
click at [907, 227] on icon at bounding box center [902, 226] width 30 height 25
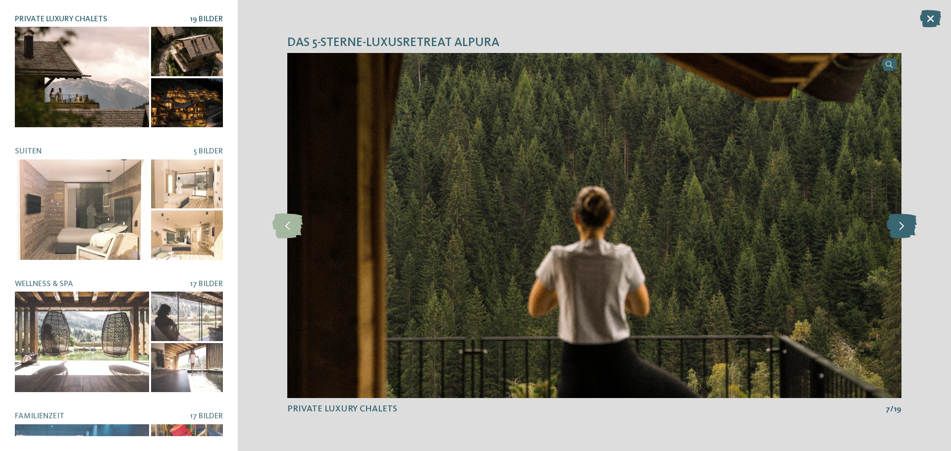
click at [907, 227] on icon at bounding box center [902, 226] width 30 height 25
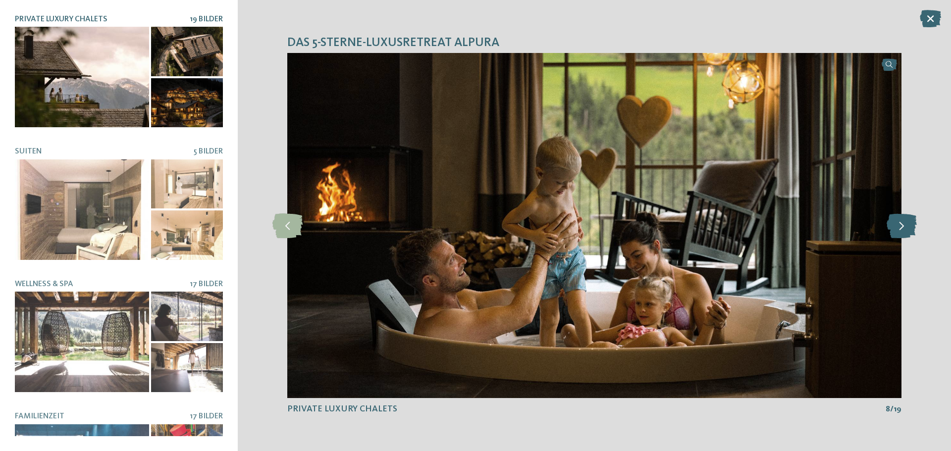
click at [907, 227] on icon at bounding box center [902, 226] width 30 height 25
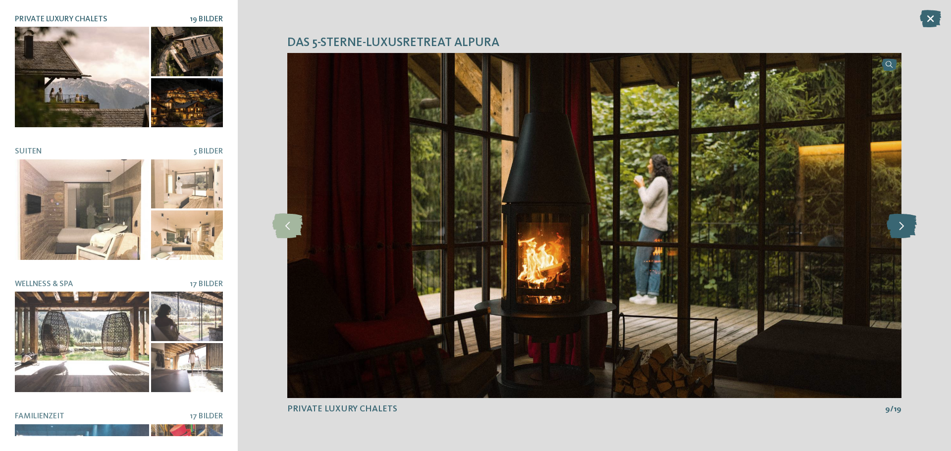
click at [907, 227] on icon at bounding box center [902, 226] width 30 height 25
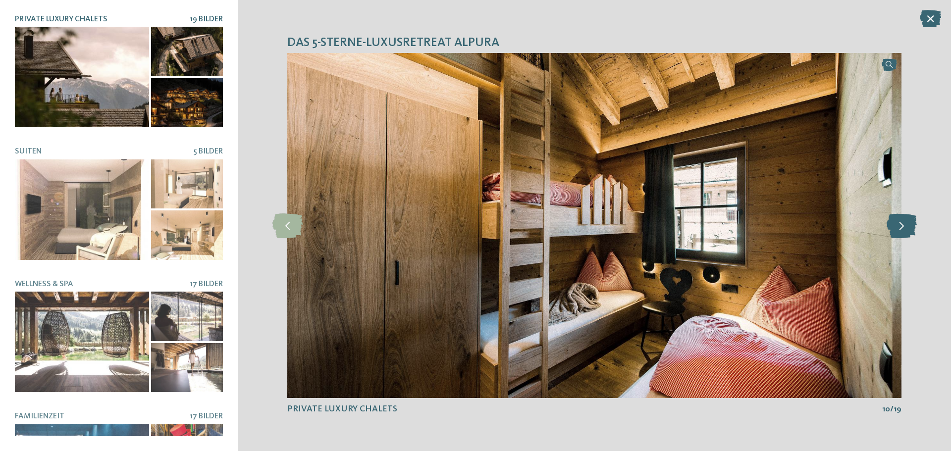
click at [907, 227] on icon at bounding box center [902, 226] width 30 height 25
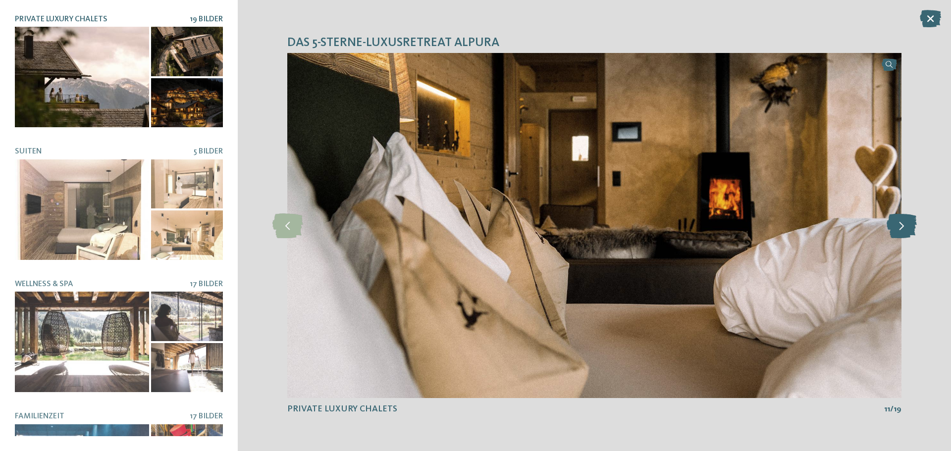
click at [907, 227] on icon at bounding box center [902, 226] width 30 height 25
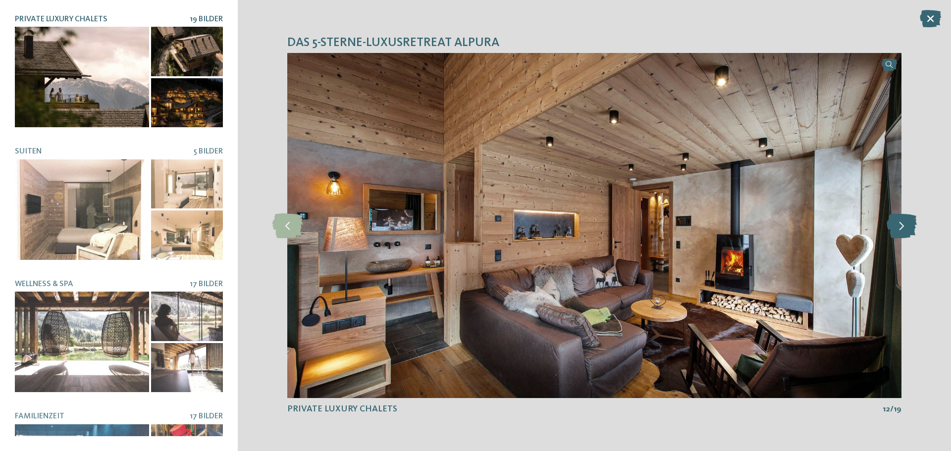
click at [907, 227] on icon at bounding box center [902, 226] width 30 height 25
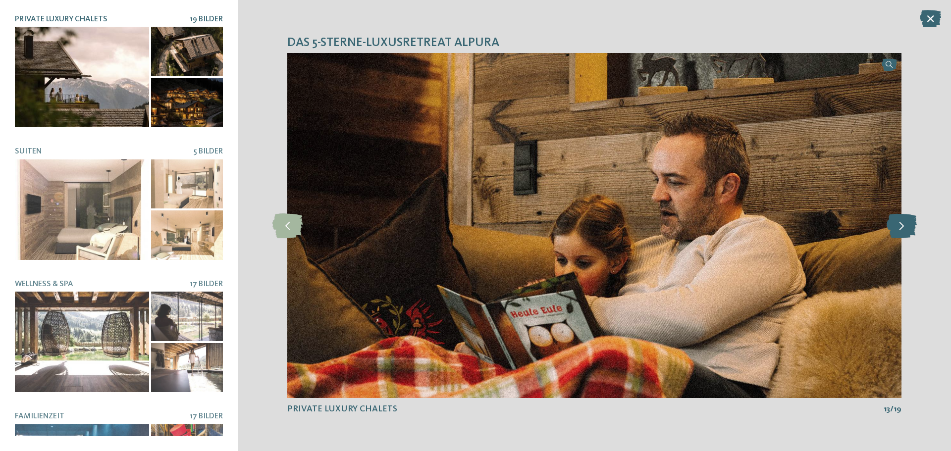
click at [907, 227] on icon at bounding box center [902, 226] width 30 height 25
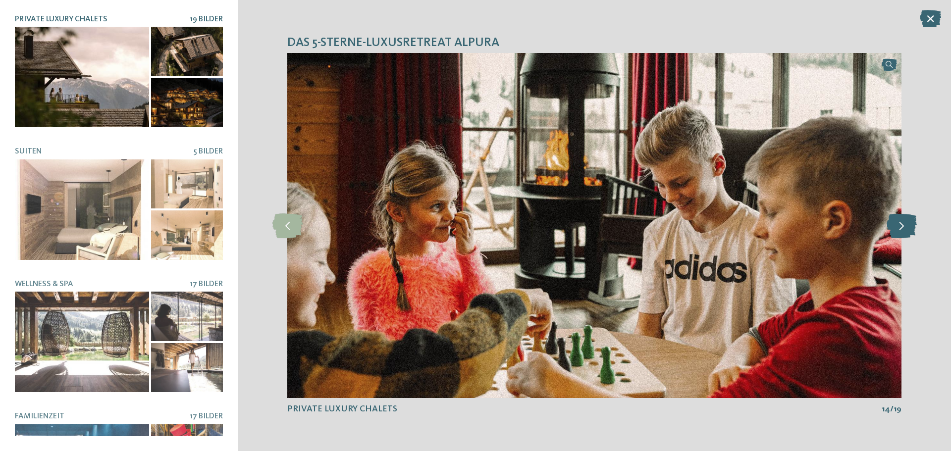
click at [907, 227] on icon at bounding box center [902, 226] width 30 height 25
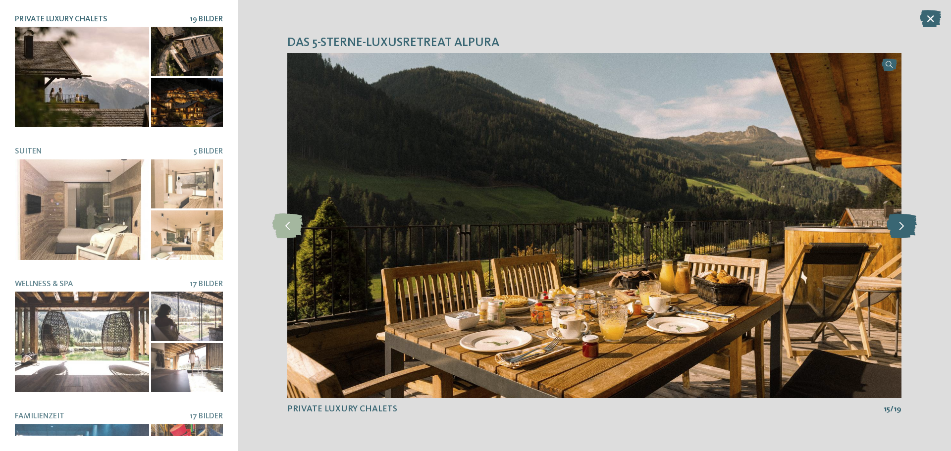
click at [907, 227] on icon at bounding box center [902, 226] width 30 height 25
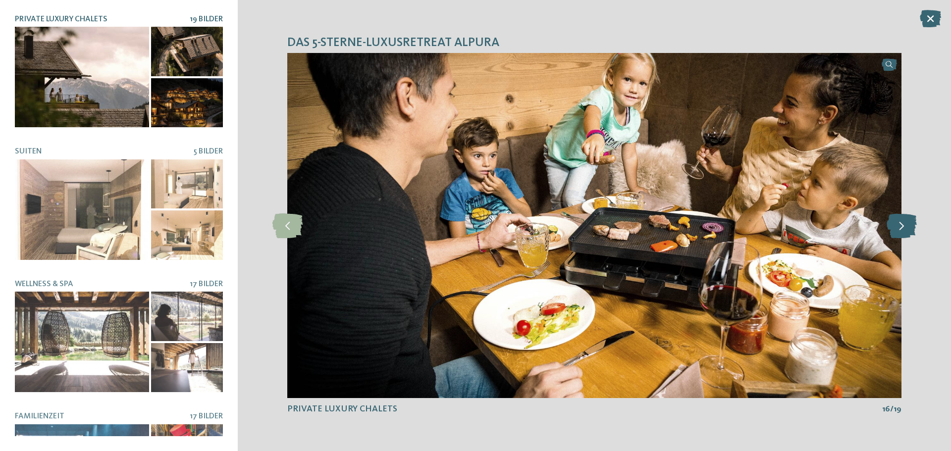
click at [907, 227] on icon at bounding box center [902, 226] width 30 height 25
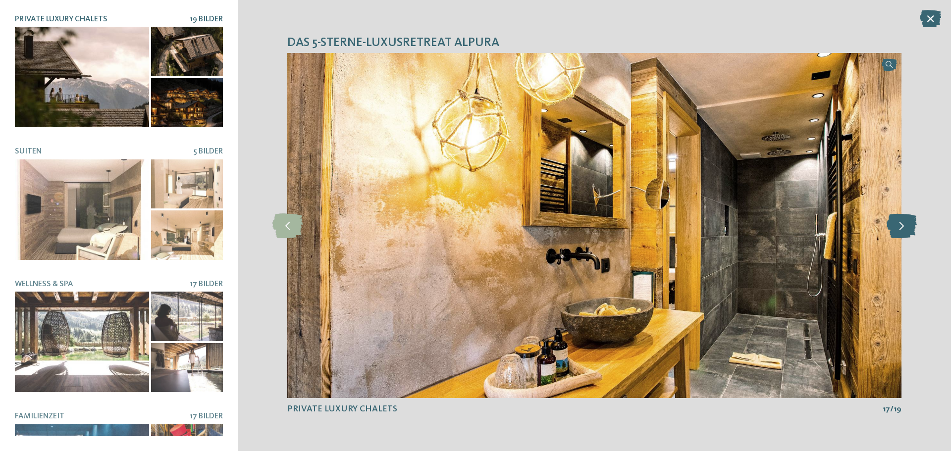
click at [907, 227] on icon at bounding box center [902, 226] width 30 height 25
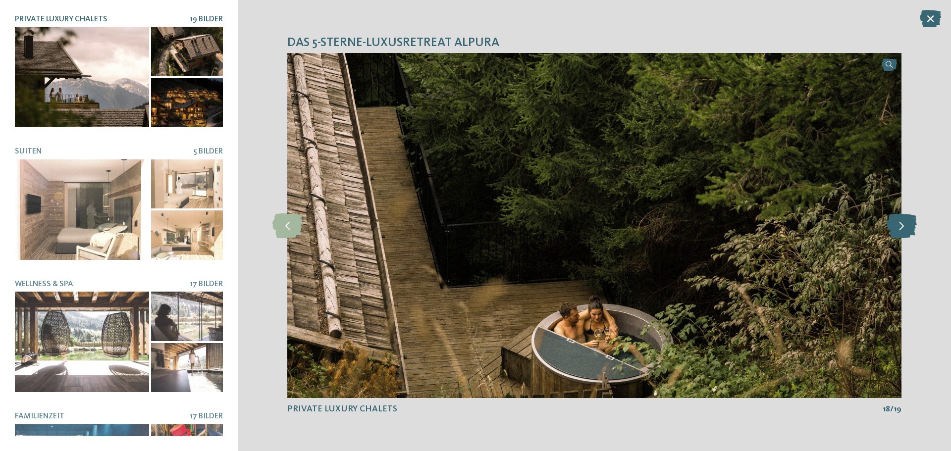
click at [907, 227] on icon at bounding box center [902, 226] width 30 height 25
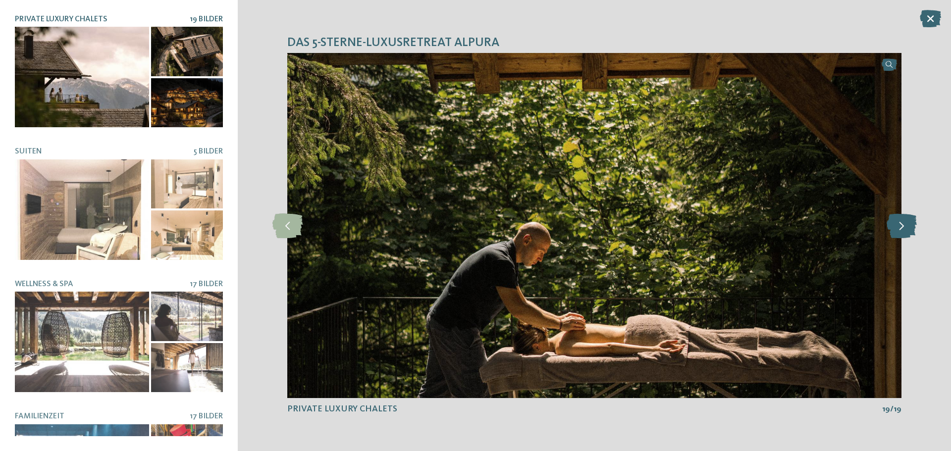
click at [907, 227] on icon at bounding box center [902, 226] width 30 height 25
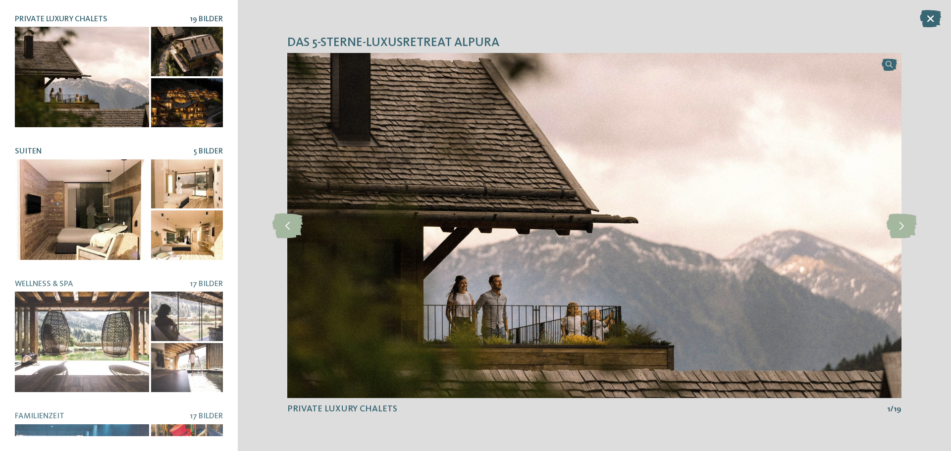
click at [96, 180] on div at bounding box center [82, 210] width 134 height 101
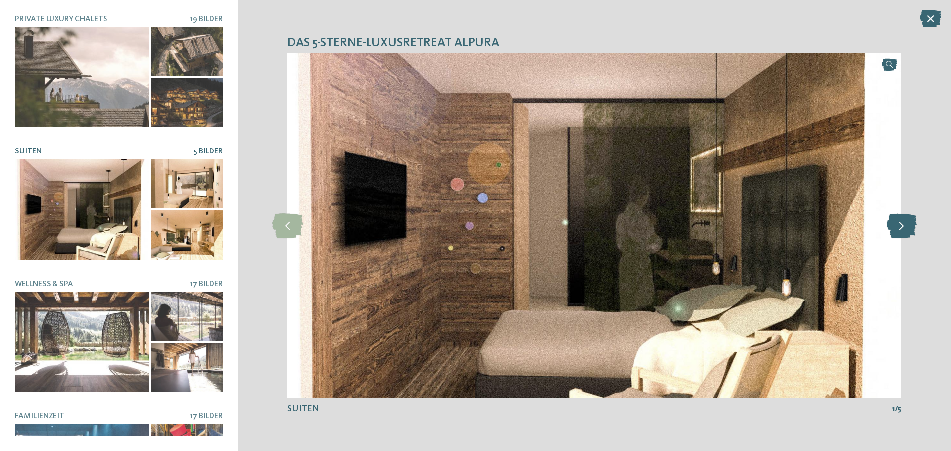
click at [900, 228] on icon at bounding box center [902, 226] width 30 height 25
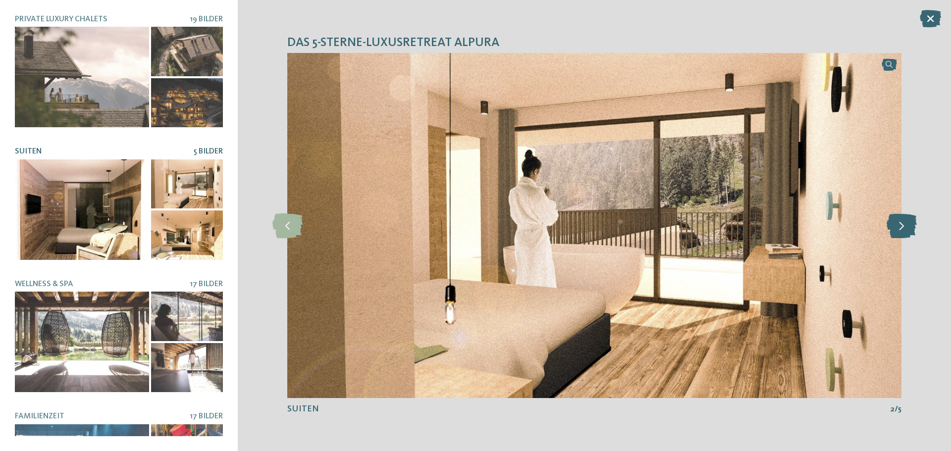
click at [900, 228] on icon at bounding box center [902, 226] width 30 height 25
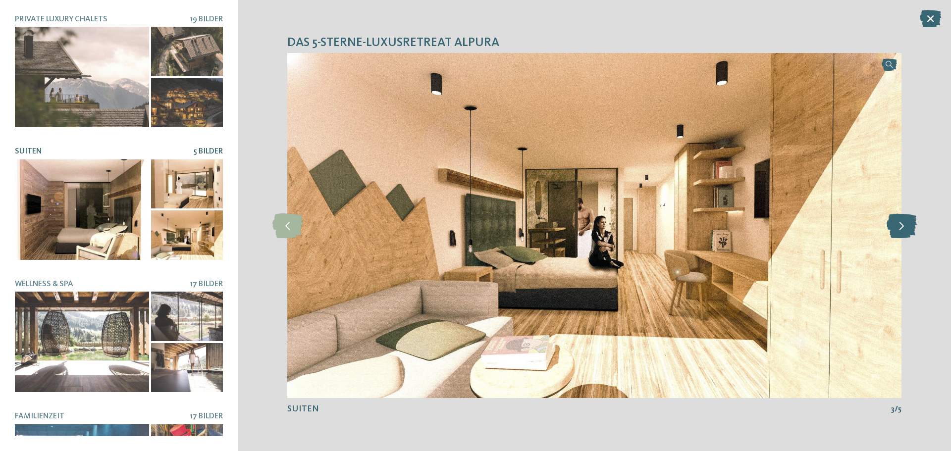
click at [900, 228] on icon at bounding box center [902, 226] width 30 height 25
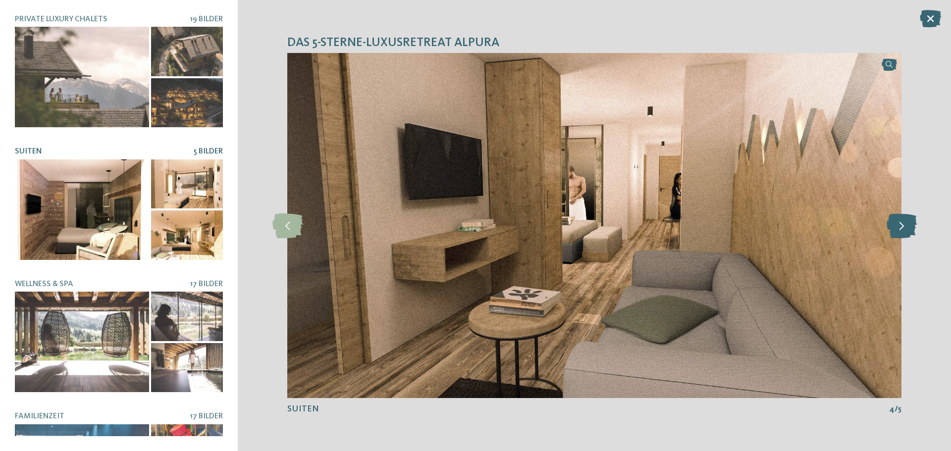
click at [900, 228] on icon at bounding box center [902, 226] width 30 height 25
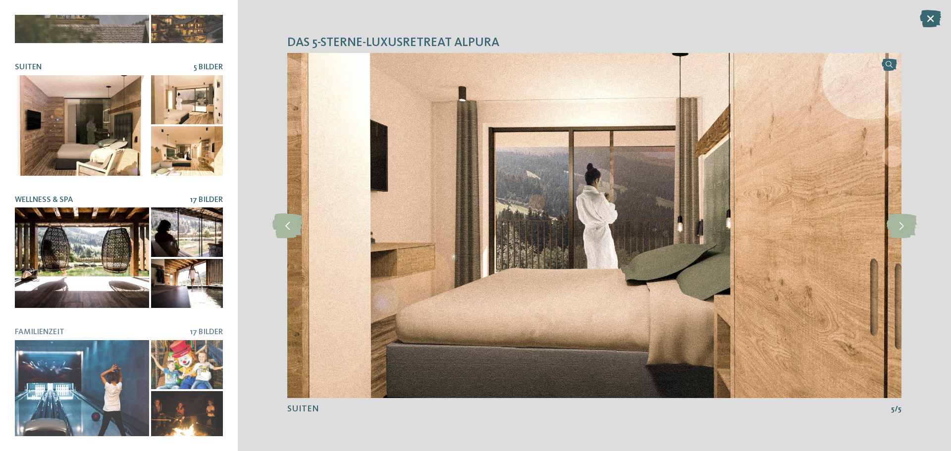
scroll to position [99, 0]
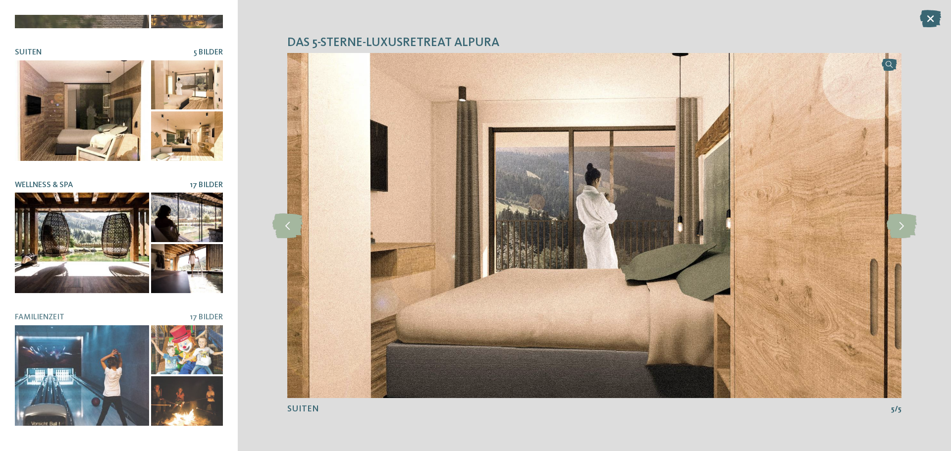
click at [108, 253] on div at bounding box center [82, 243] width 134 height 101
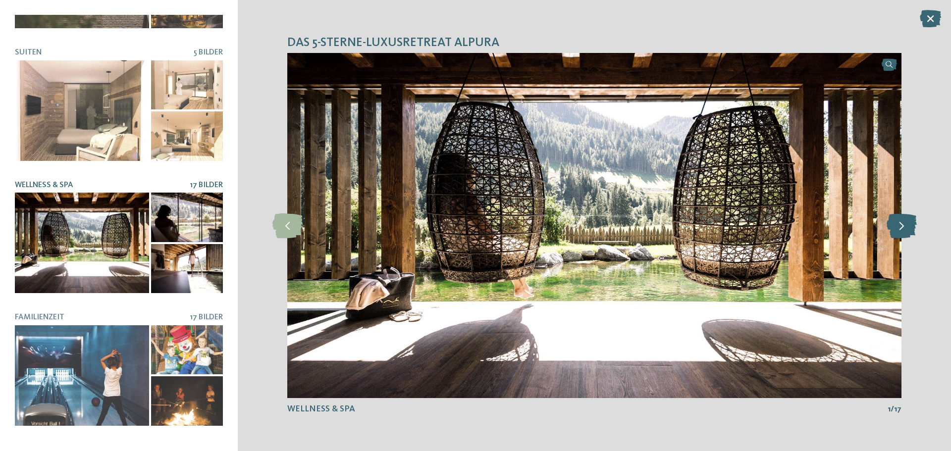
click at [897, 230] on icon at bounding box center [902, 226] width 30 height 25
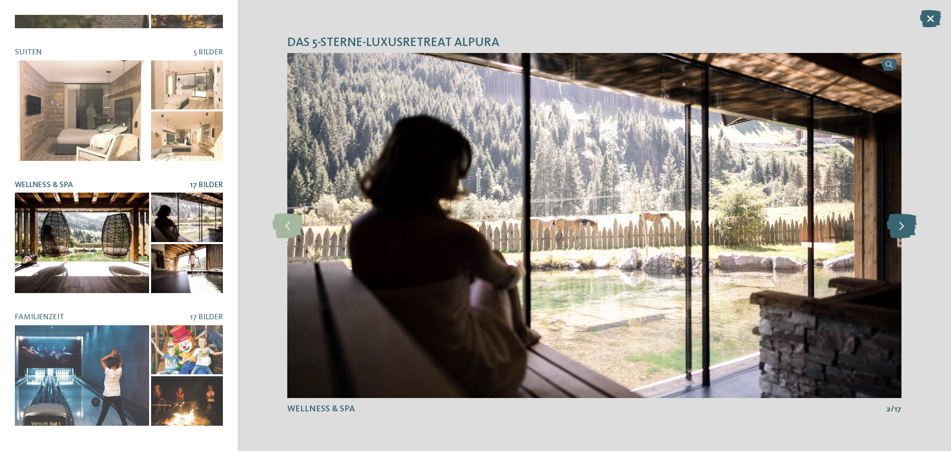
click at [897, 230] on icon at bounding box center [902, 226] width 30 height 25
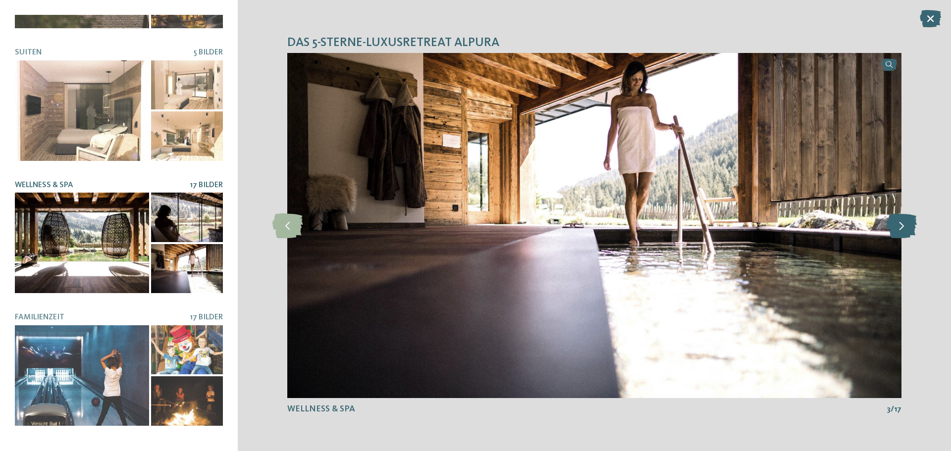
click at [897, 230] on icon at bounding box center [902, 226] width 30 height 25
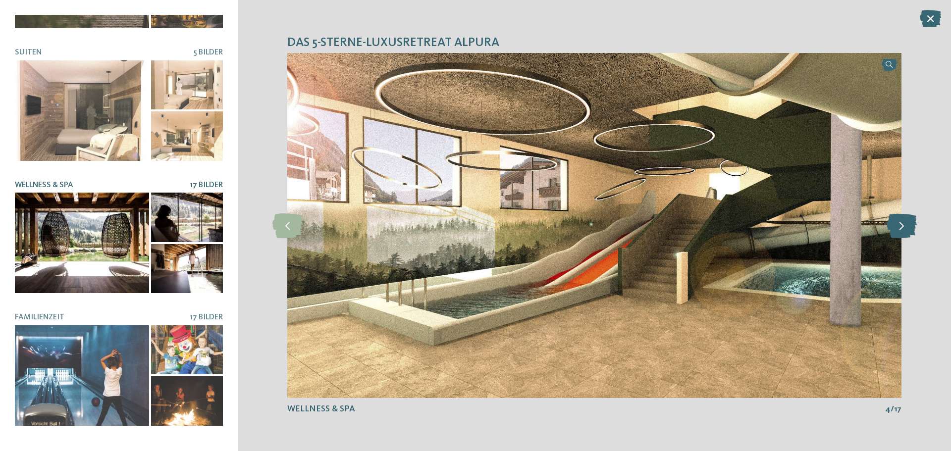
click at [897, 230] on icon at bounding box center [902, 226] width 30 height 25
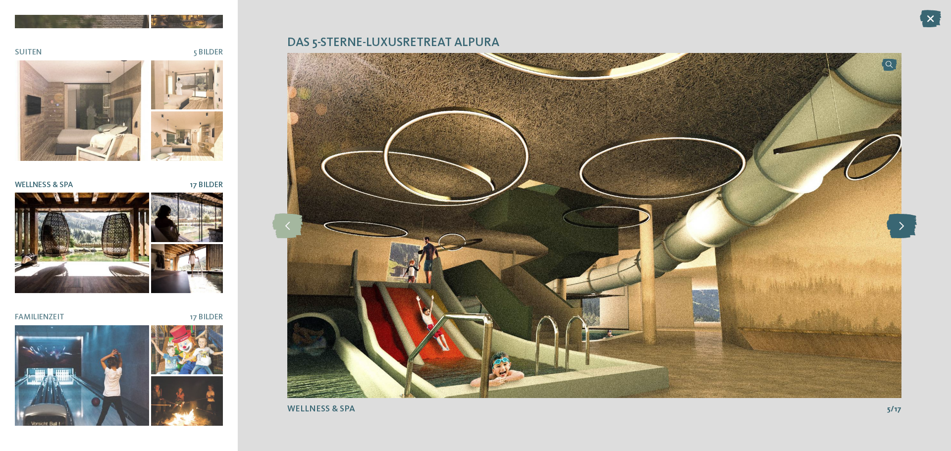
click at [897, 230] on icon at bounding box center [902, 226] width 30 height 25
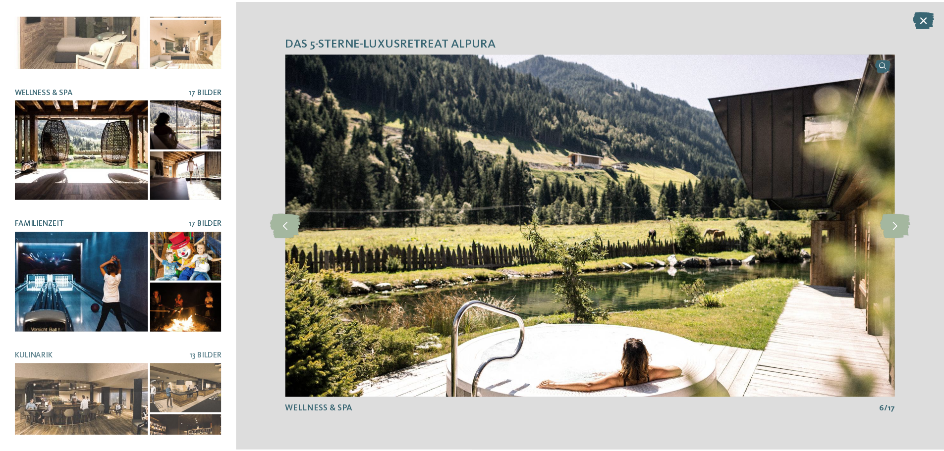
scroll to position [198, 0]
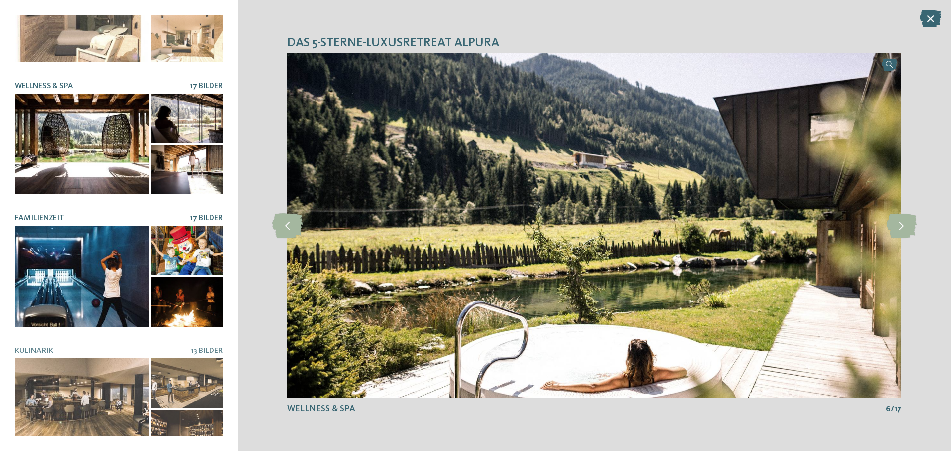
click at [85, 268] on div at bounding box center [82, 276] width 134 height 101
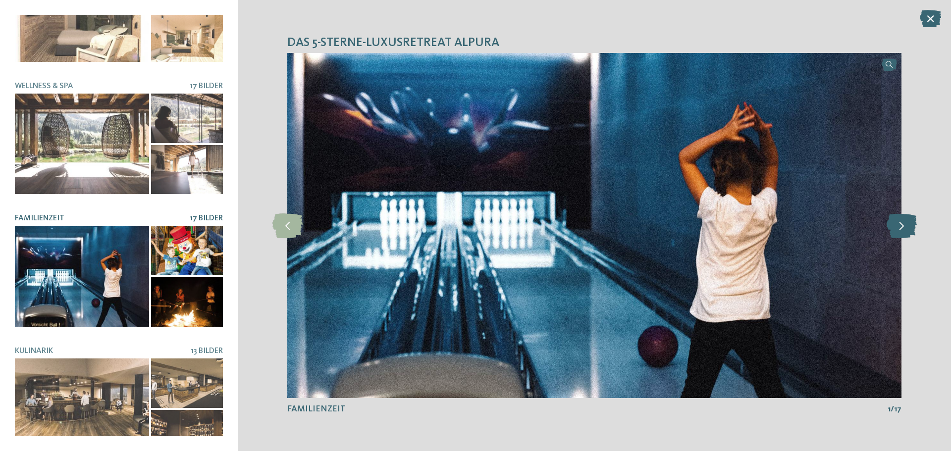
click at [902, 232] on icon at bounding box center [902, 226] width 30 height 25
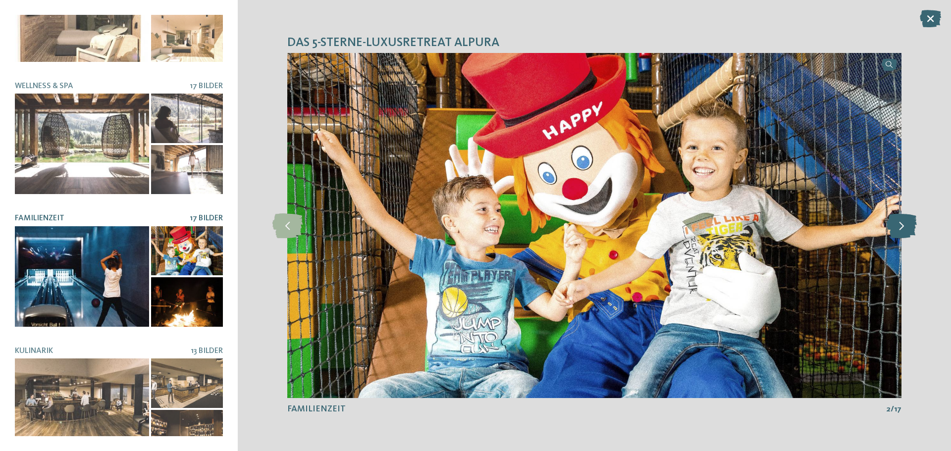
click at [902, 232] on icon at bounding box center [902, 226] width 30 height 25
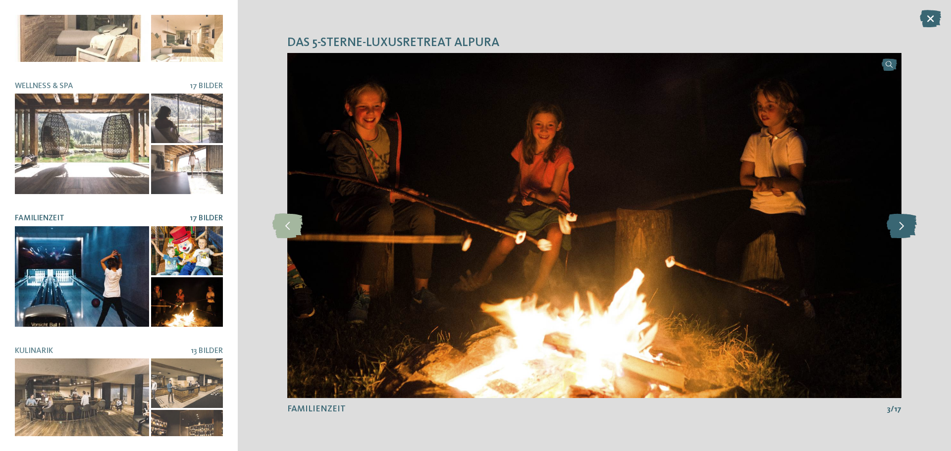
click at [902, 232] on icon at bounding box center [902, 226] width 30 height 25
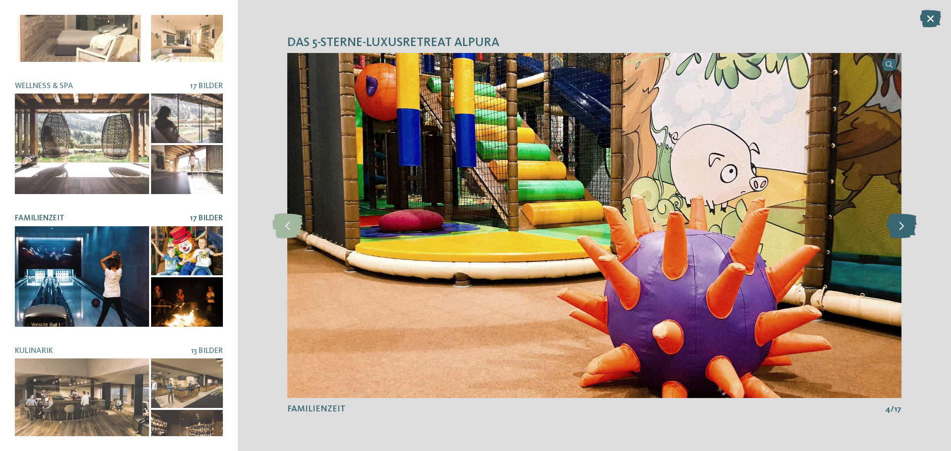
click at [902, 232] on icon at bounding box center [902, 226] width 30 height 25
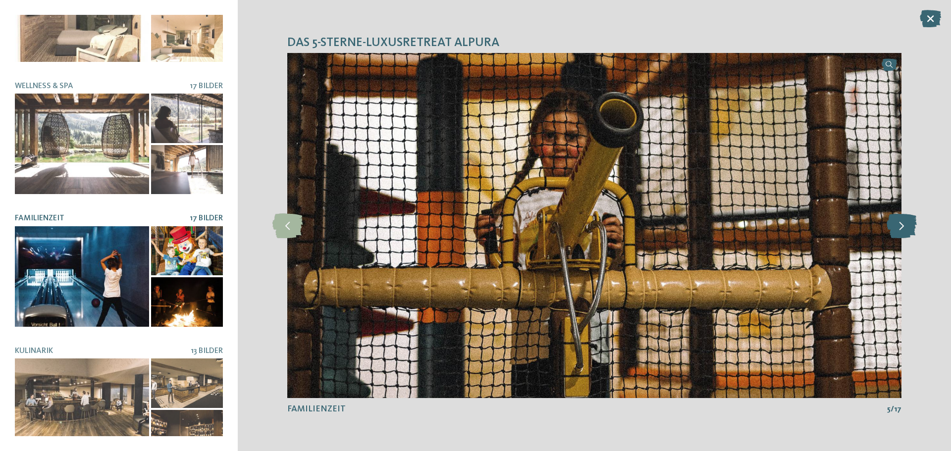
click at [902, 232] on icon at bounding box center [902, 226] width 30 height 25
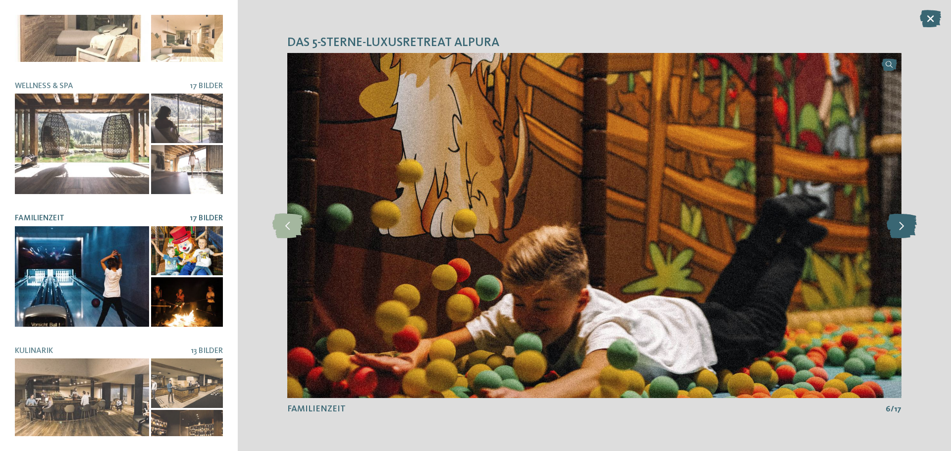
click at [902, 232] on icon at bounding box center [902, 226] width 30 height 25
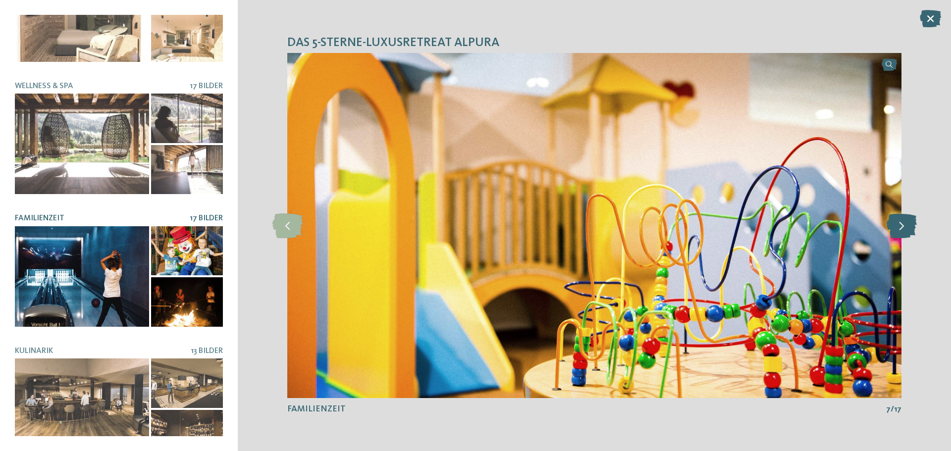
click at [902, 232] on icon at bounding box center [902, 226] width 30 height 25
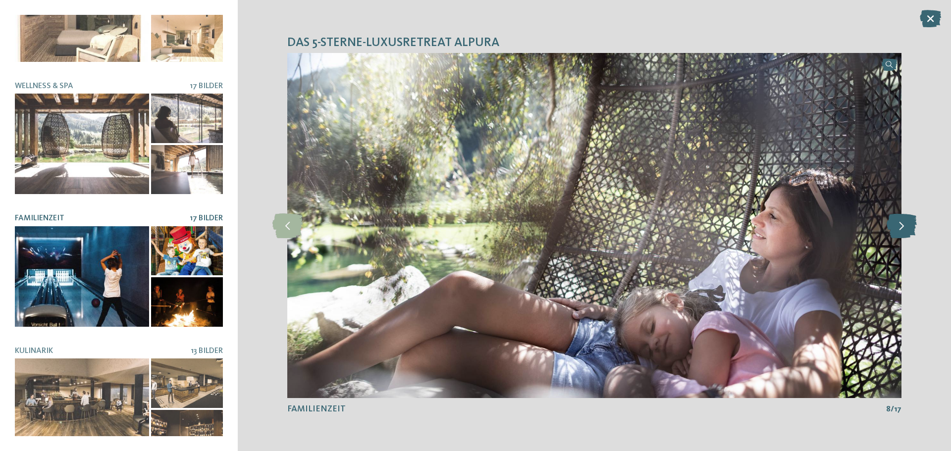
click at [902, 232] on icon at bounding box center [902, 226] width 30 height 25
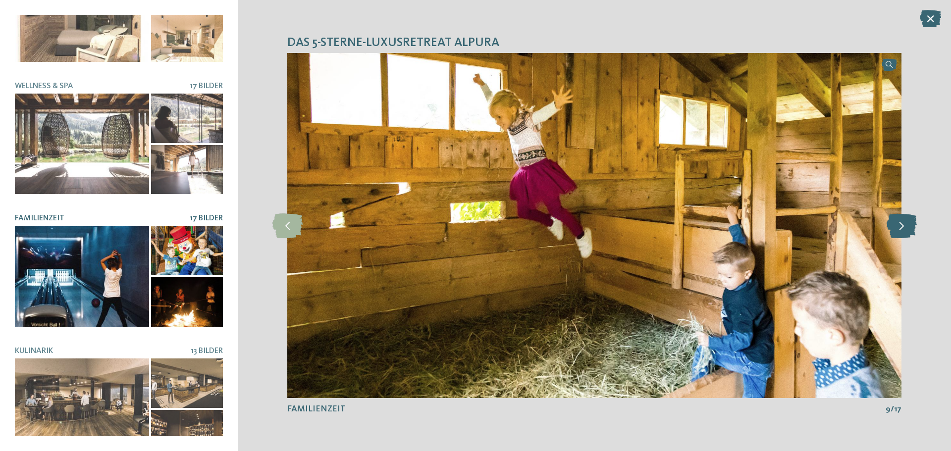
click at [902, 232] on icon at bounding box center [902, 226] width 30 height 25
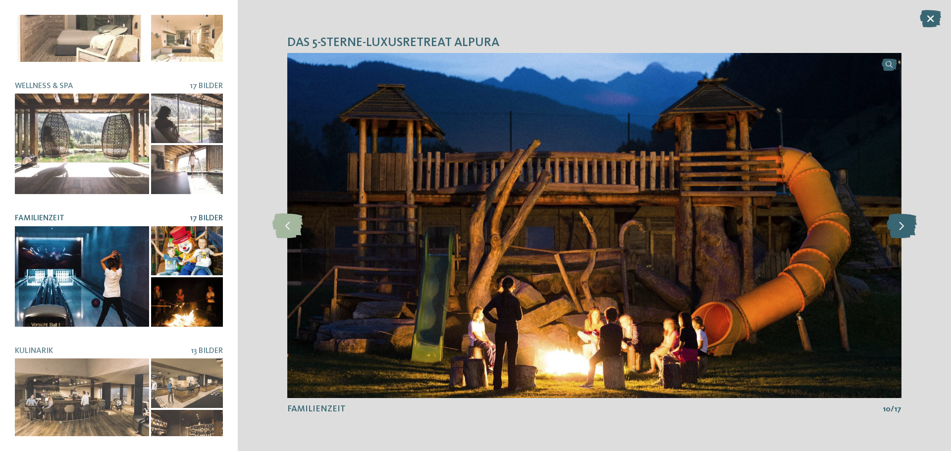
click at [902, 232] on icon at bounding box center [902, 226] width 30 height 25
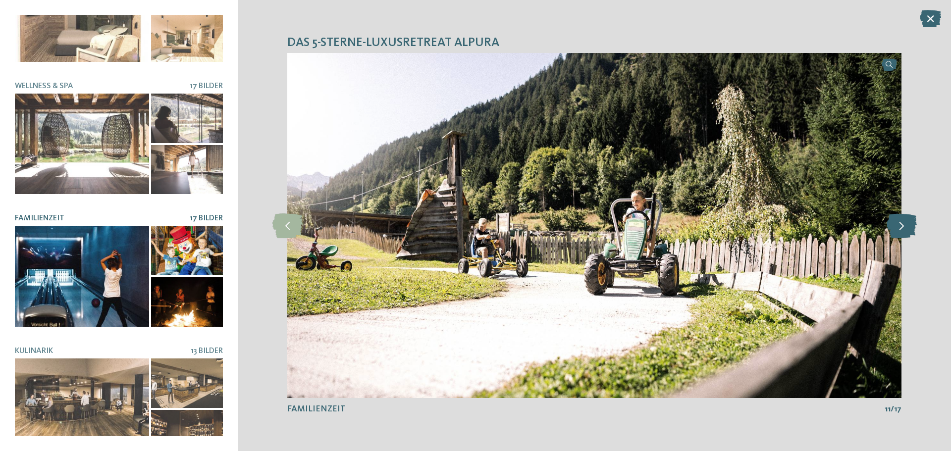
click at [902, 232] on icon at bounding box center [902, 226] width 30 height 25
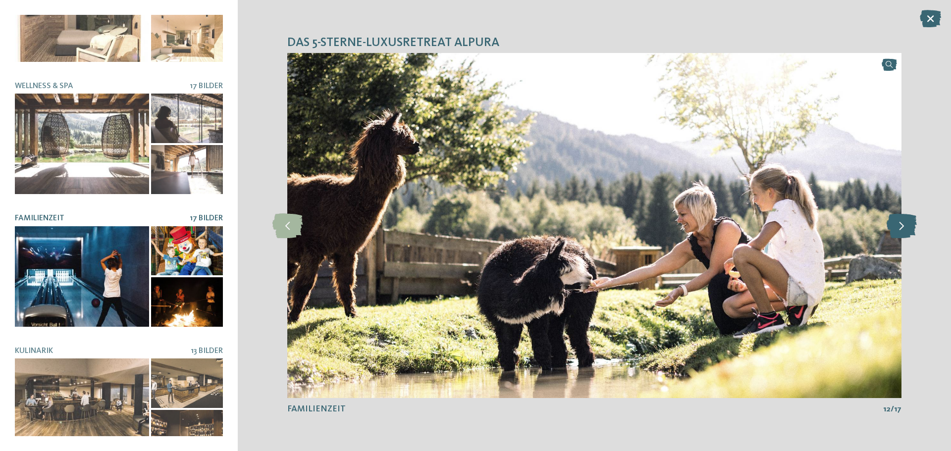
click at [902, 232] on icon at bounding box center [902, 226] width 30 height 25
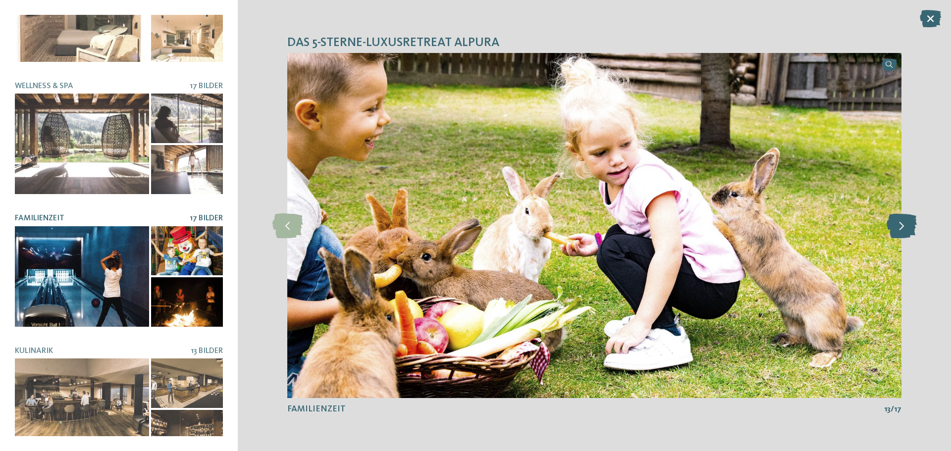
click at [902, 232] on icon at bounding box center [902, 226] width 30 height 25
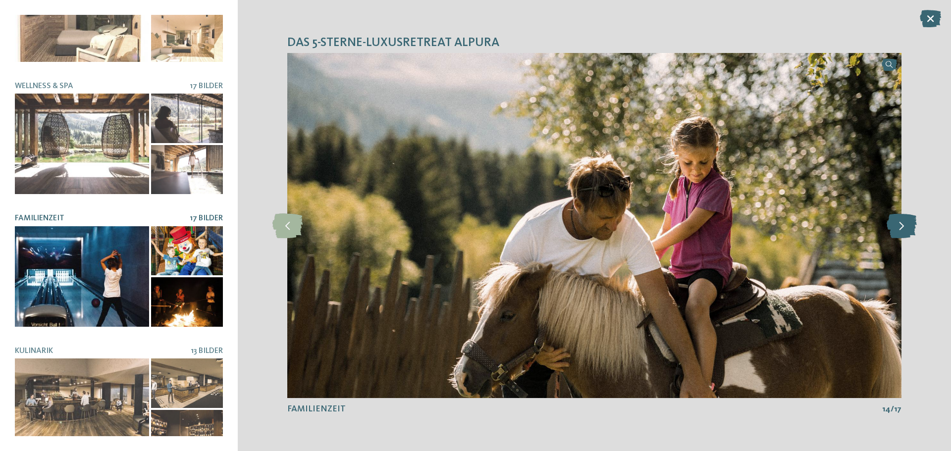
click at [890, 232] on icon at bounding box center [902, 226] width 30 height 25
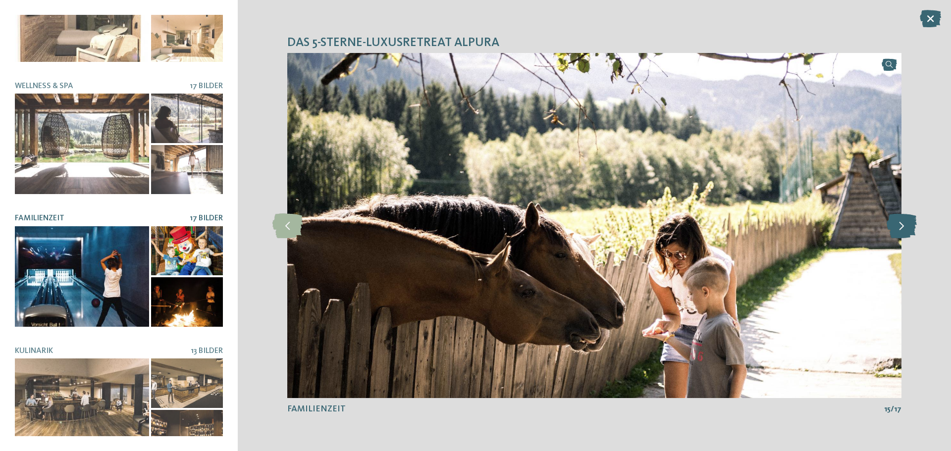
click at [891, 232] on icon at bounding box center [902, 226] width 30 height 25
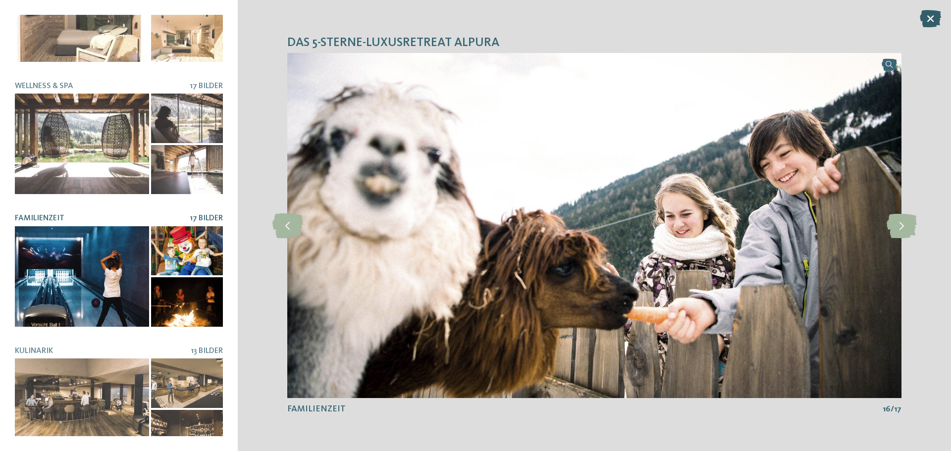
click at [930, 14] on icon at bounding box center [930, 18] width 21 height 17
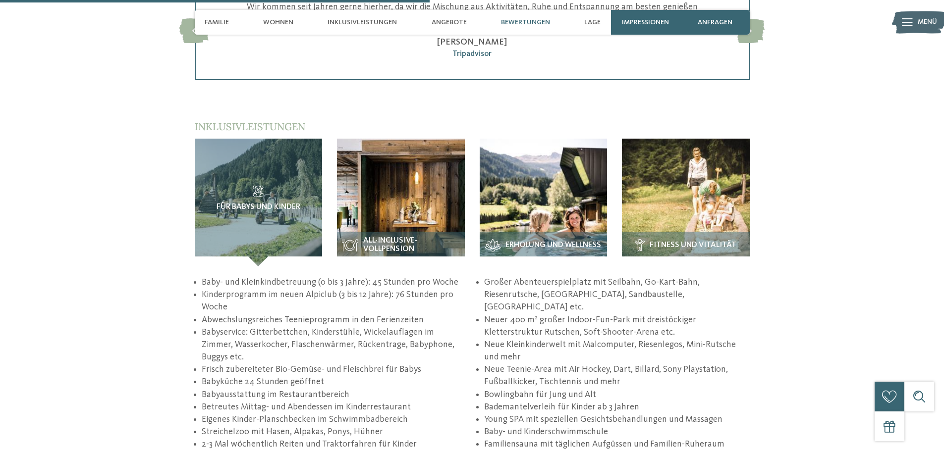
scroll to position [1685, 0]
click at [420, 195] on img at bounding box center [401, 203] width 128 height 128
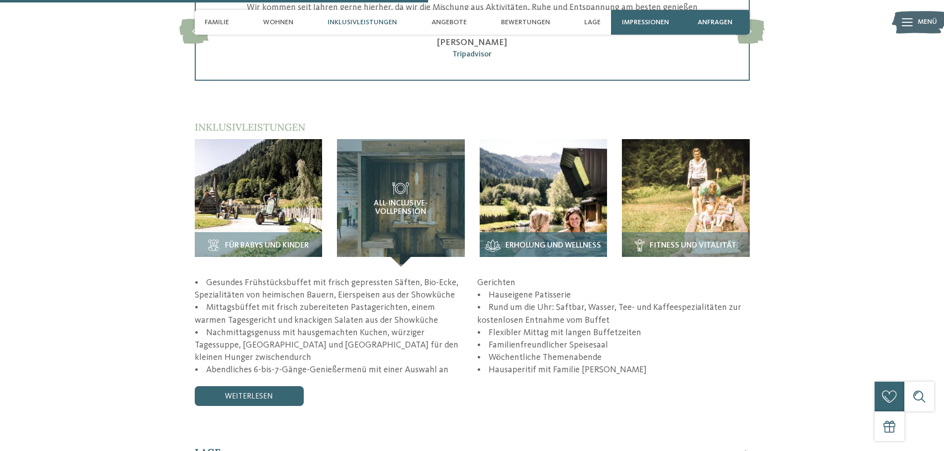
click at [545, 242] on span "Erholung und Wellness" at bounding box center [553, 246] width 96 height 9
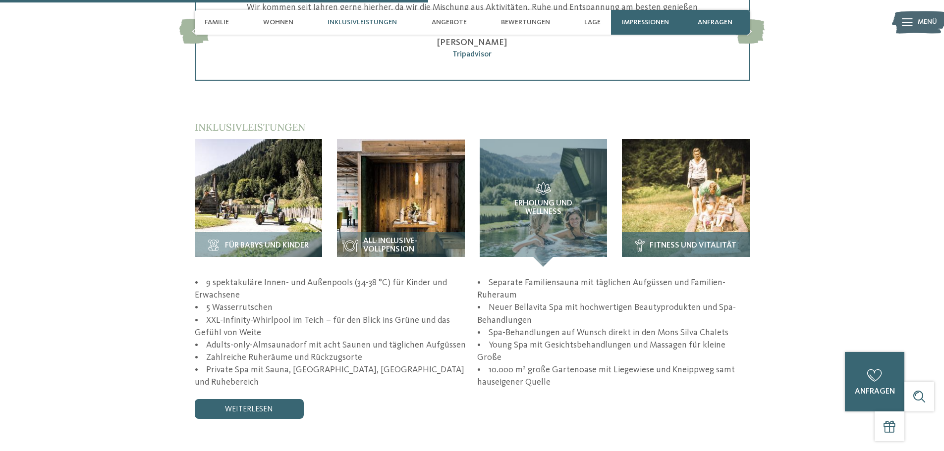
click at [689, 218] on img at bounding box center [686, 203] width 128 height 128
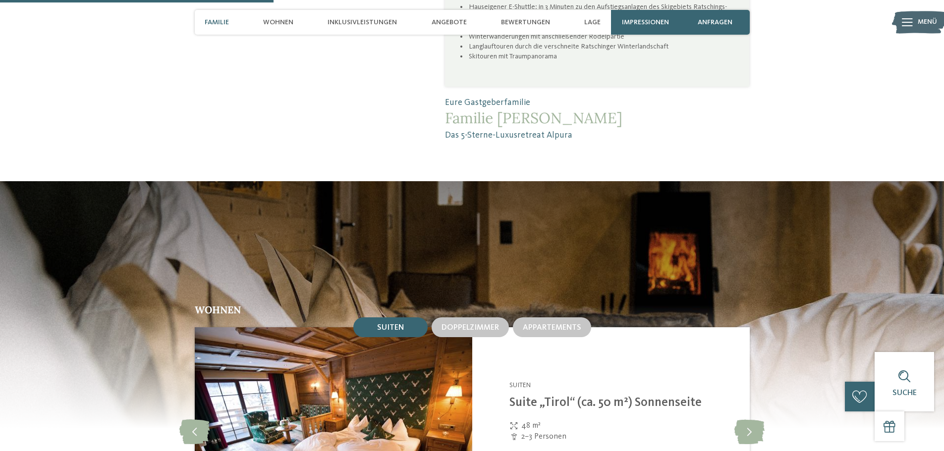
scroll to position [1189, 0]
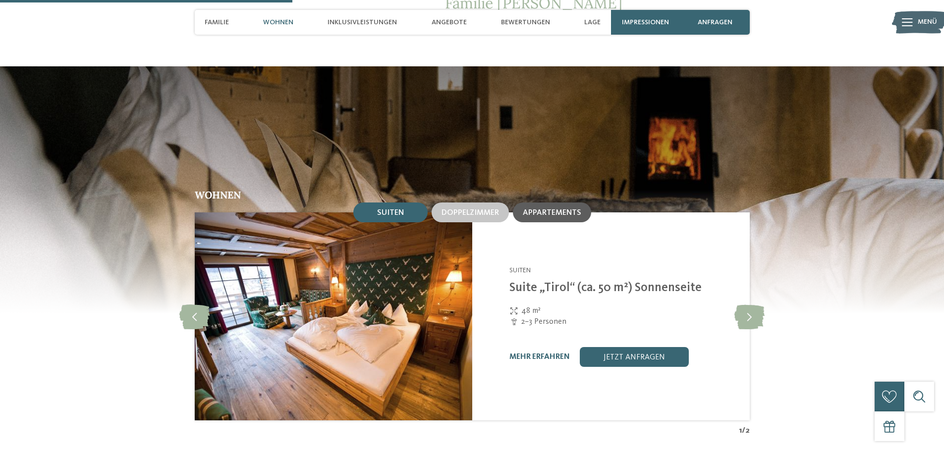
click at [543, 209] on span "Appartements" at bounding box center [552, 213] width 58 height 8
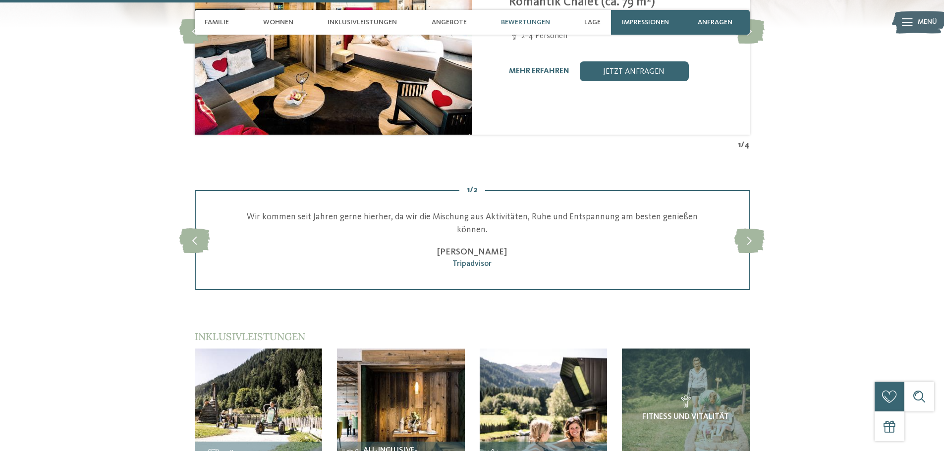
scroll to position [1388, 0]
